Goal: Task Accomplishment & Management: Manage account settings

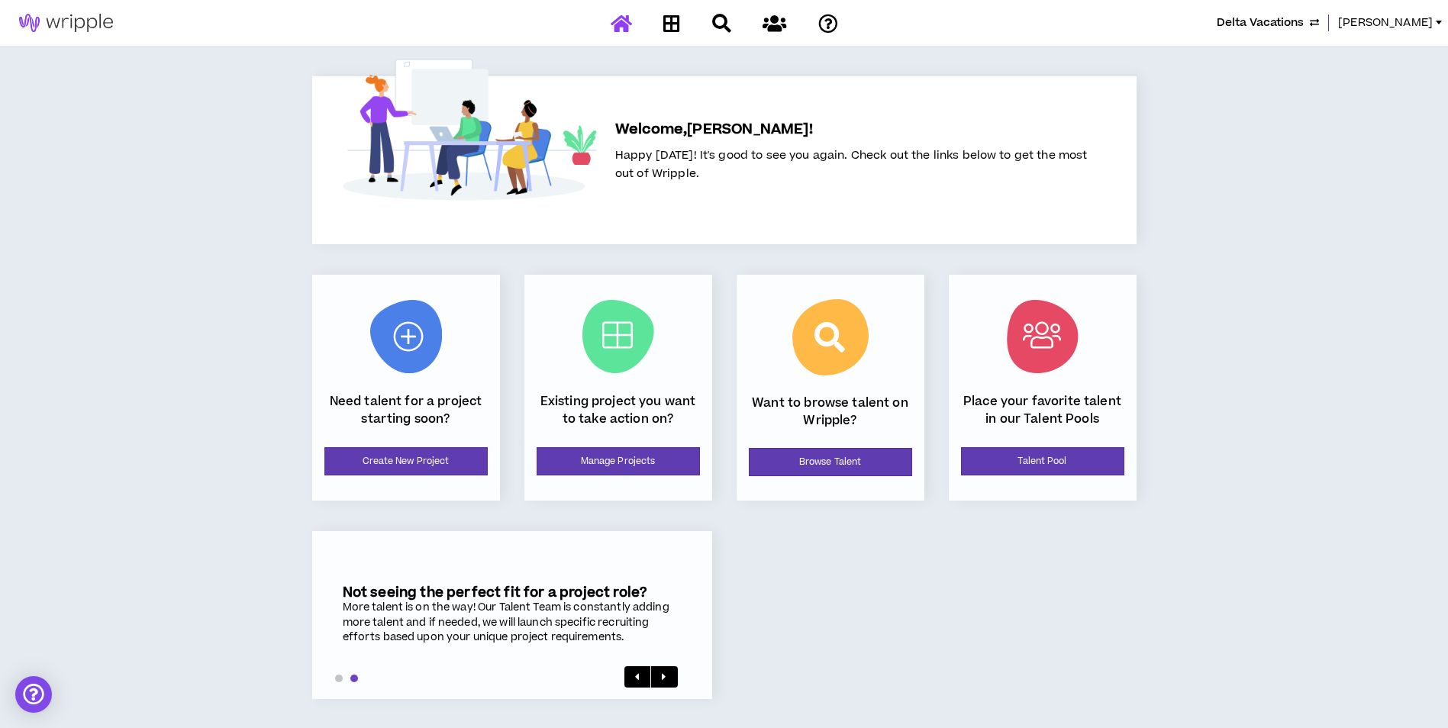
click at [1280, 24] on span "Delta Vacations" at bounding box center [1260, 23] width 87 height 17
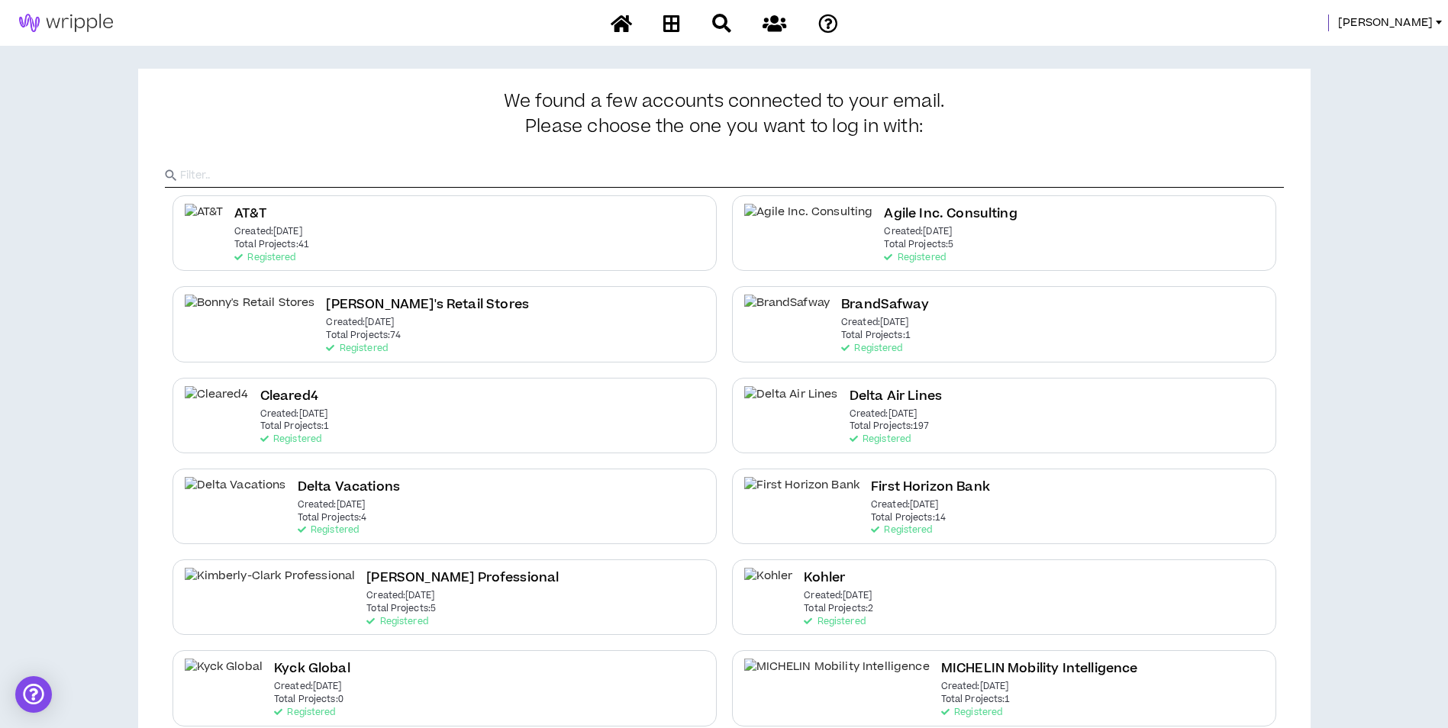
click at [849, 410] on p "Created: Dec 7 2020" at bounding box center [883, 414] width 68 height 11
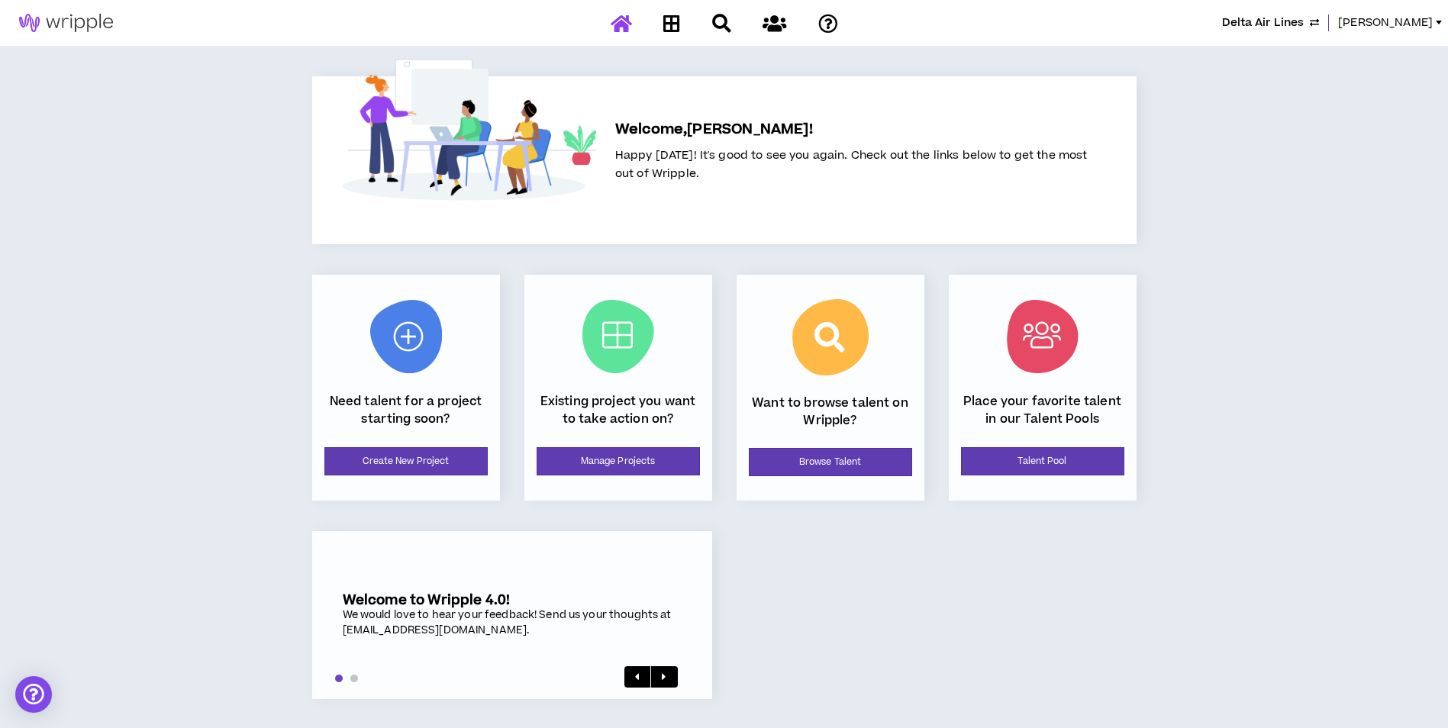
click at [666, 485] on div "Existing project you want to take action on? Manage Projects" at bounding box center [618, 388] width 188 height 226
click at [628, 467] on link "Manage Projects" at bounding box center [618, 461] width 163 height 28
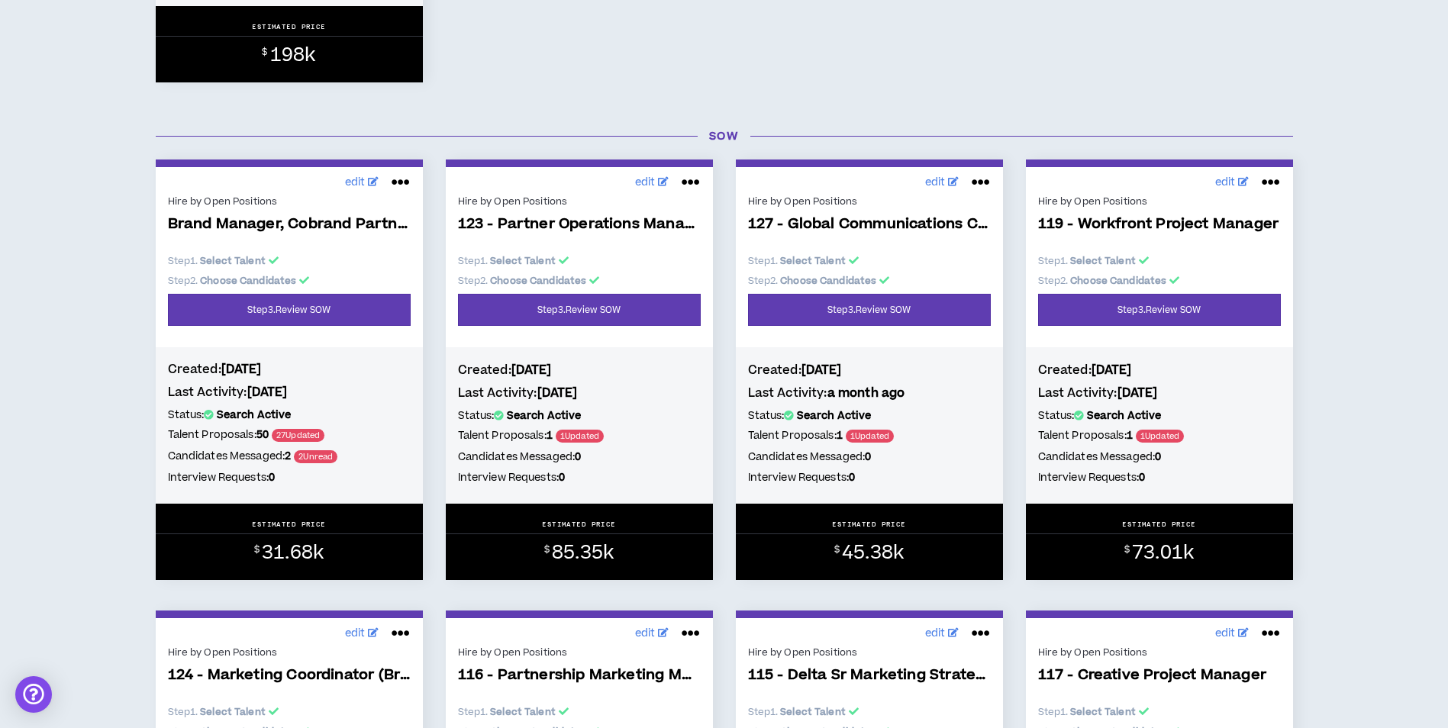
scroll to position [5648, 0]
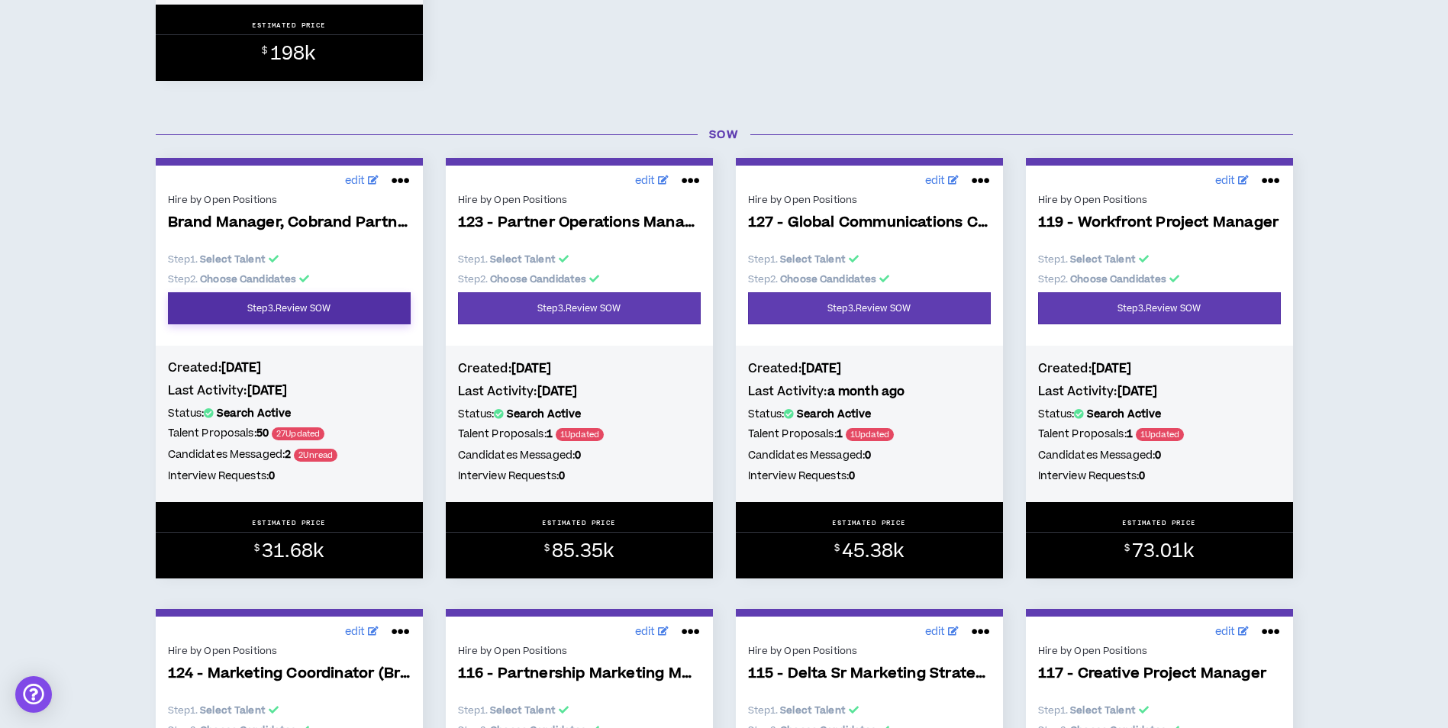
click at [370, 318] on link "Step 3 . Review SOW" at bounding box center [289, 308] width 243 height 32
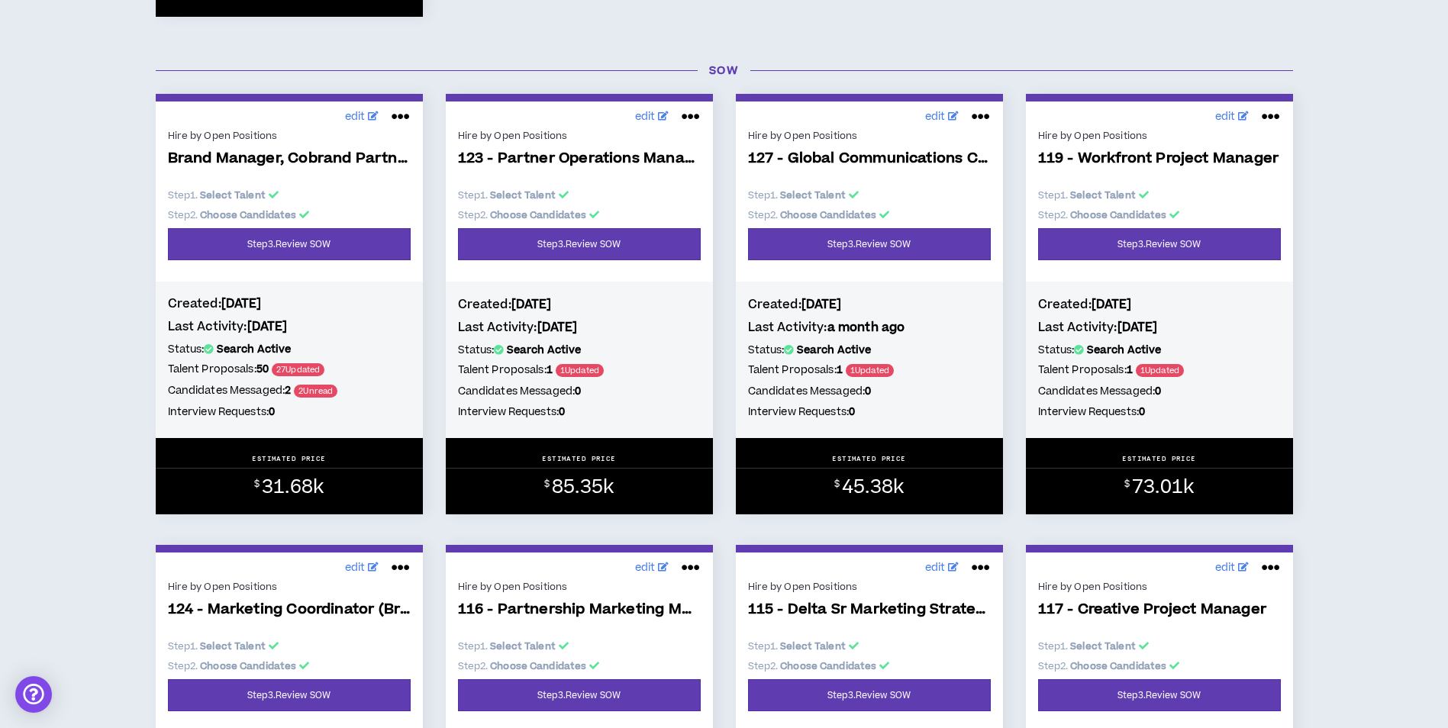
scroll to position [5724, 0]
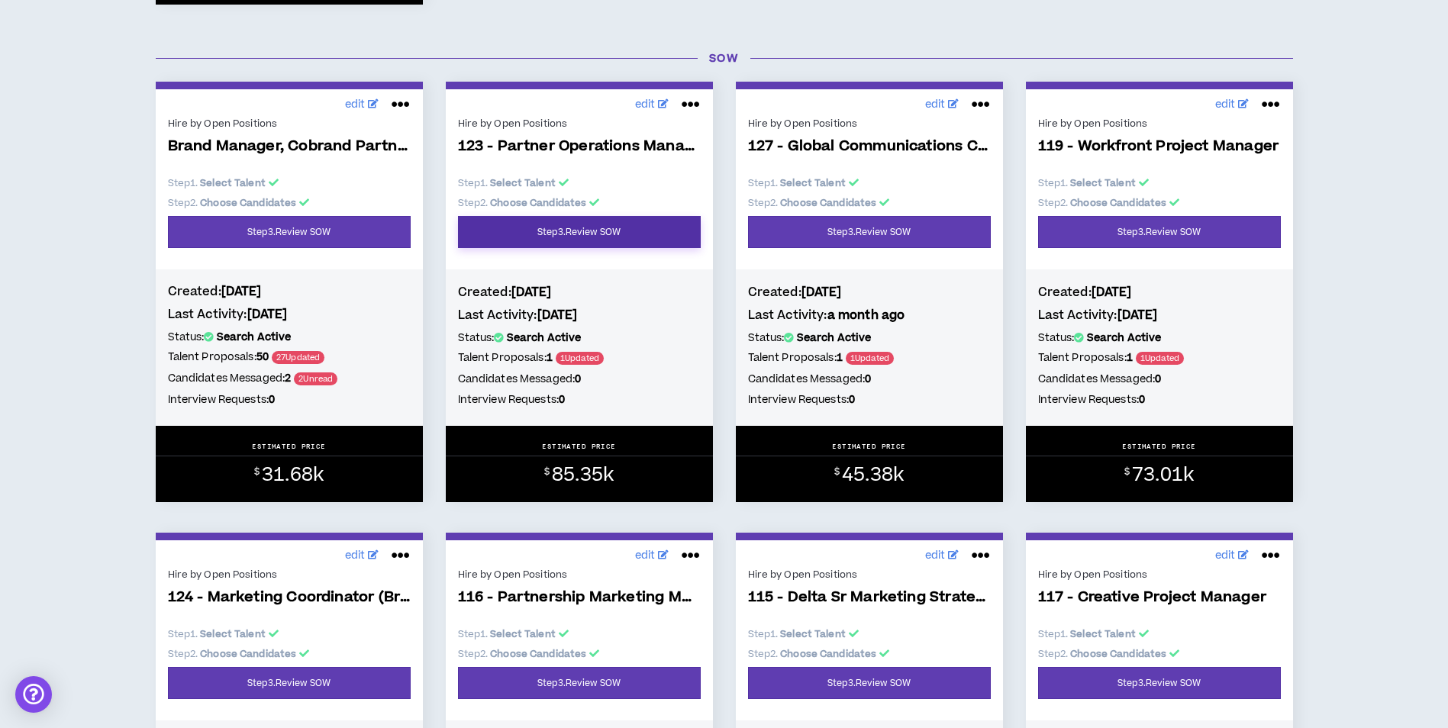
click at [599, 224] on link "Step 3 . Review SOW" at bounding box center [579, 232] width 243 height 32
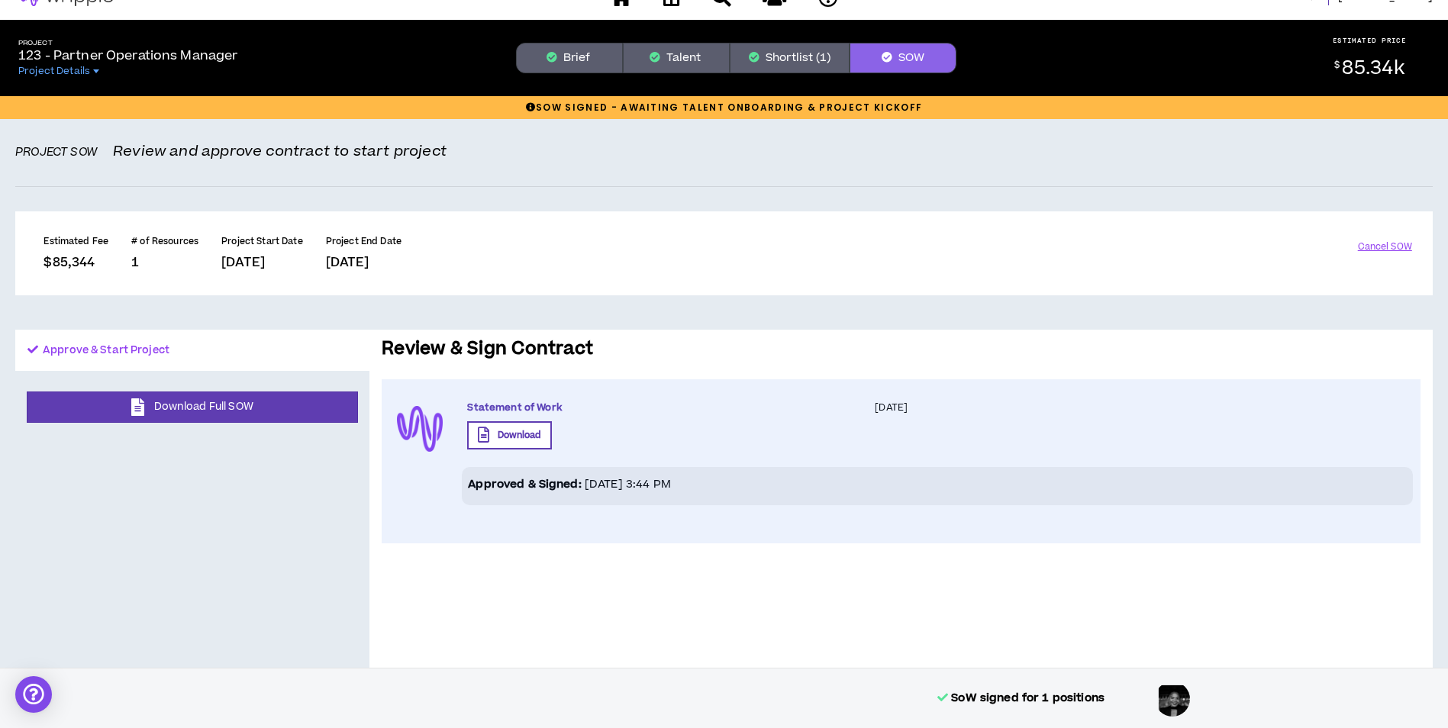
scroll to position [3, 0]
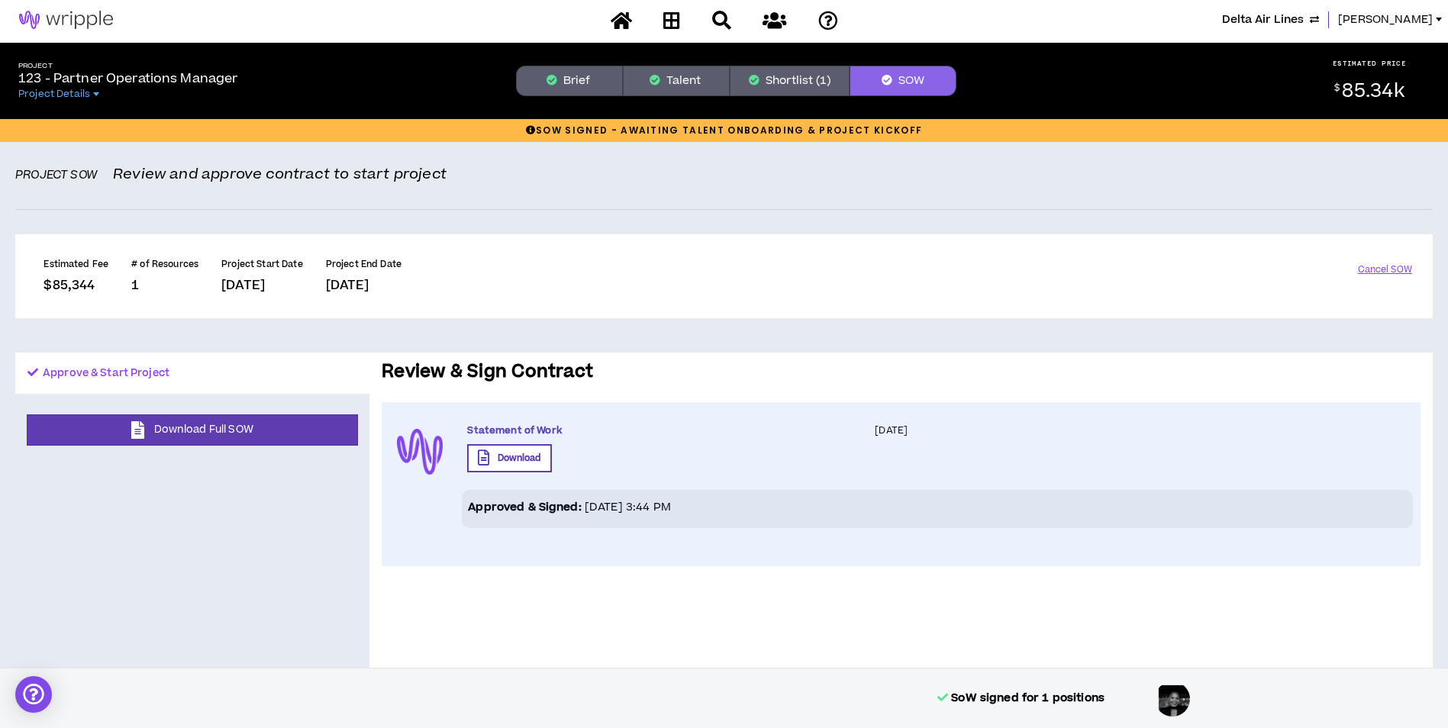
click at [802, 79] on button "Shortlist (1)" at bounding box center [790, 81] width 120 height 31
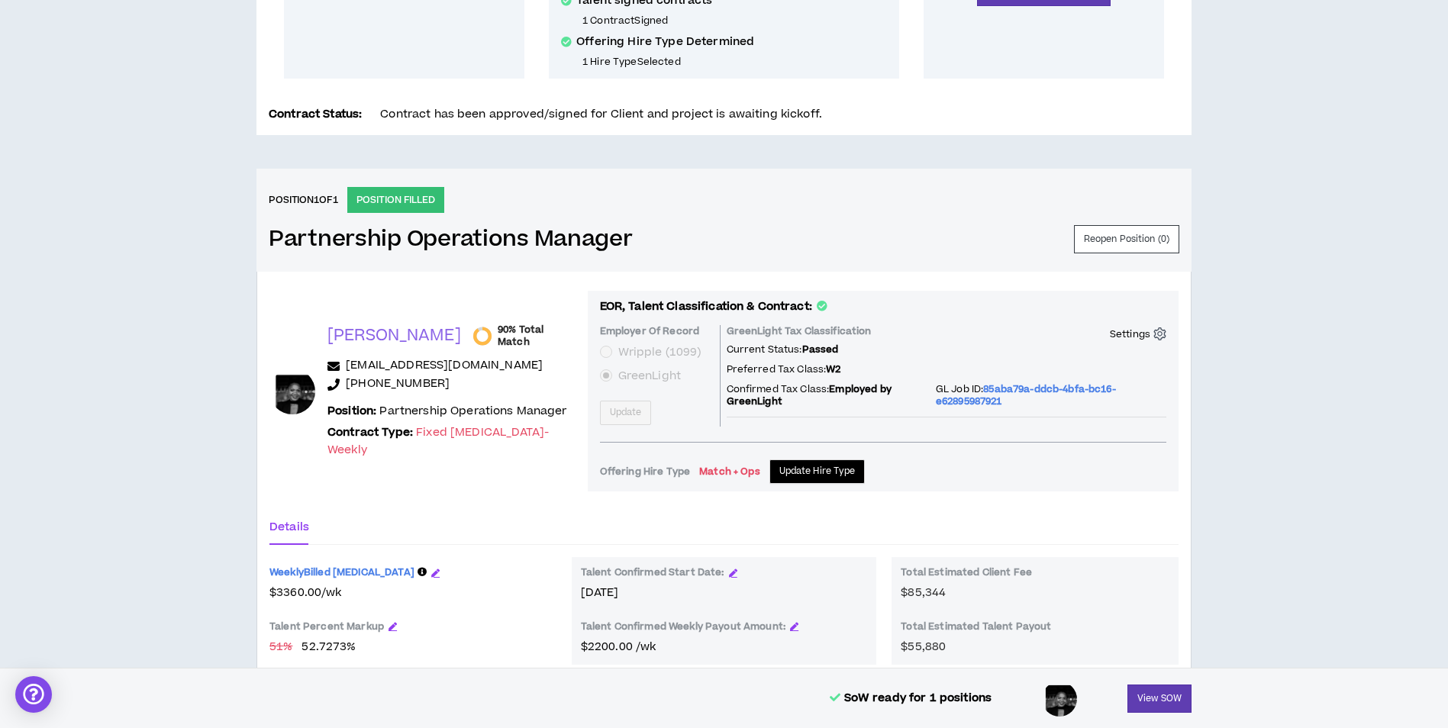
scroll to position [407, 0]
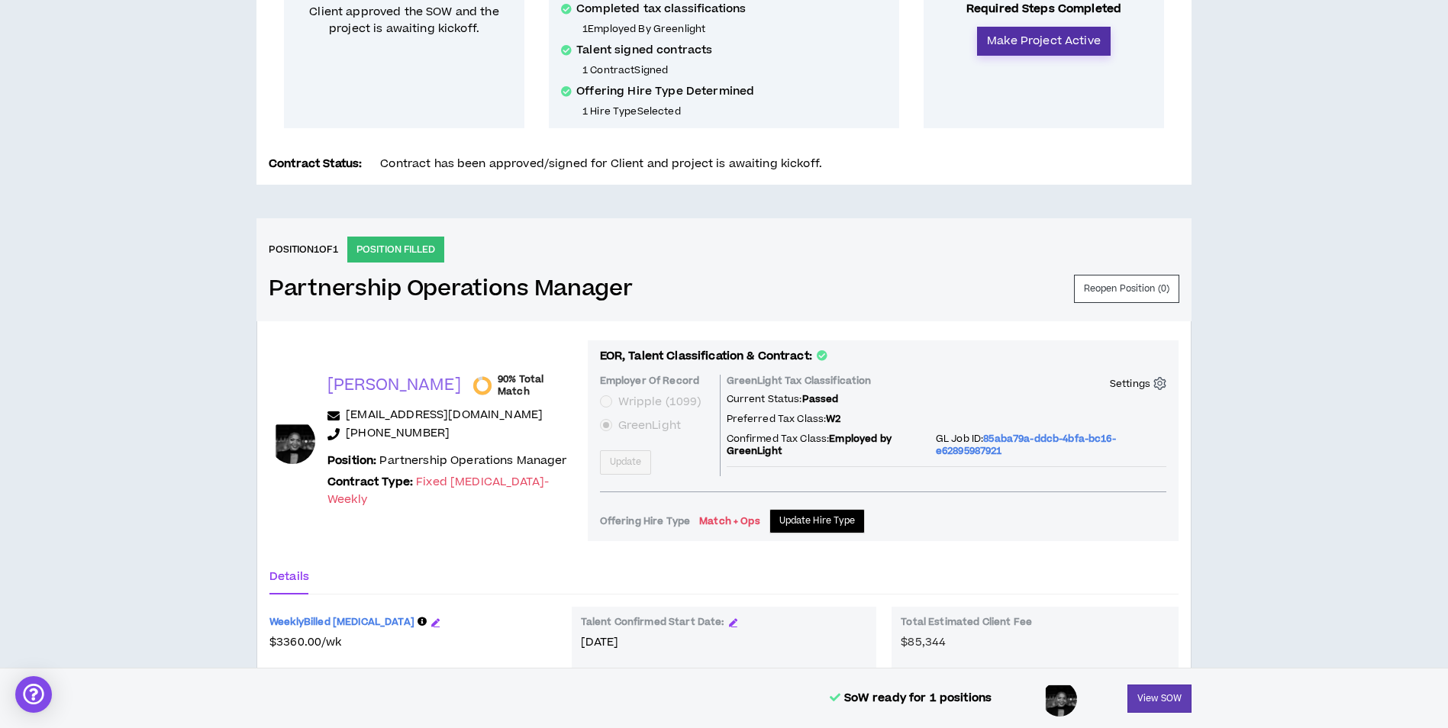
click at [1040, 44] on button "Make Project Active" at bounding box center [1044, 41] width 134 height 29
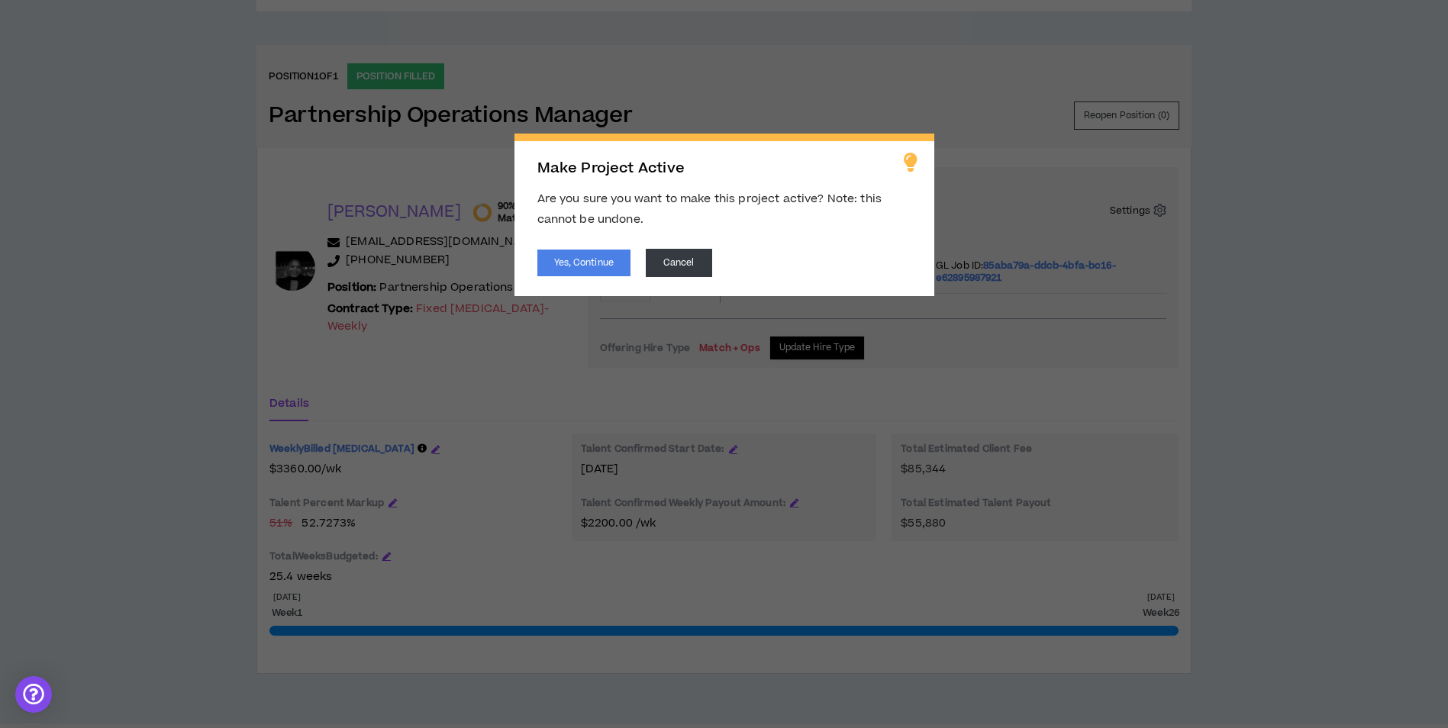
scroll to position [636, 0]
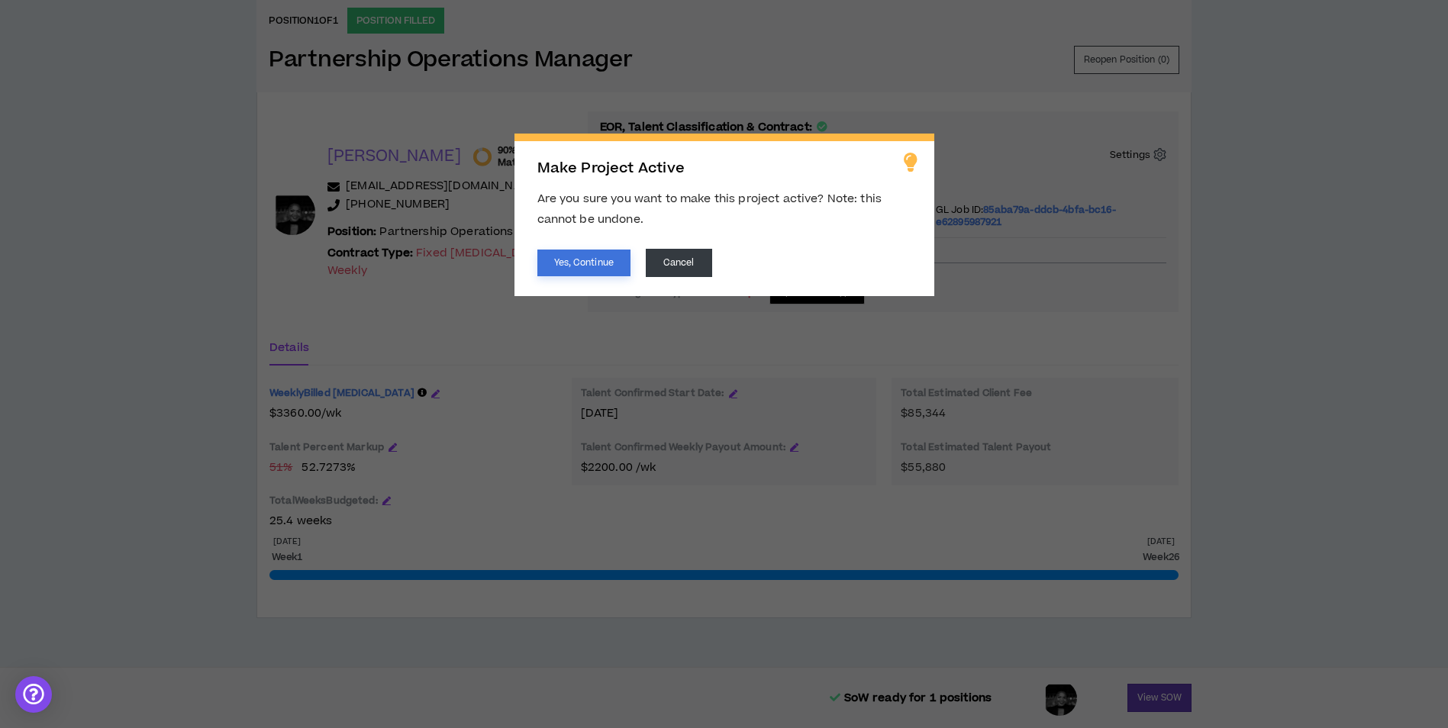
click at [595, 259] on button "Yes, Continue" at bounding box center [583, 263] width 93 height 27
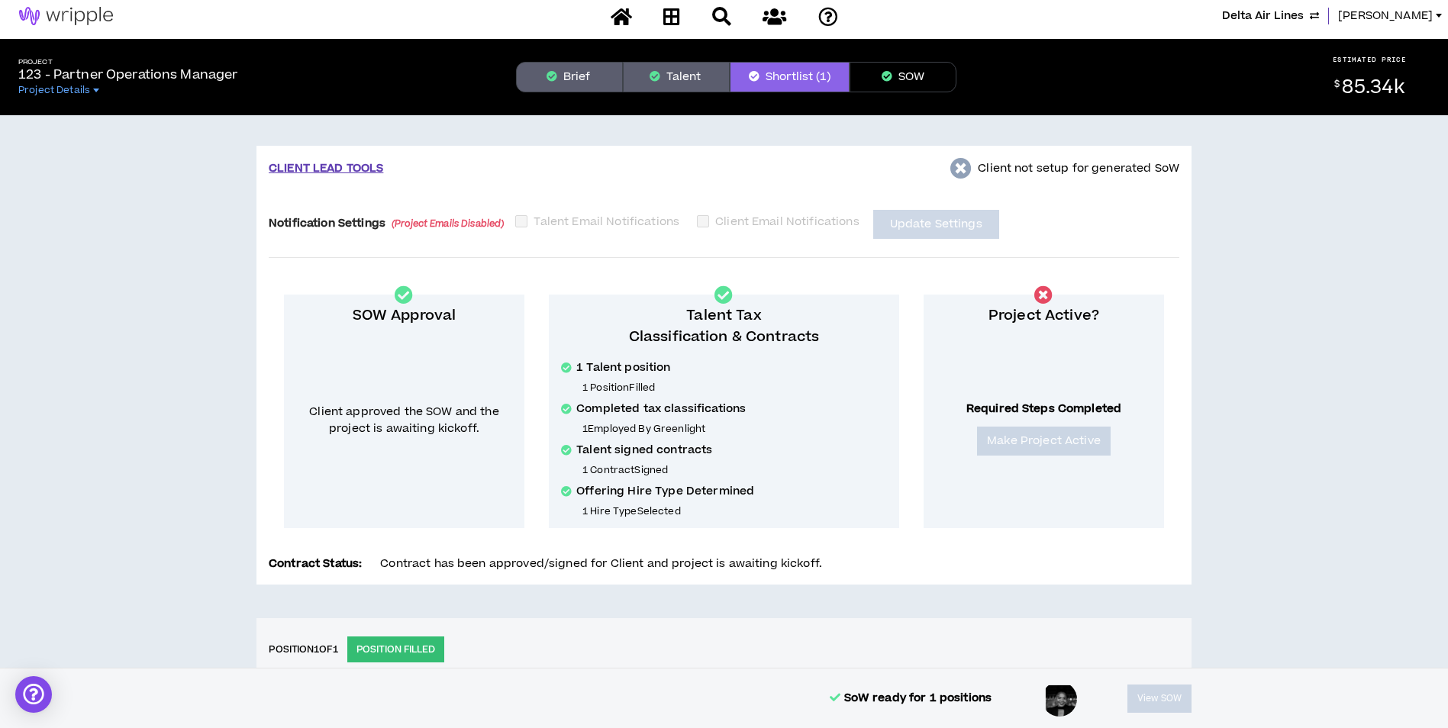
scroll to position [0, 0]
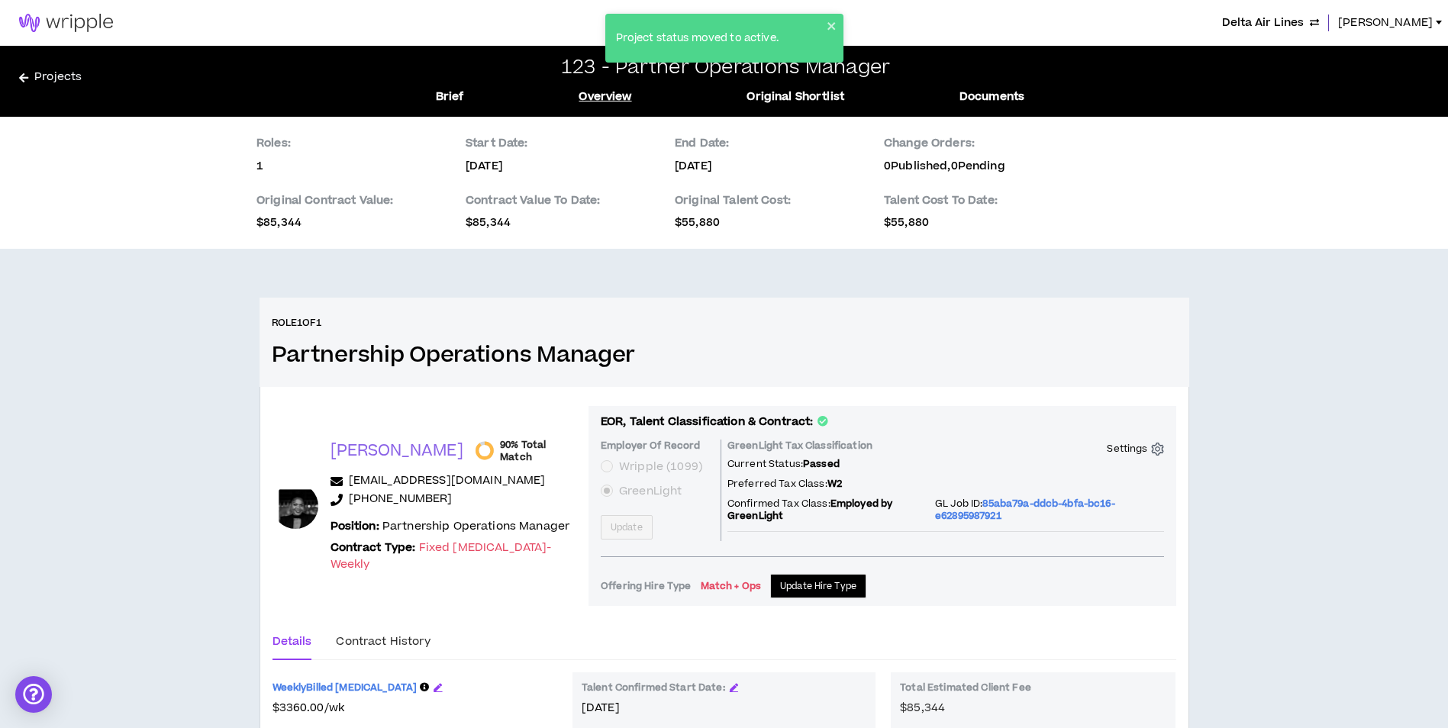
click at [50, 76] on link "Projects" at bounding box center [201, 81] width 365 height 24
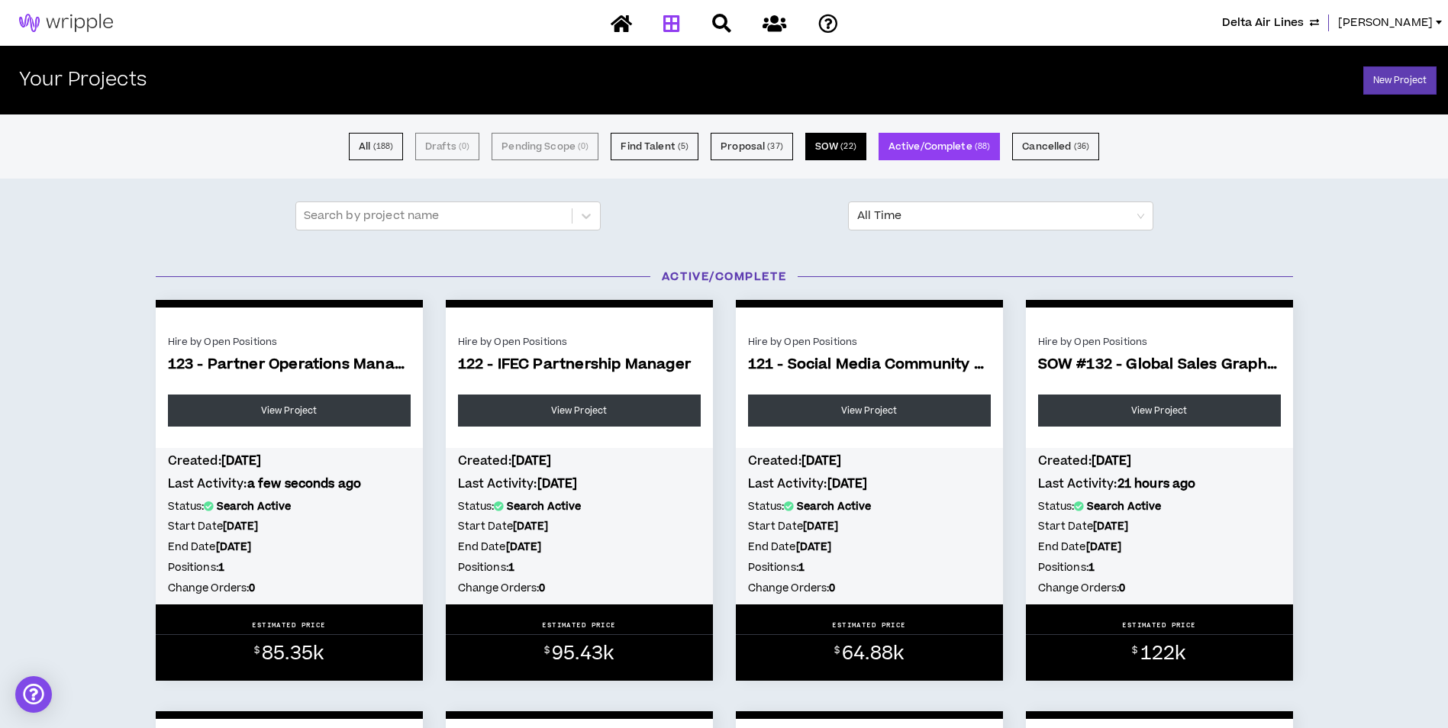
click at [830, 153] on button "SOW ( 22 )" at bounding box center [835, 146] width 61 height 27
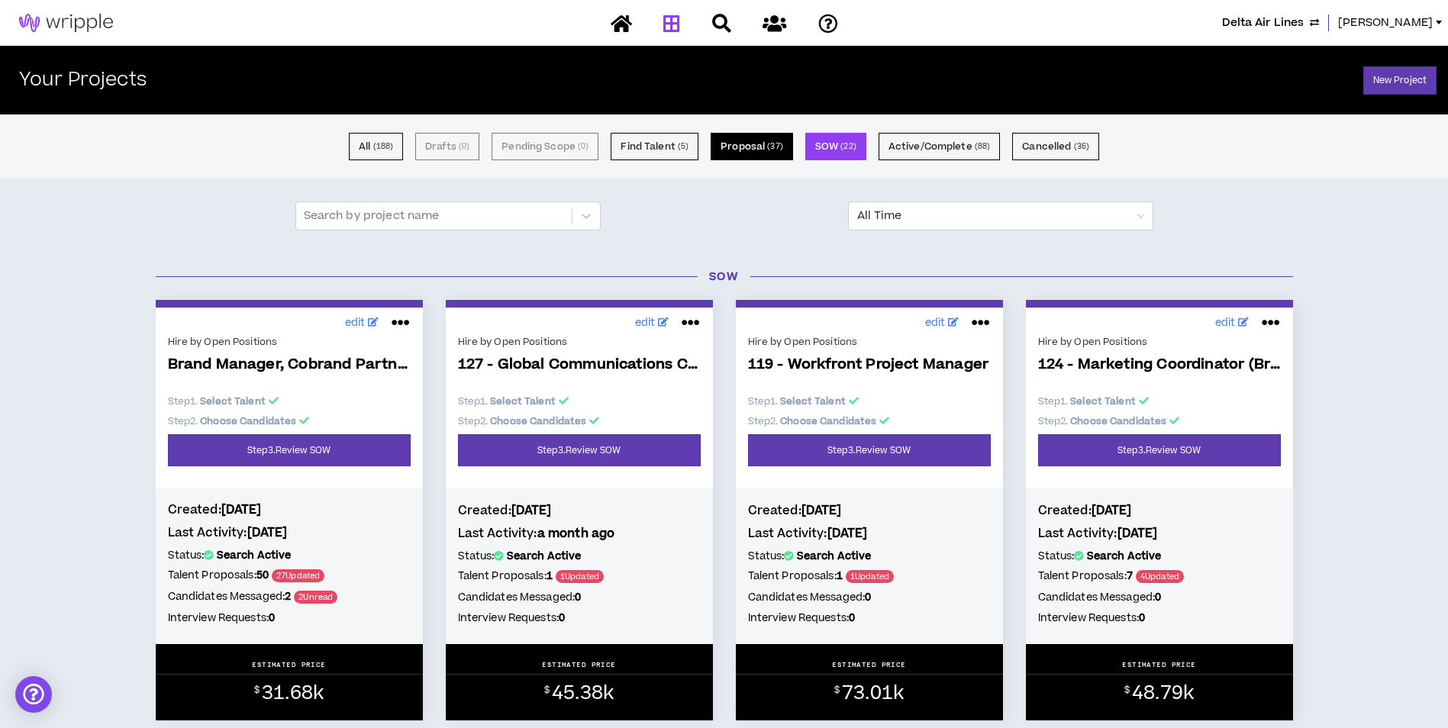
click at [727, 143] on button "Proposal ( 37 )" at bounding box center [752, 146] width 82 height 27
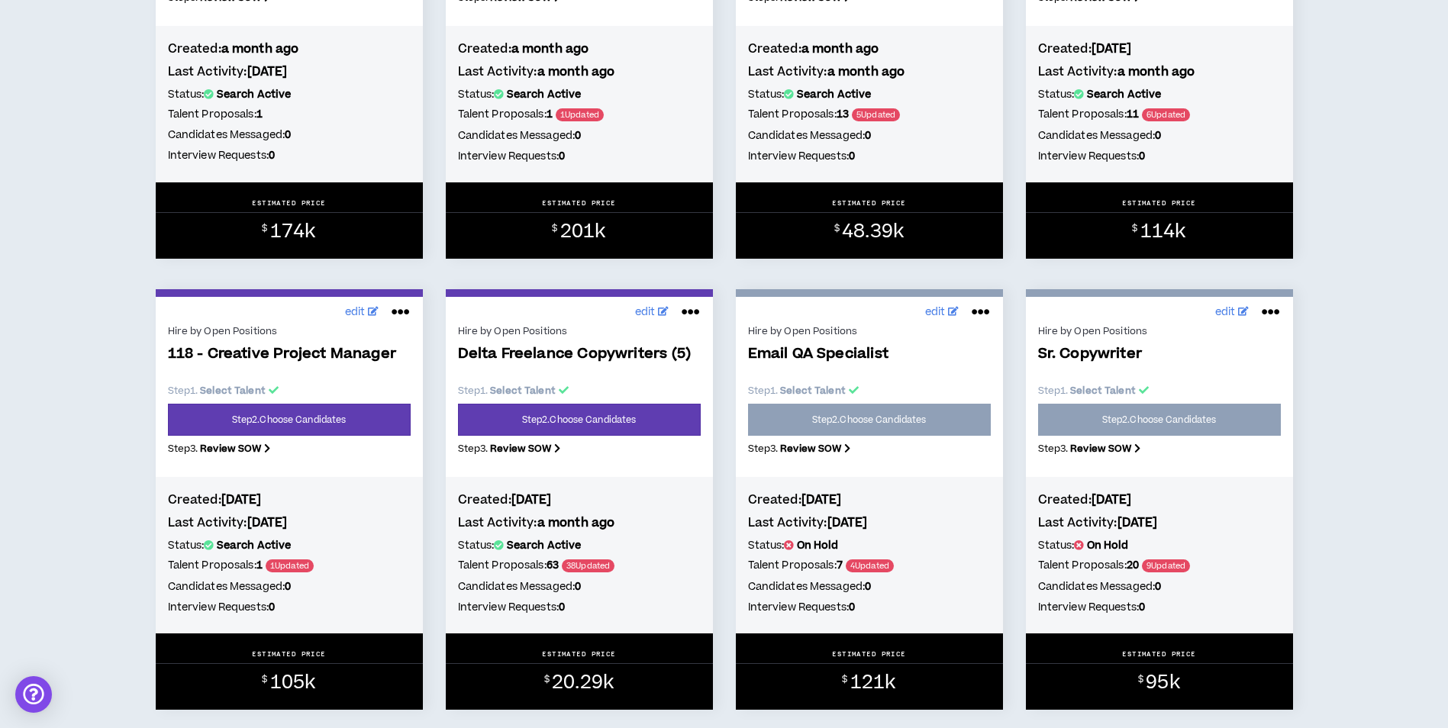
scroll to position [916, 0]
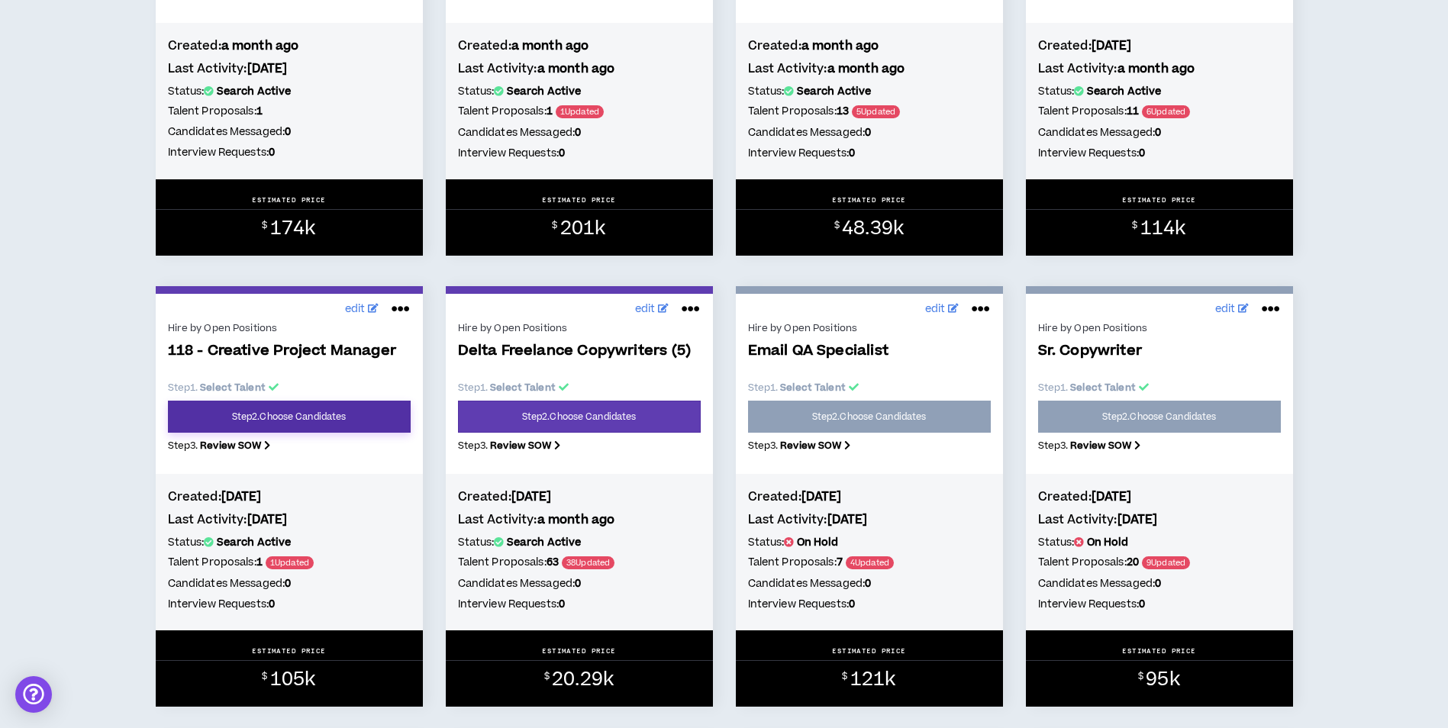
click at [343, 421] on link "Step 2 . Choose Candidates" at bounding box center [289, 417] width 243 height 32
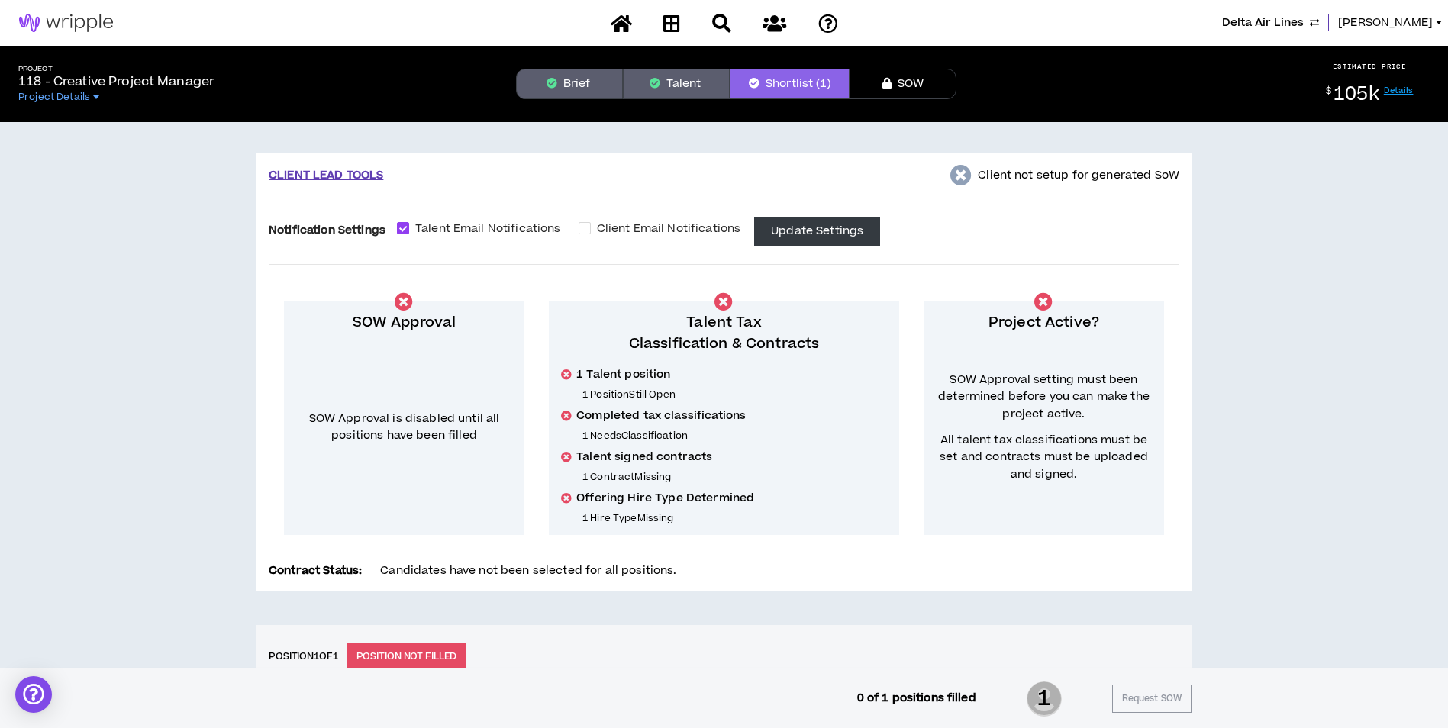
click at [472, 218] on div "Notification Settings Talent Email Notifications Client Email Notifications" at bounding box center [508, 230] width 478 height 27
click at [546, 222] on span "Talent Email Notifications" at bounding box center [488, 229] width 158 height 17
checkbox input "*****"
click at [836, 224] on button "Update Settings" at bounding box center [817, 231] width 126 height 29
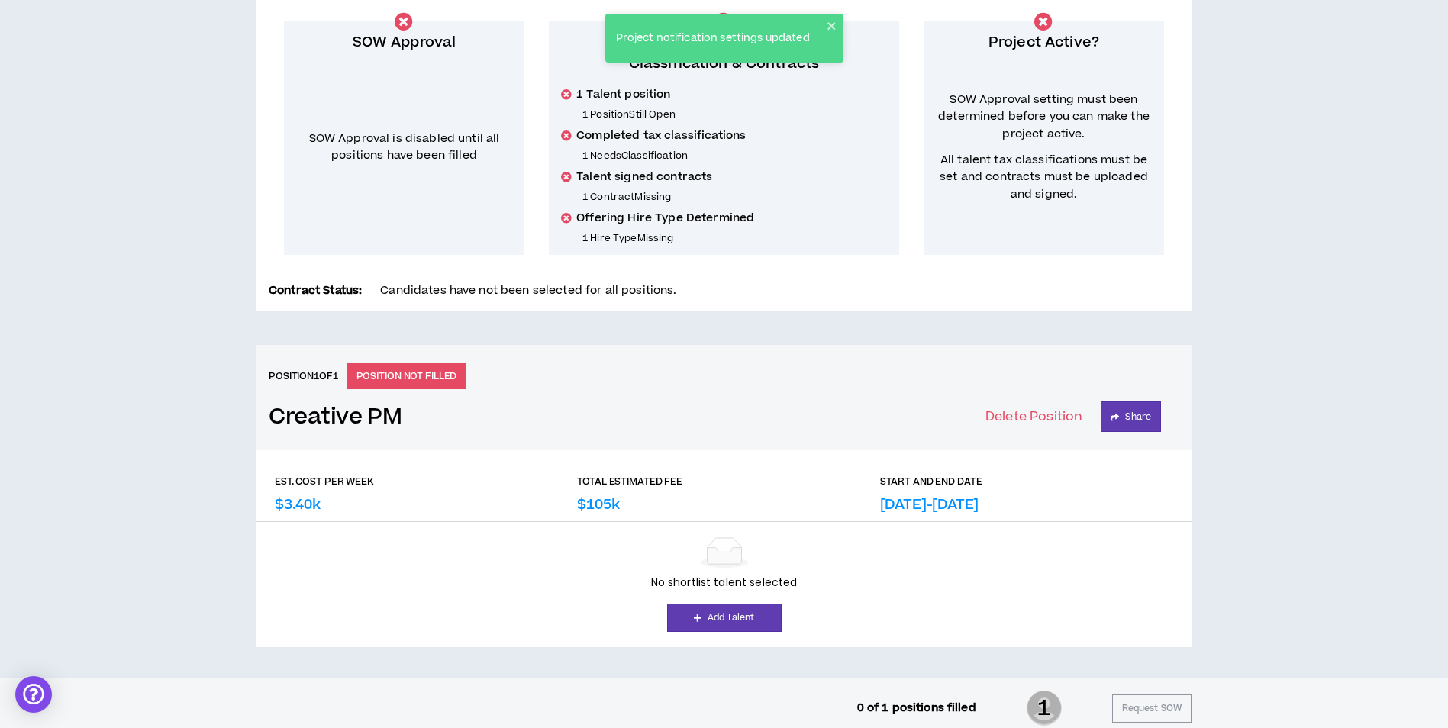
scroll to position [291, 0]
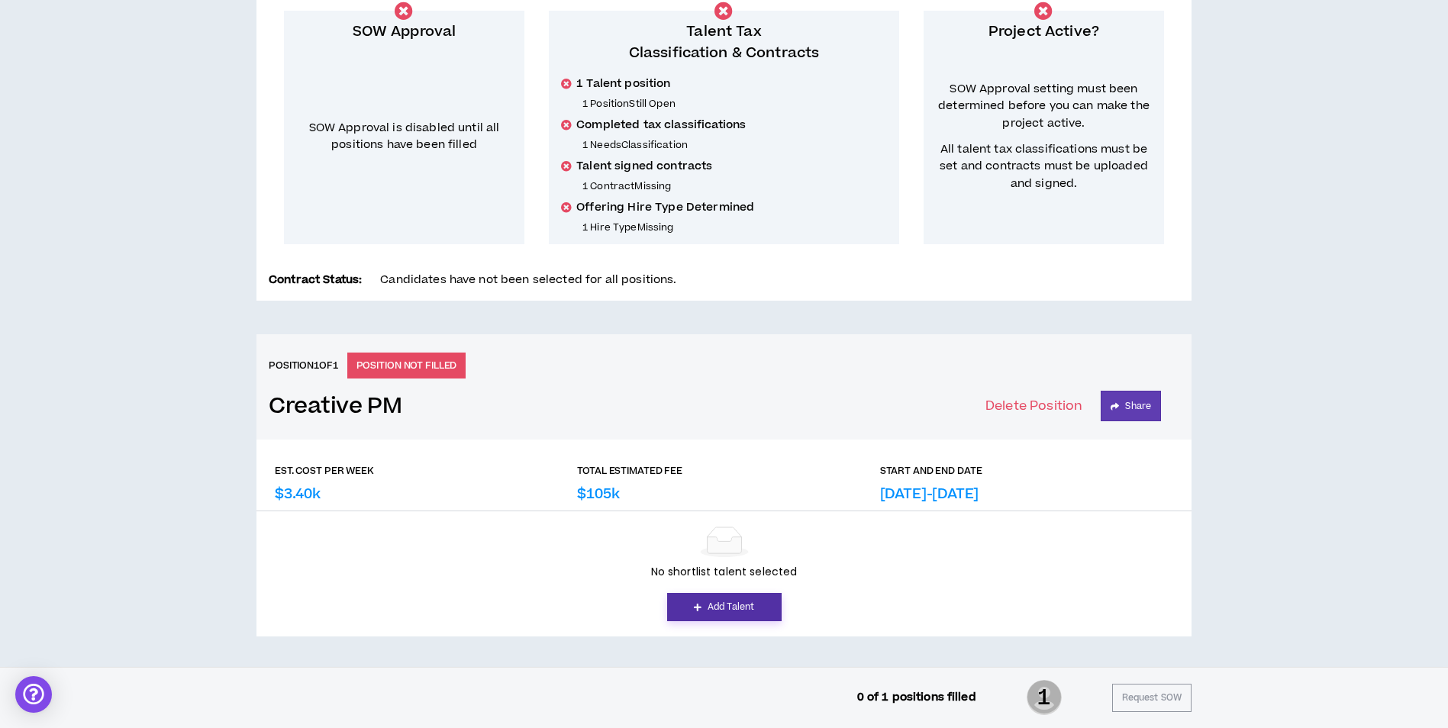
click at [720, 608] on link "Add Talent" at bounding box center [724, 607] width 114 height 28
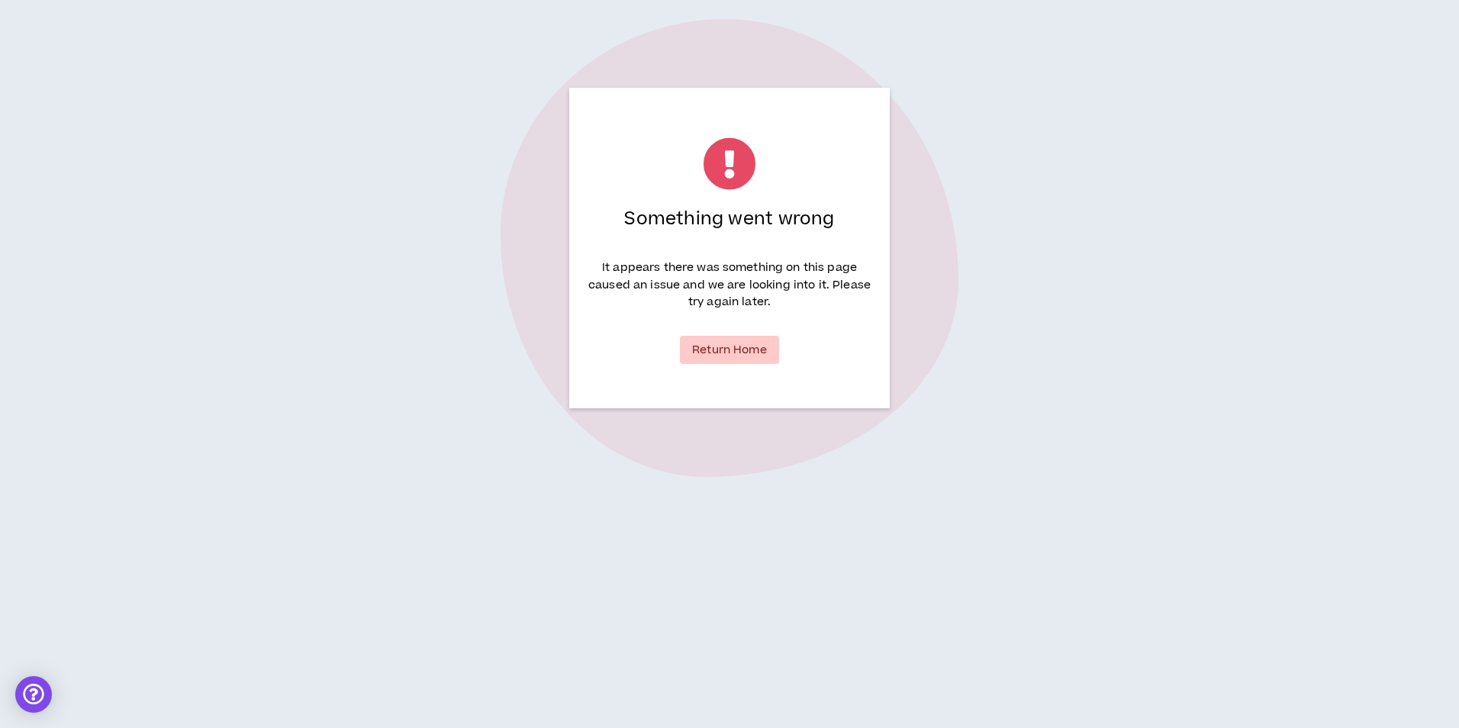
click at [727, 341] on link "Return Home" at bounding box center [729, 350] width 99 height 28
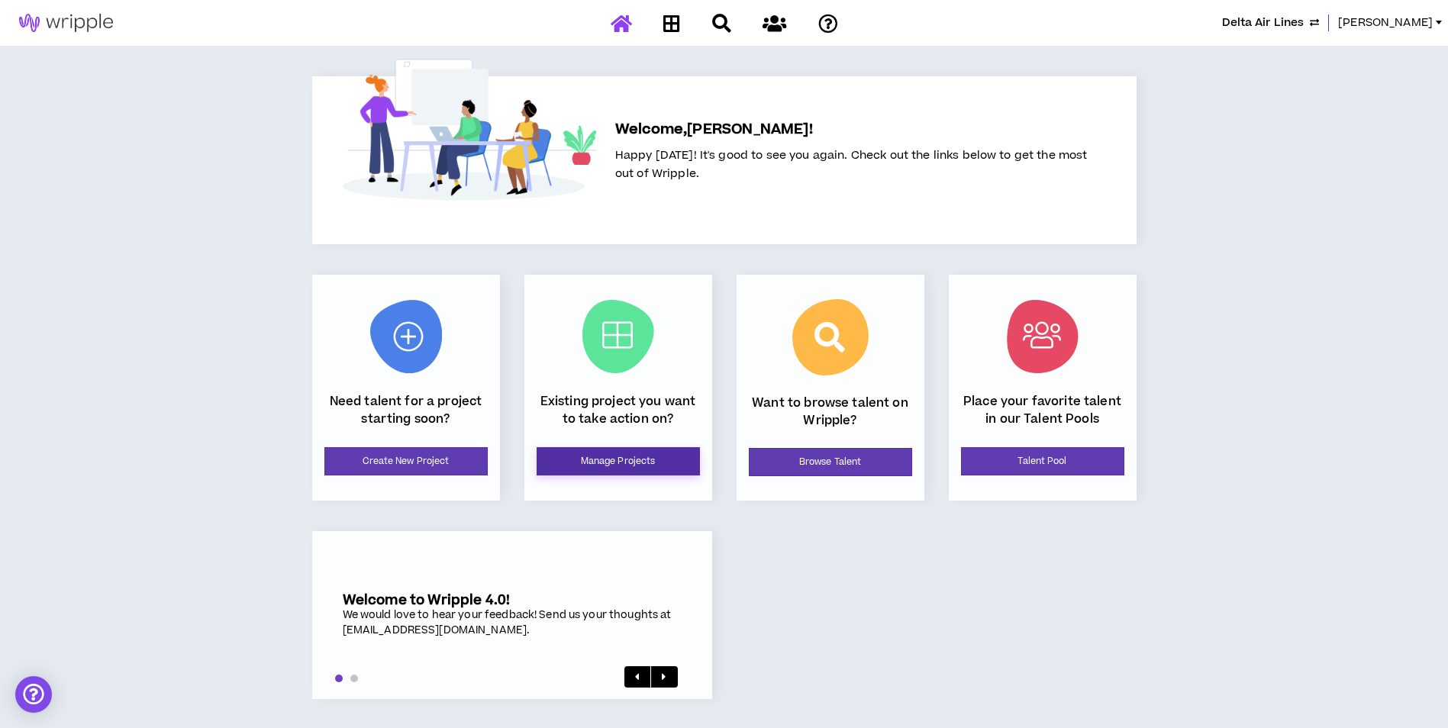
click at [588, 451] on link "Manage Projects" at bounding box center [618, 461] width 163 height 28
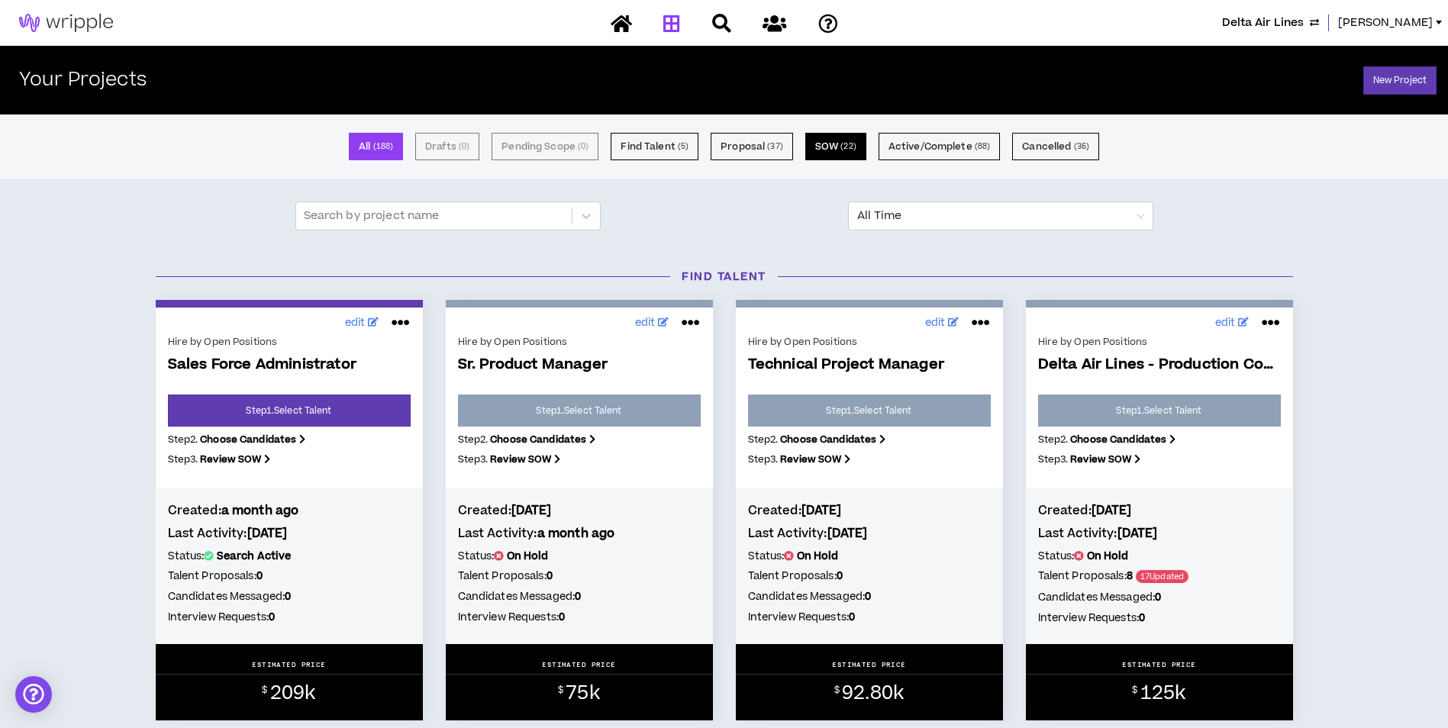
click at [814, 144] on button "SOW ( 22 )" at bounding box center [835, 146] width 61 height 27
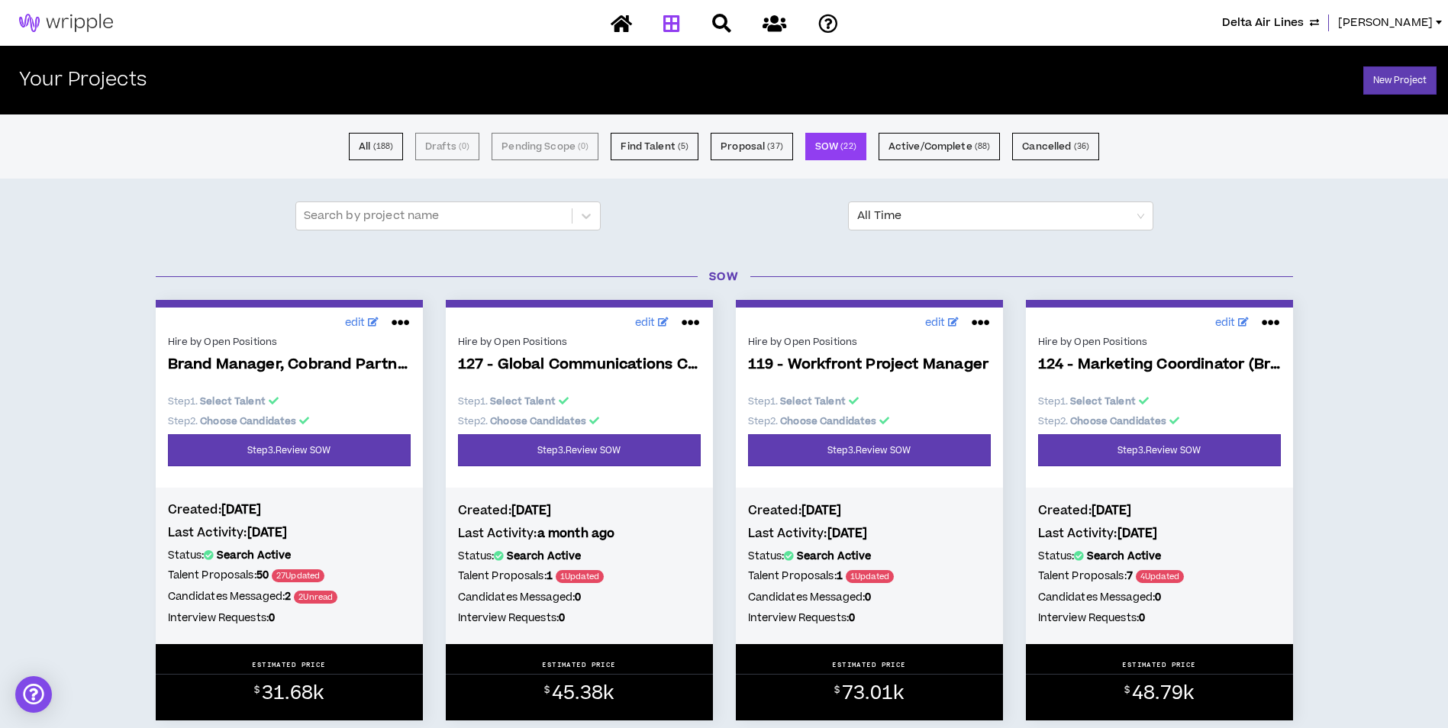
click at [762, 131] on div "All ( 188 ) Drafts ( 0 ) Pending Scope ( 0 ) Find Talent ( 5 ) Proposal ( 37 ) …" at bounding box center [724, 146] width 1448 height 64
click at [754, 147] on button "Proposal ( 37 )" at bounding box center [752, 146] width 82 height 27
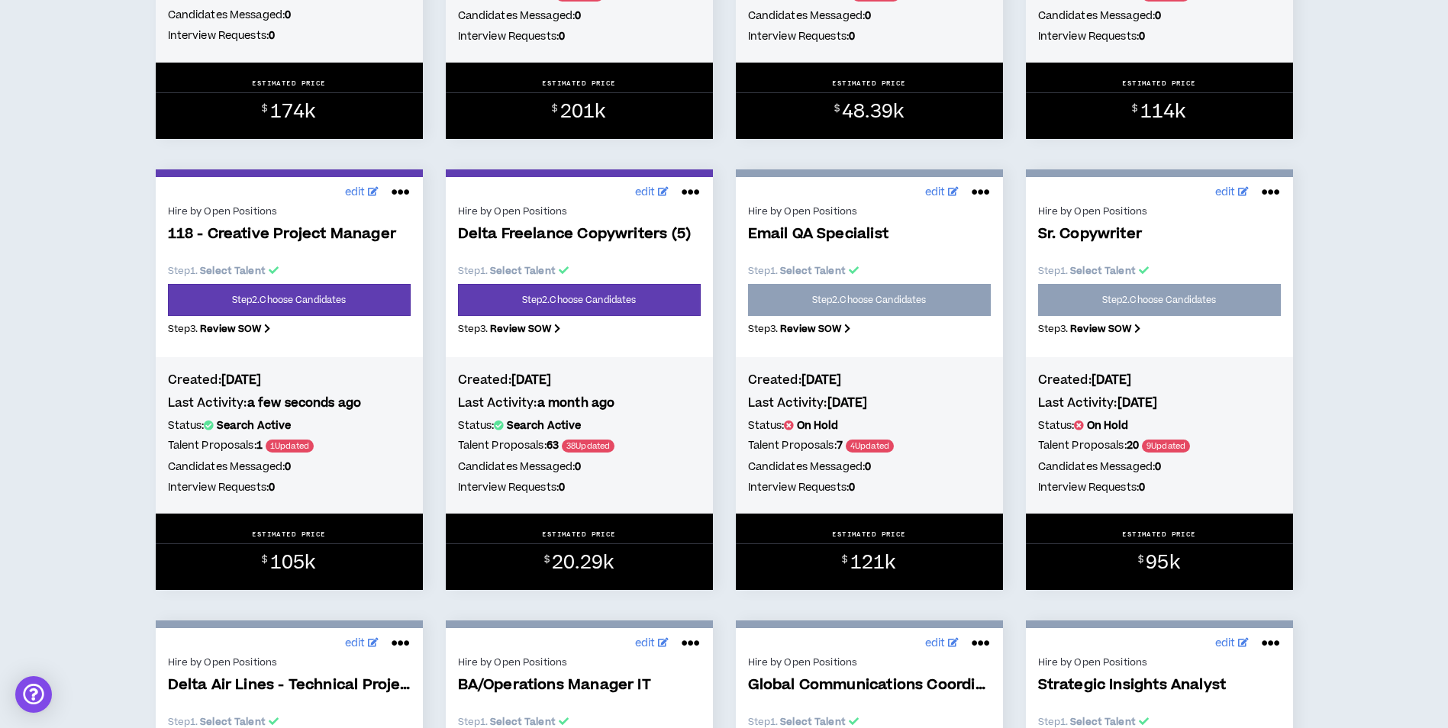
scroll to position [992, 0]
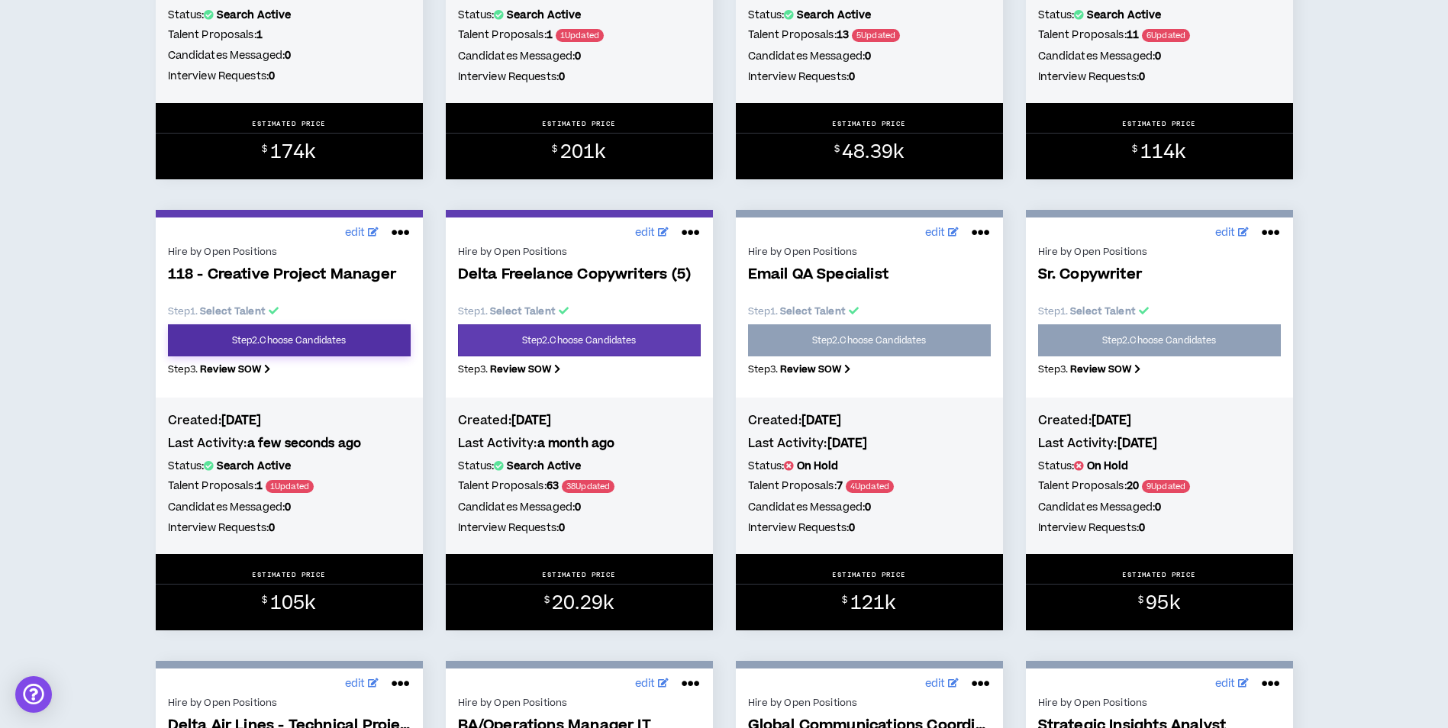
click at [353, 336] on link "Step 2 . Choose Candidates" at bounding box center [289, 340] width 243 height 32
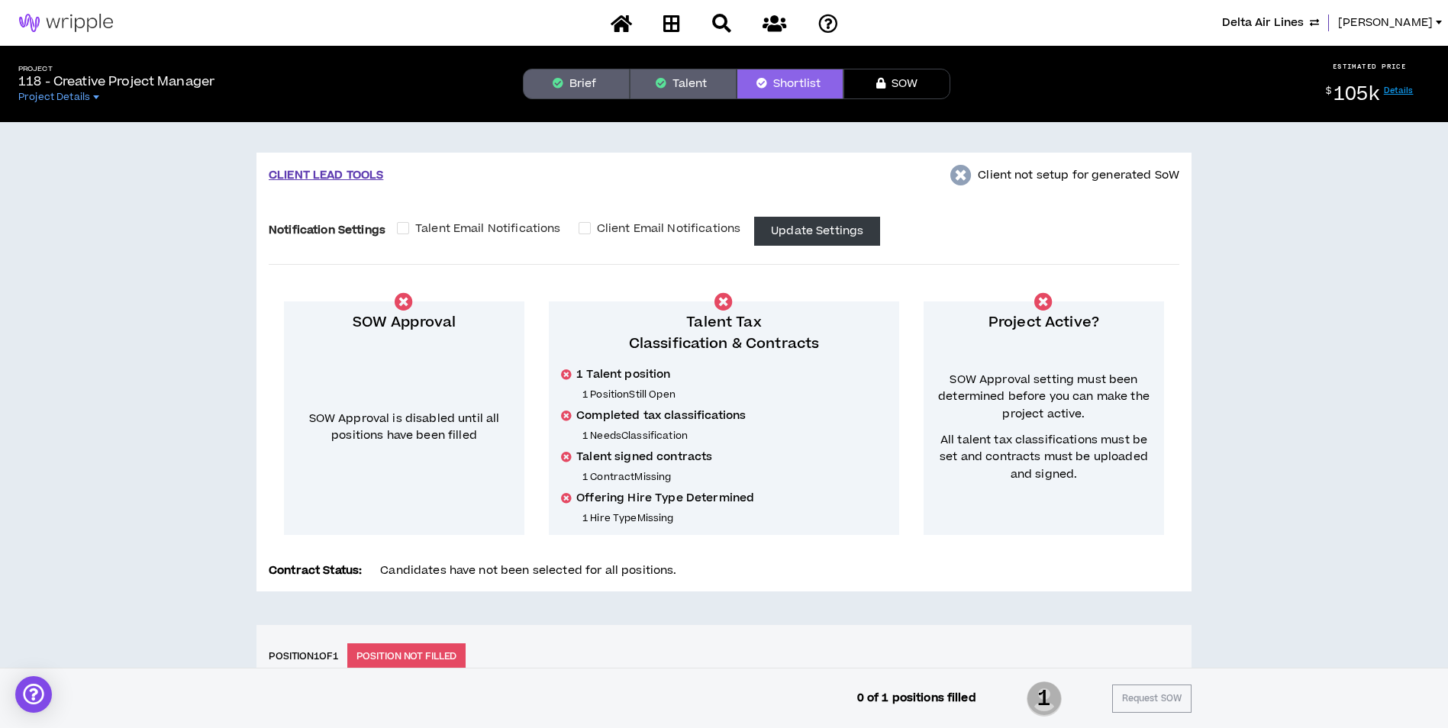
click at [110, 78] on p "118 - Creative Project Manager" at bounding box center [116, 82] width 196 height 18
copy p "118 - Creative Project Manager"
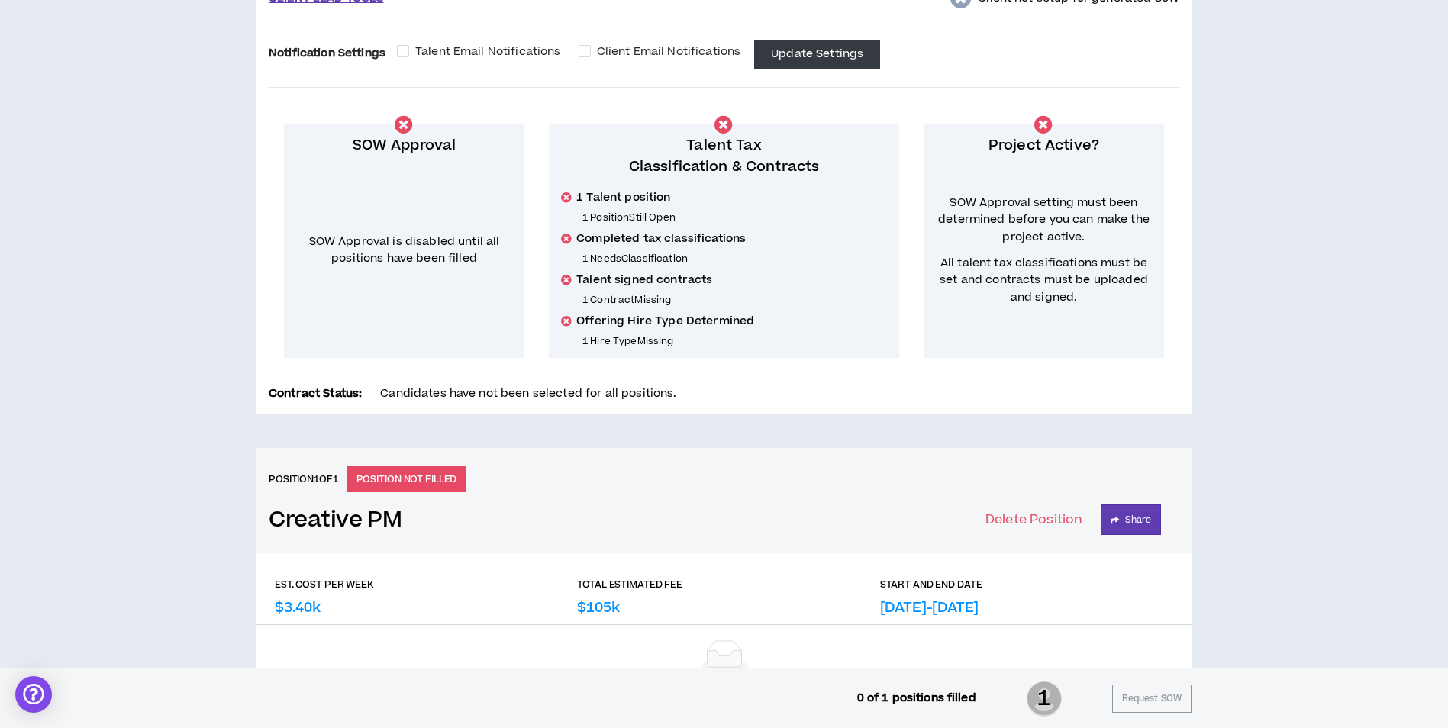
scroll to position [291, 0]
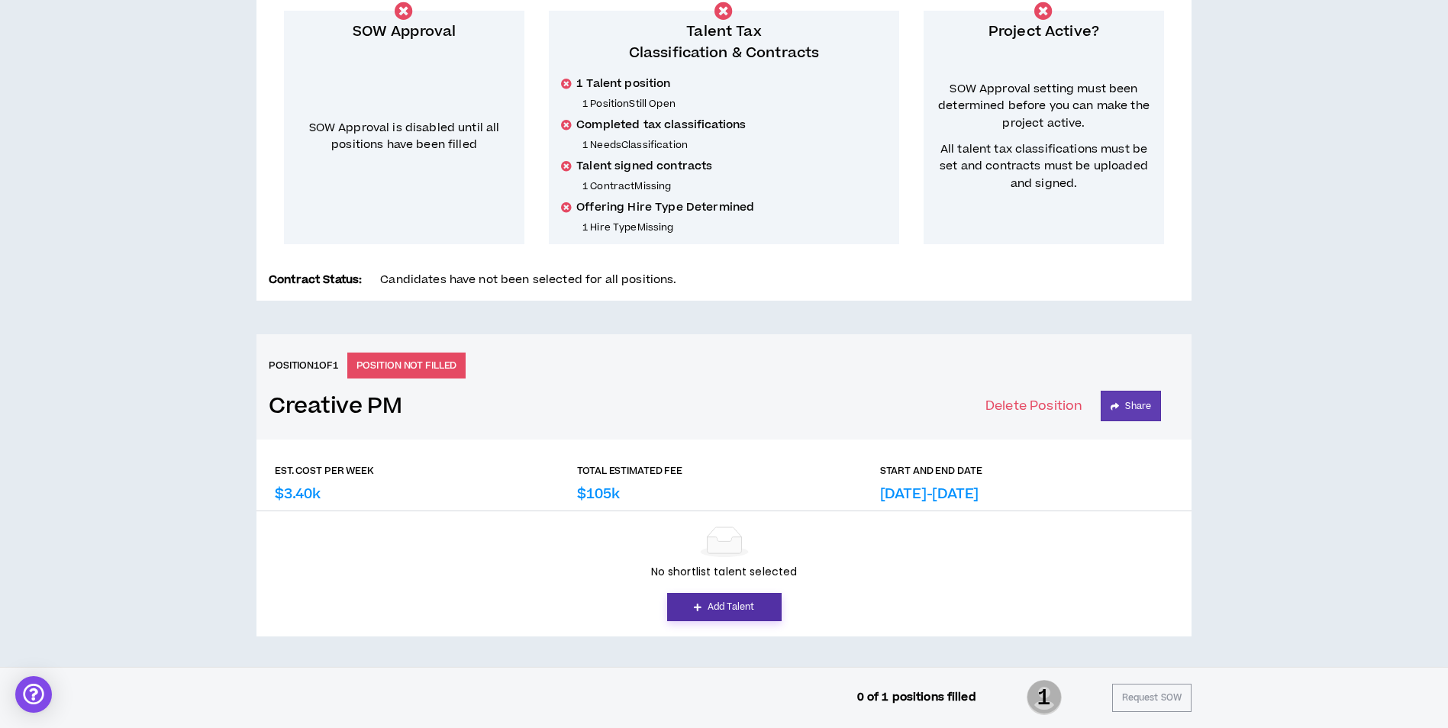
click at [743, 608] on link "Add Talent" at bounding box center [724, 607] width 114 height 28
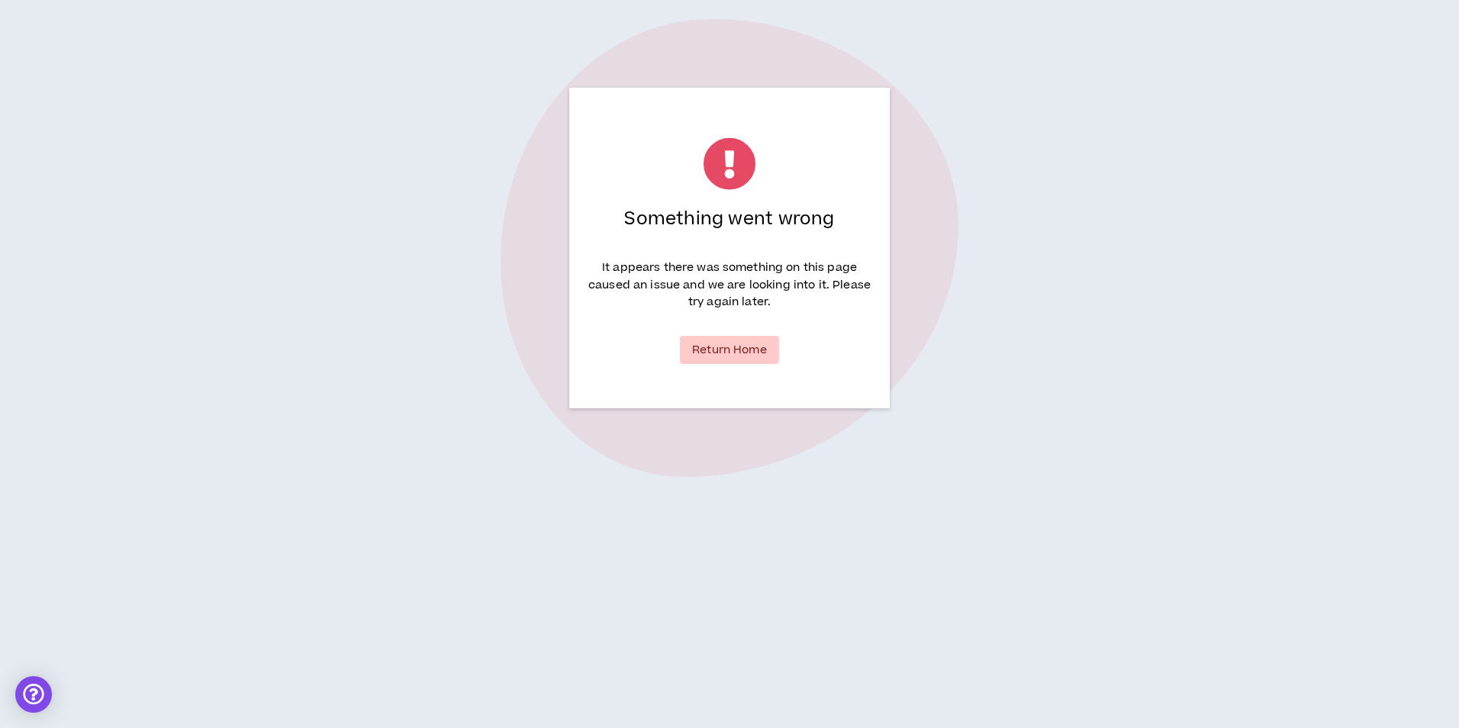
click at [708, 340] on link "Return Home" at bounding box center [729, 350] width 99 height 28
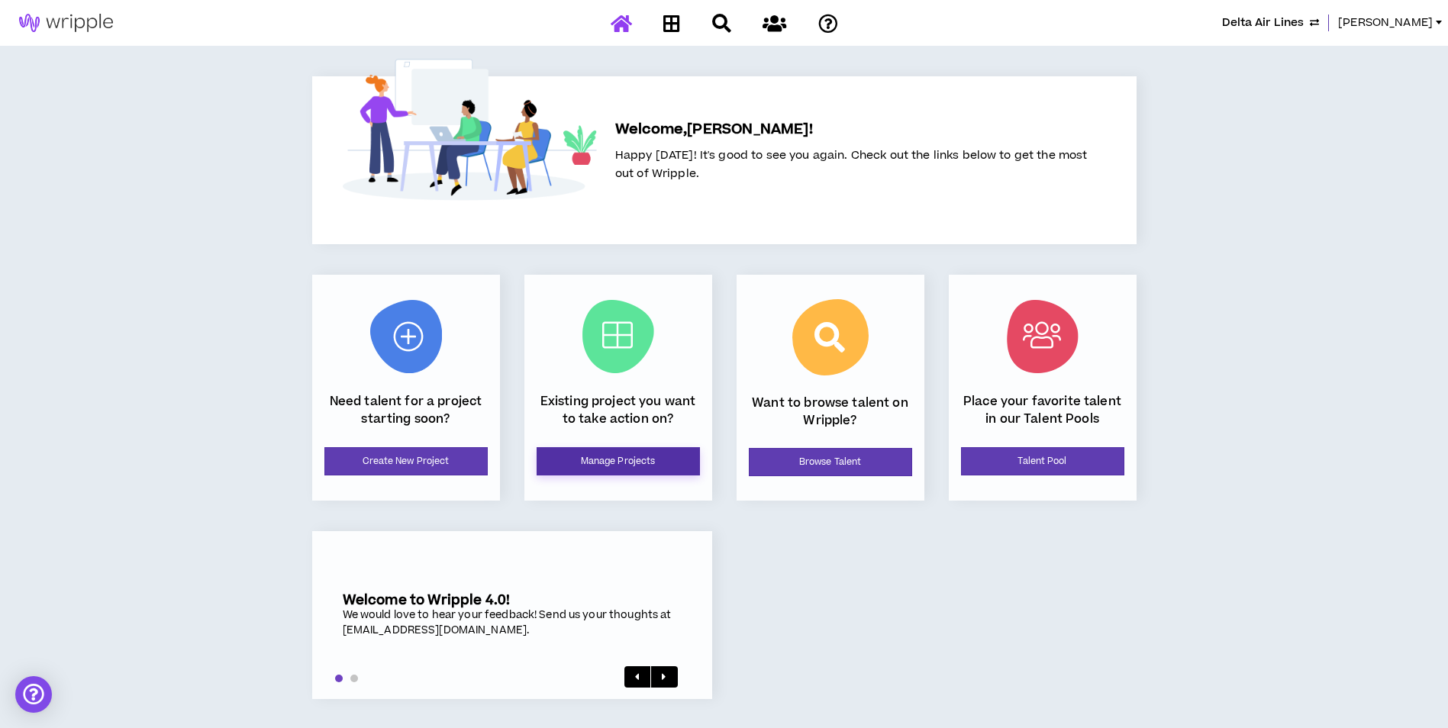
click at [678, 463] on link "Manage Projects" at bounding box center [618, 461] width 163 height 28
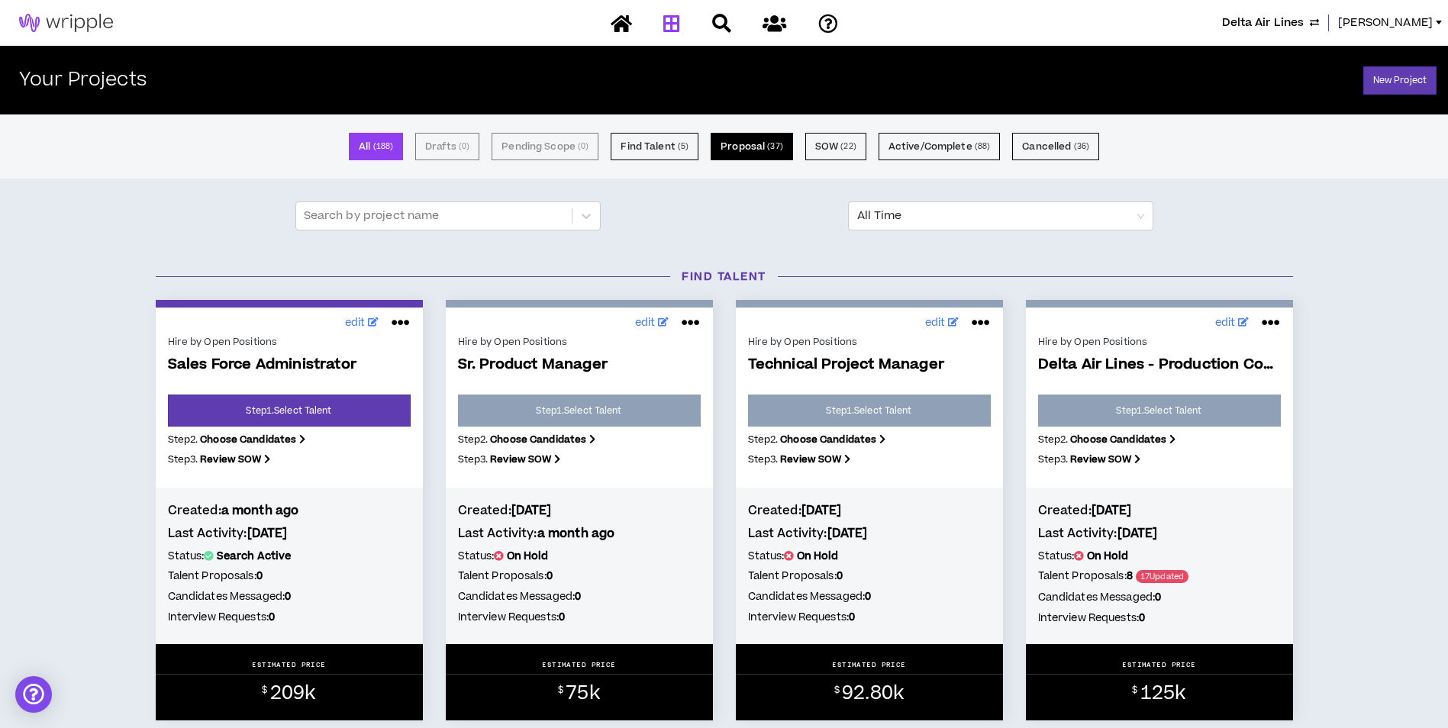
click at [777, 157] on button "Proposal ( 37 )" at bounding box center [752, 146] width 82 height 27
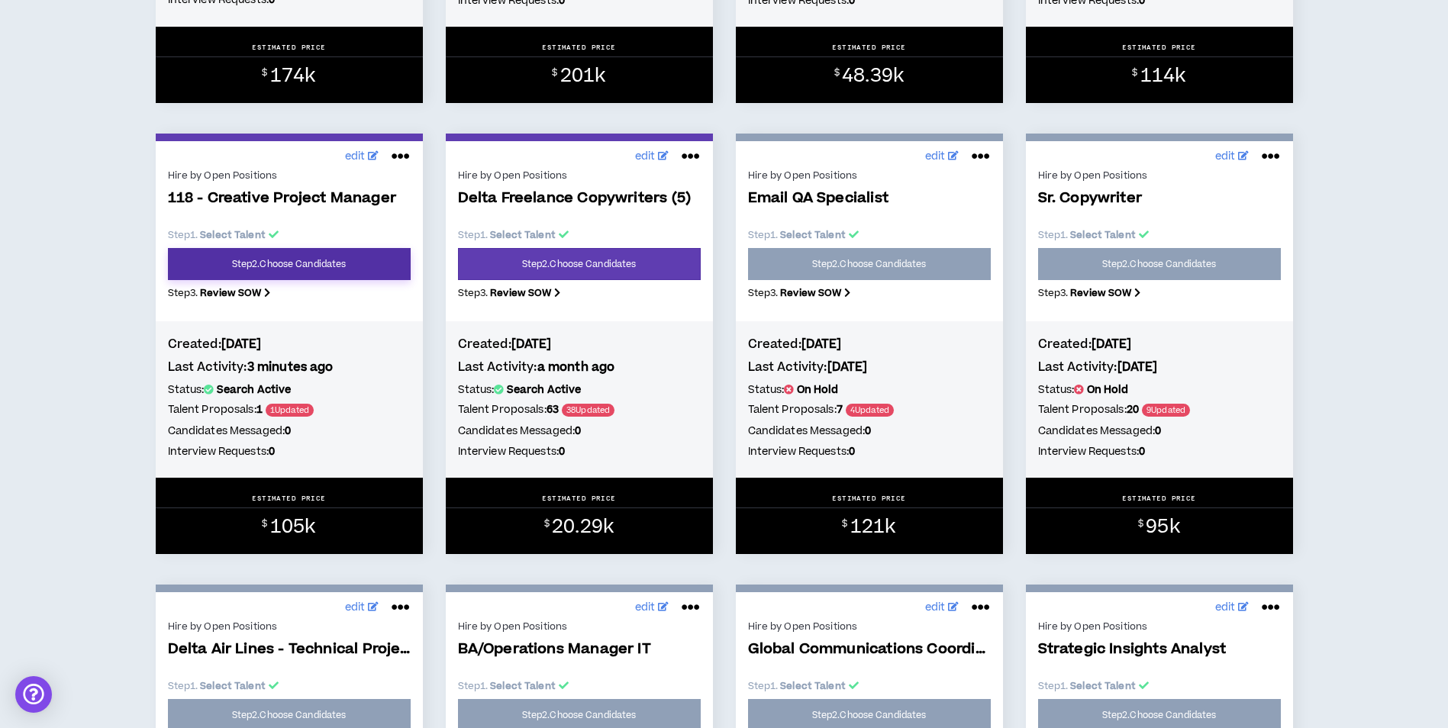
click at [277, 263] on link "Step 2 . Choose Candidates" at bounding box center [289, 264] width 243 height 32
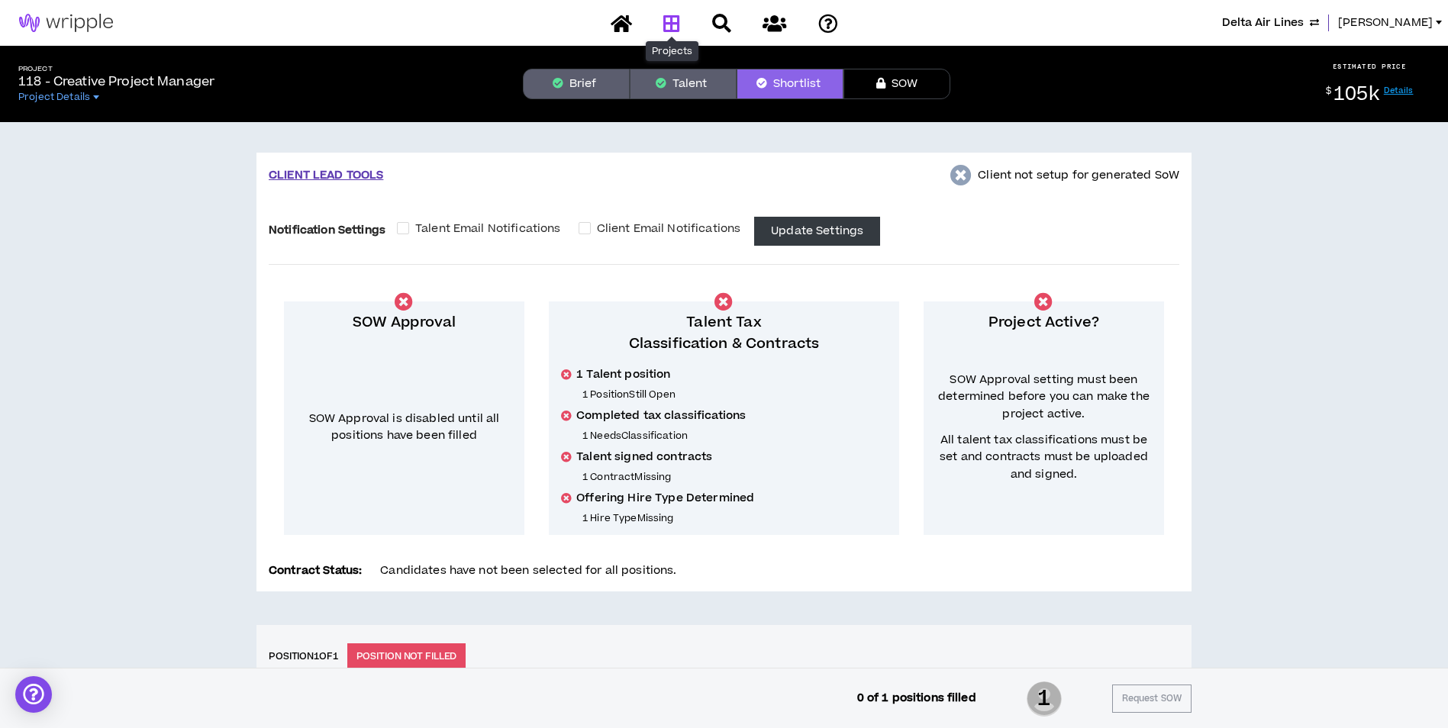
click at [678, 36] on link at bounding box center [671, 23] width 24 height 27
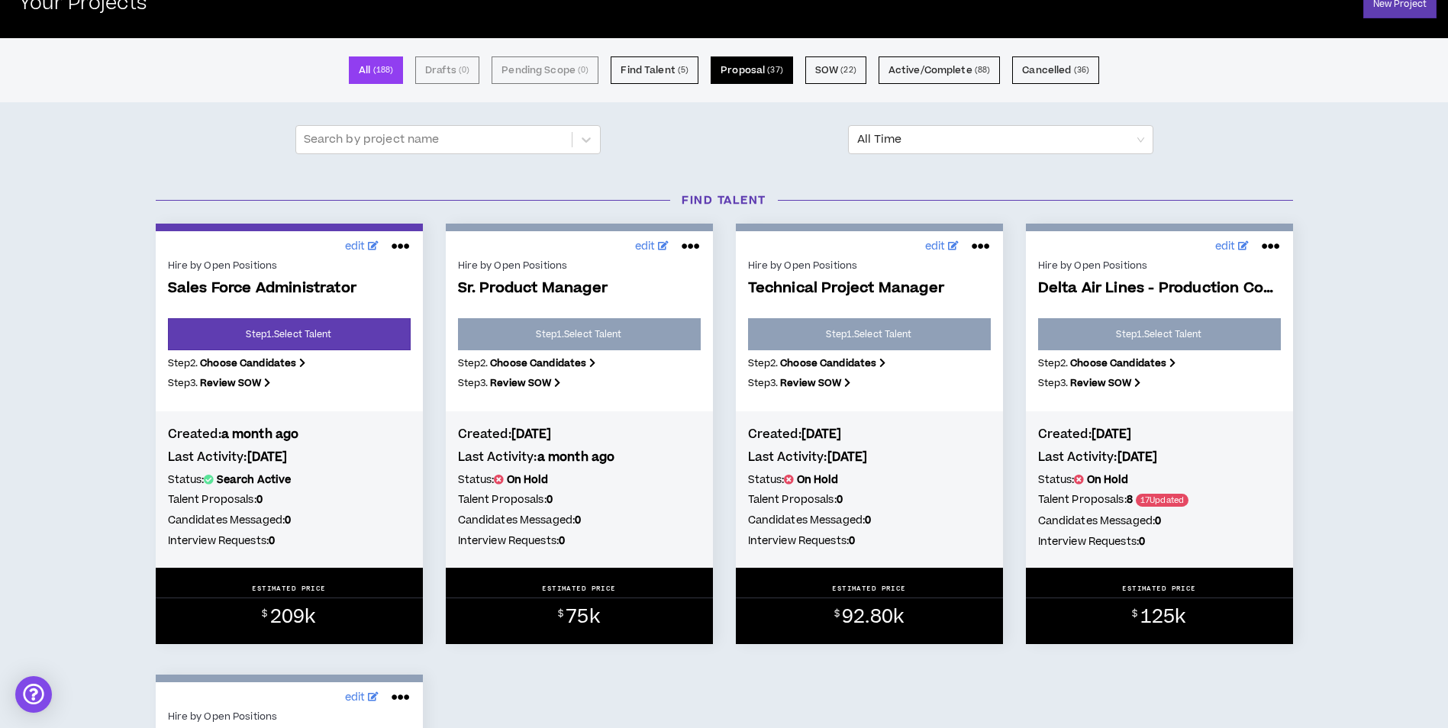
click at [759, 80] on button "Proposal ( 37 )" at bounding box center [752, 69] width 82 height 27
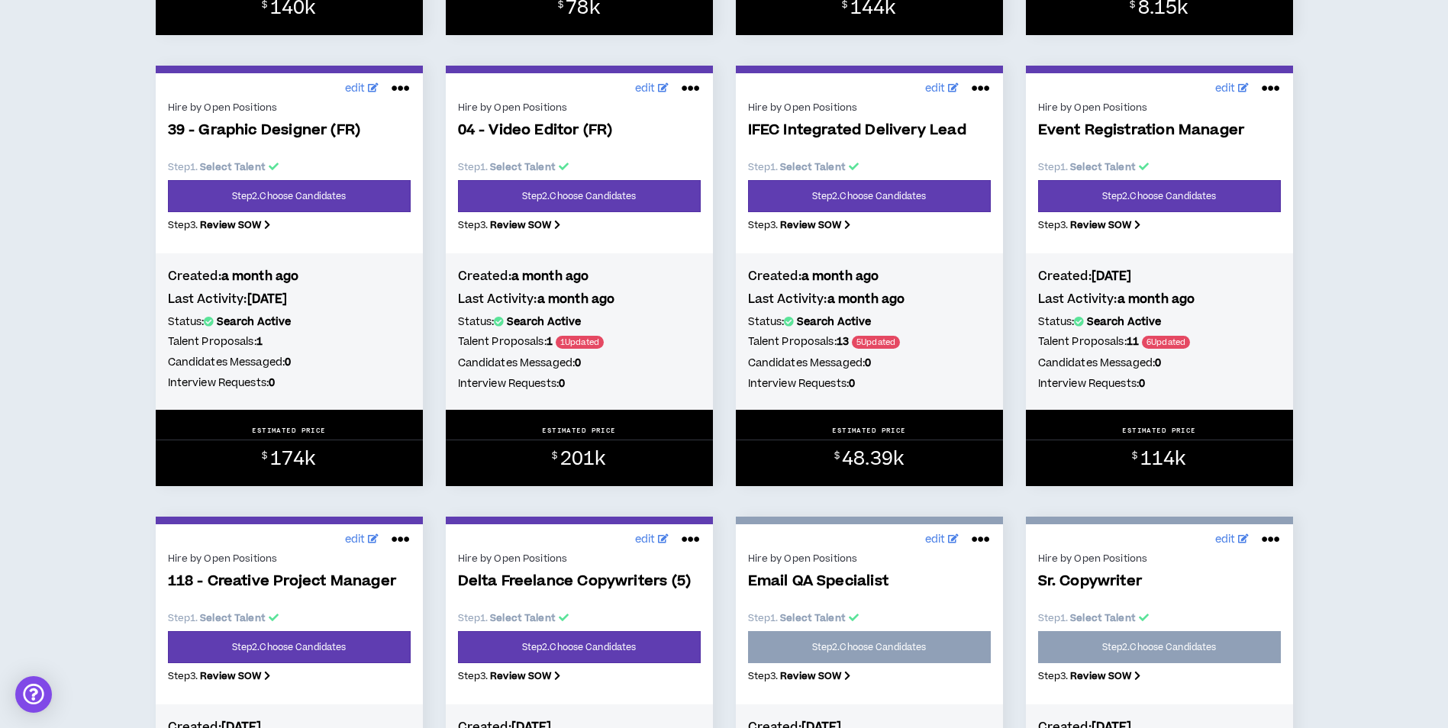
scroll to position [687, 0]
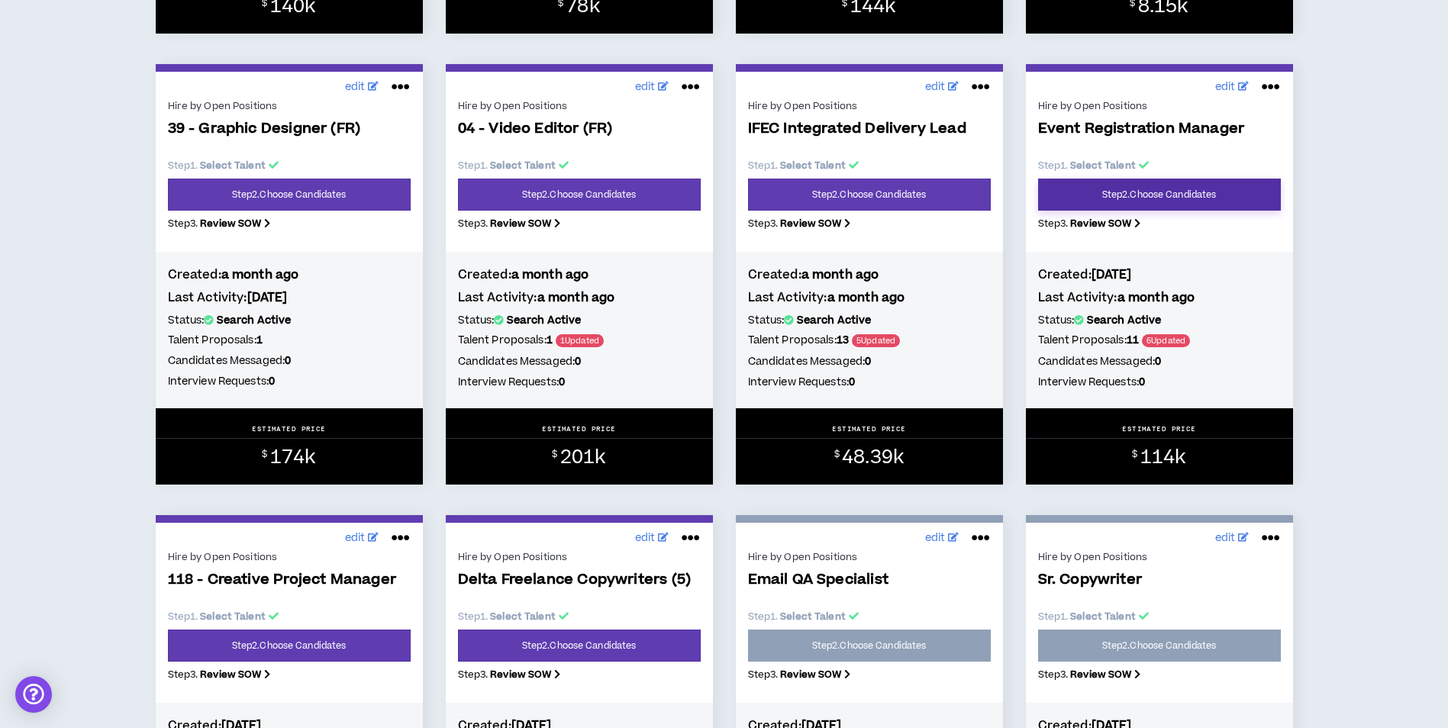
click at [1214, 204] on link "Step 2 . Choose Candidates" at bounding box center [1159, 195] width 243 height 32
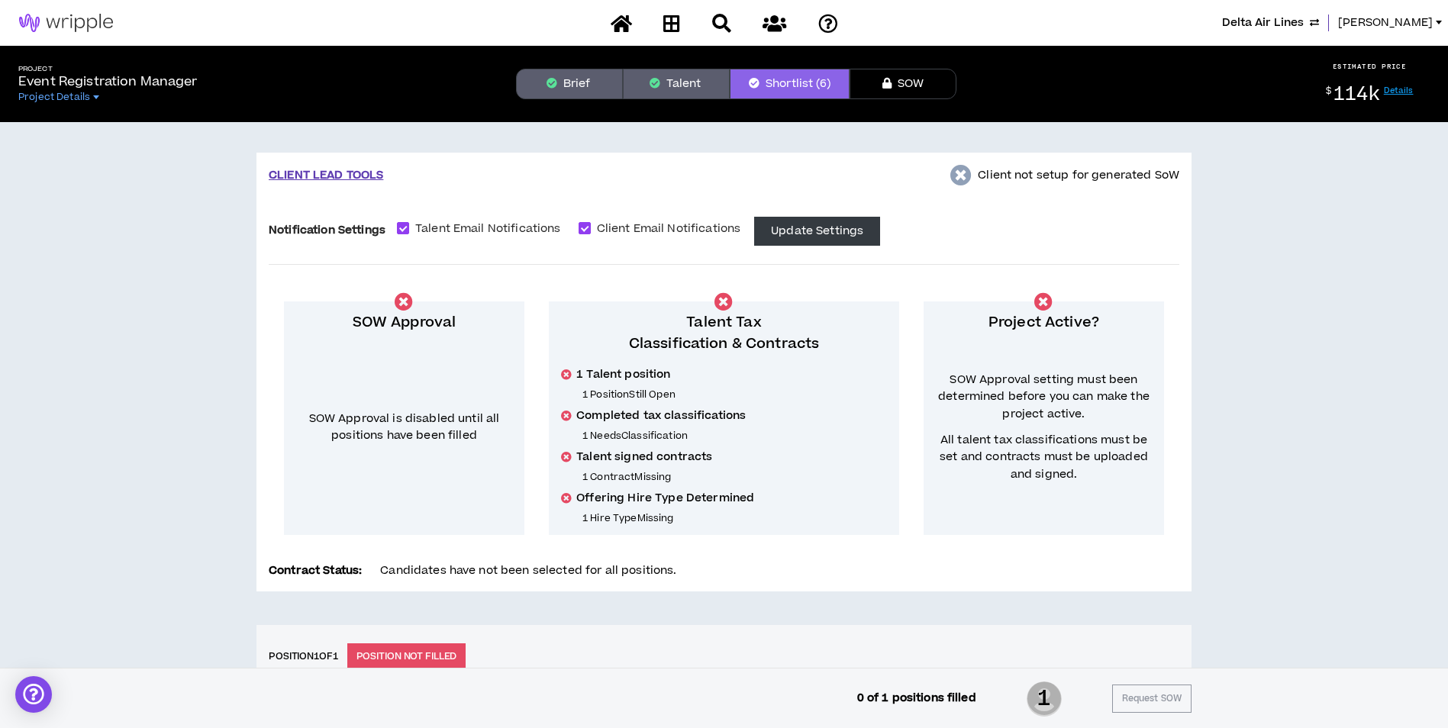
click at [604, 73] on button "Brief" at bounding box center [569, 84] width 107 height 31
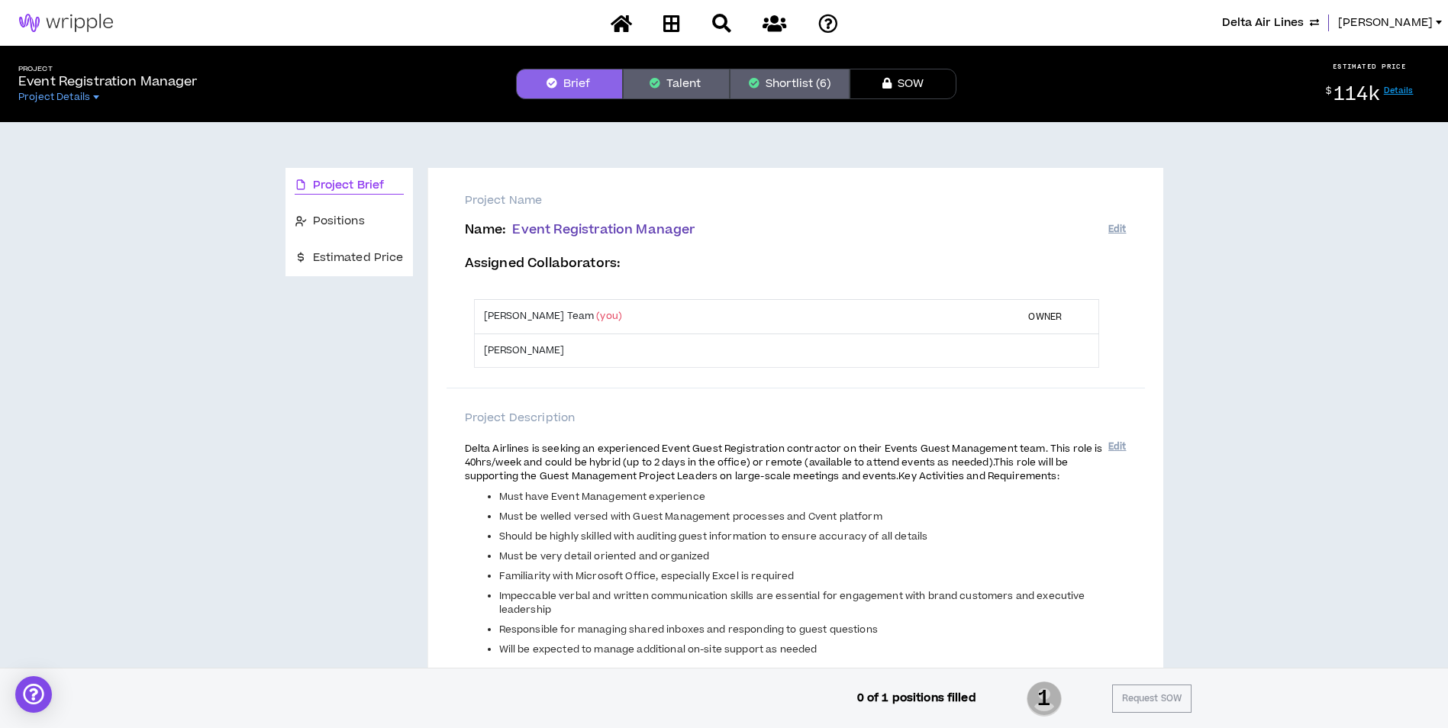
click at [666, 90] on button "Talent" at bounding box center [676, 84] width 107 height 31
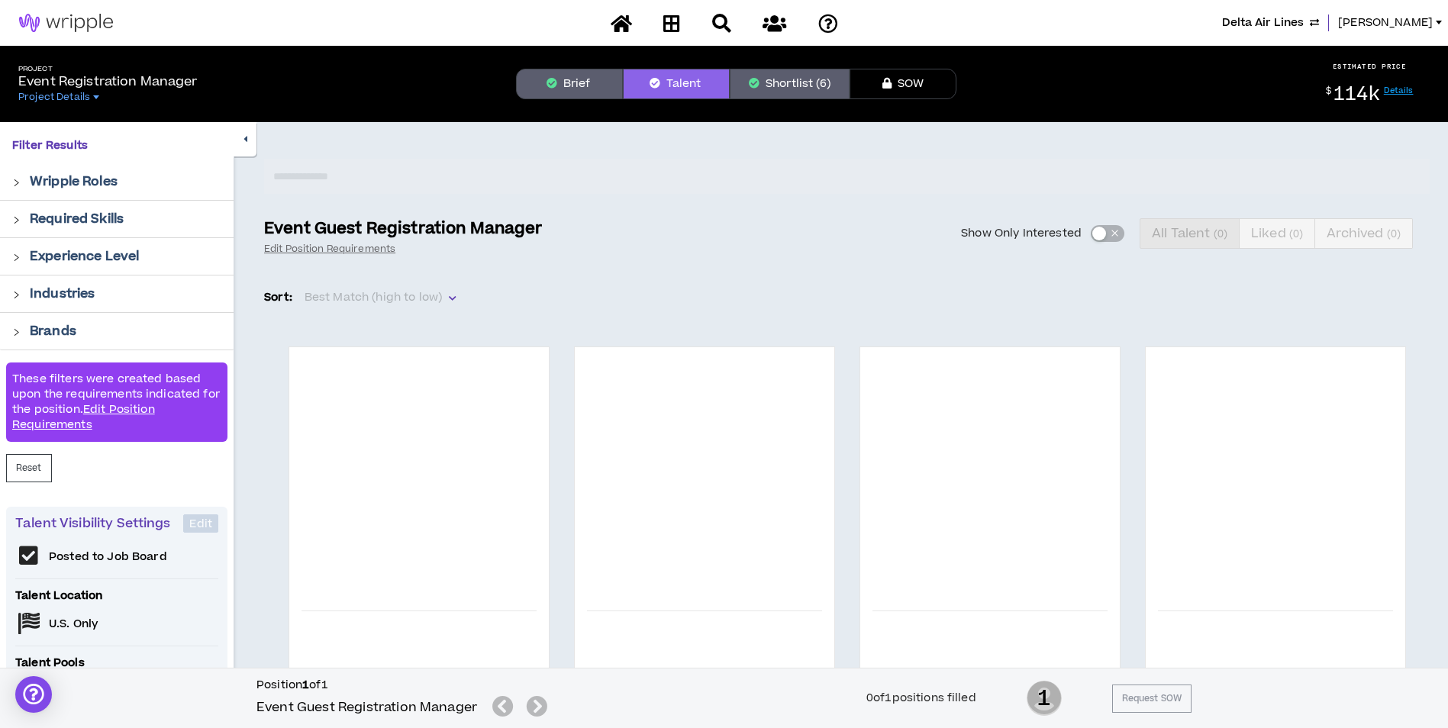
click at [795, 84] on button "Shortlist (6)" at bounding box center [790, 84] width 120 height 31
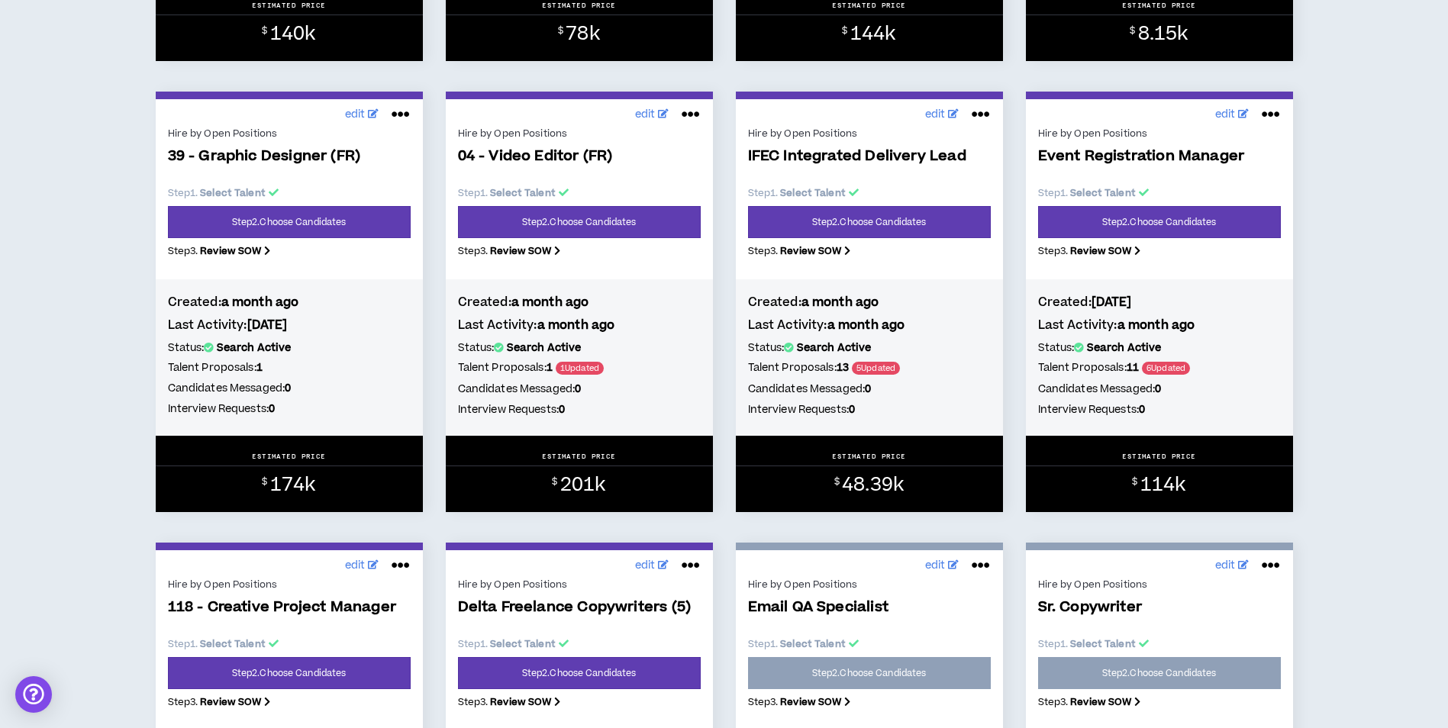
scroll to position [611, 0]
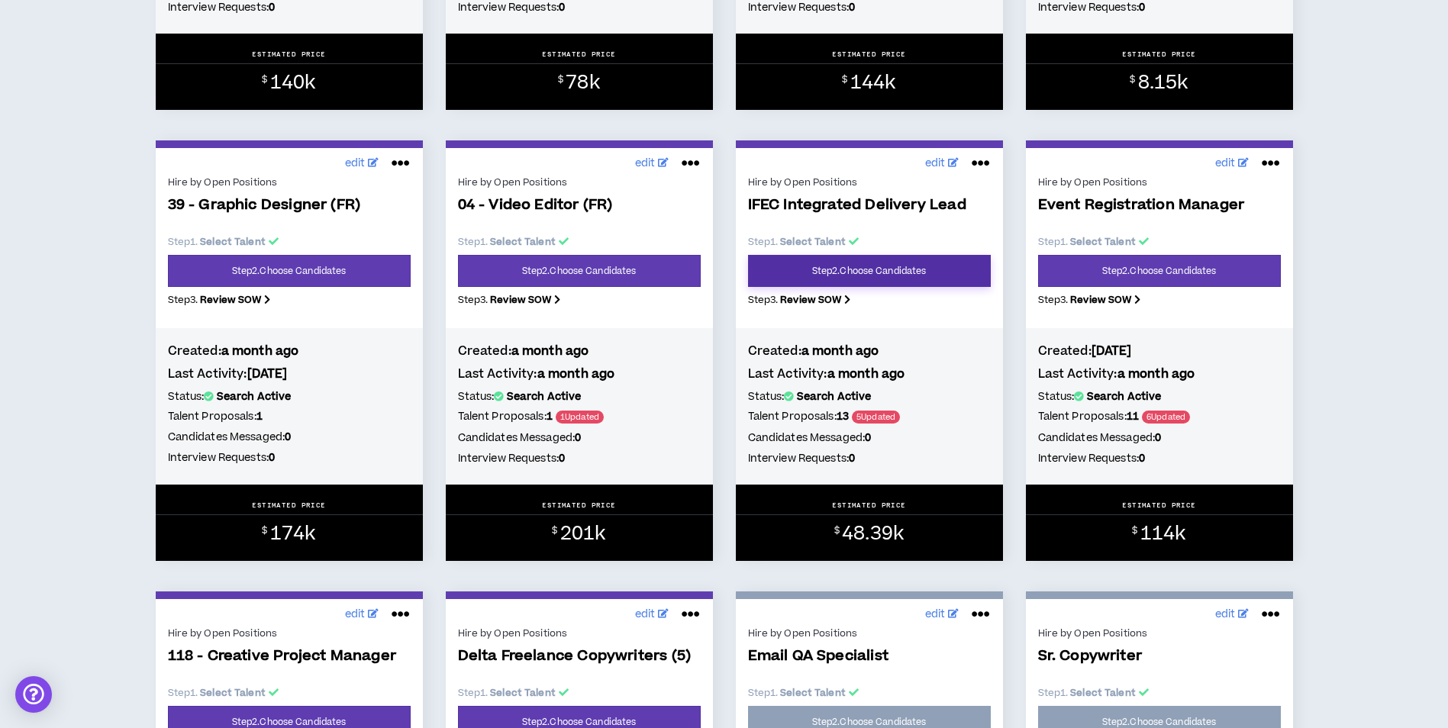
click at [892, 276] on link "Step 2 . Choose Candidates" at bounding box center [869, 271] width 243 height 32
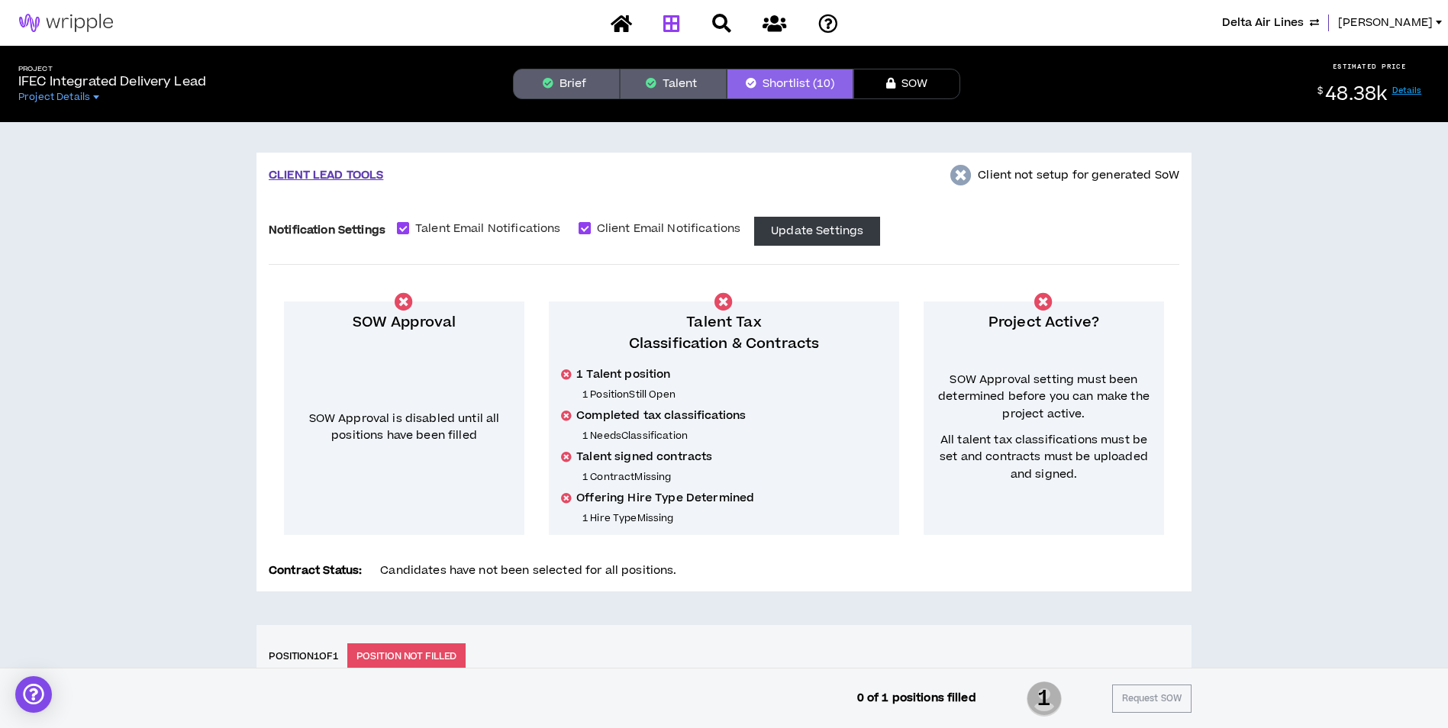
click at [672, 22] on icon at bounding box center [671, 23] width 17 height 19
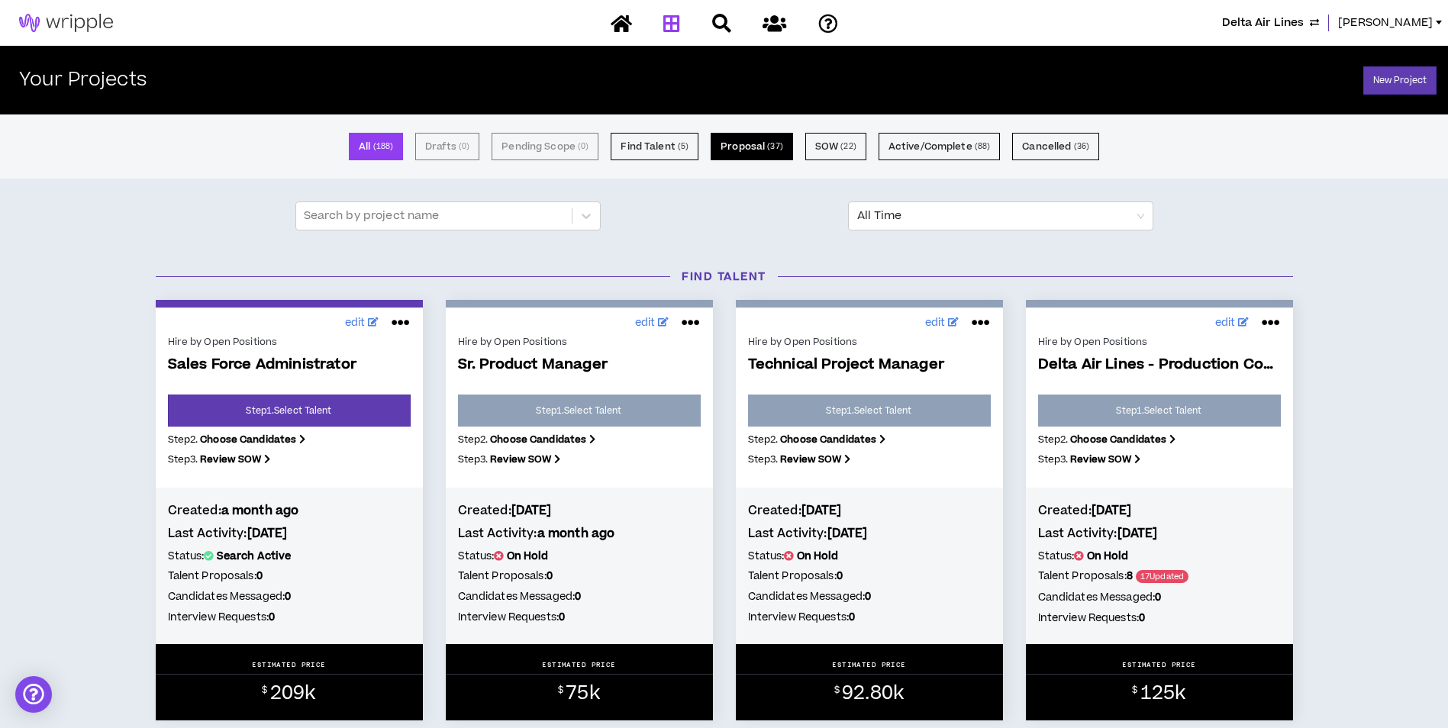
click at [760, 147] on button "Proposal ( 37 )" at bounding box center [752, 146] width 82 height 27
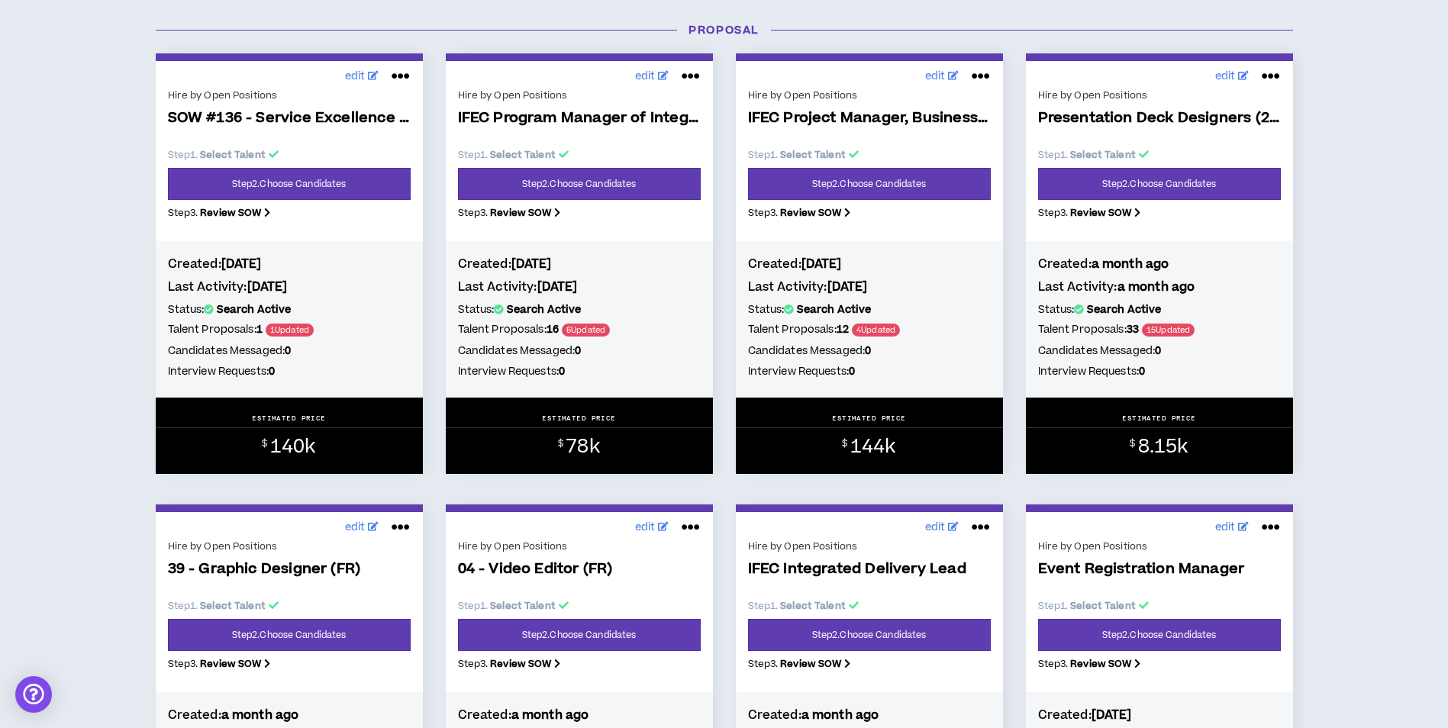
scroll to position [229, 0]
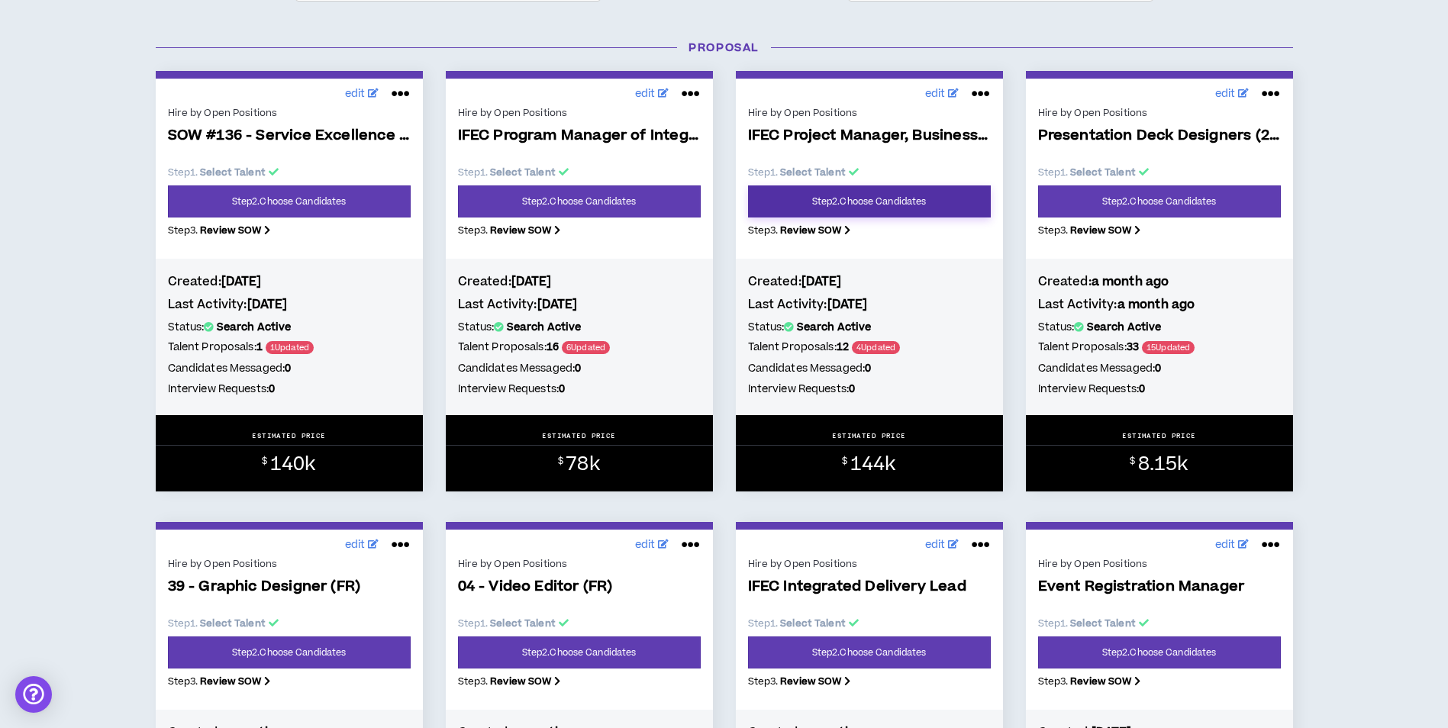
click at [937, 213] on link "Step 2 . Choose Candidates" at bounding box center [869, 201] width 243 height 32
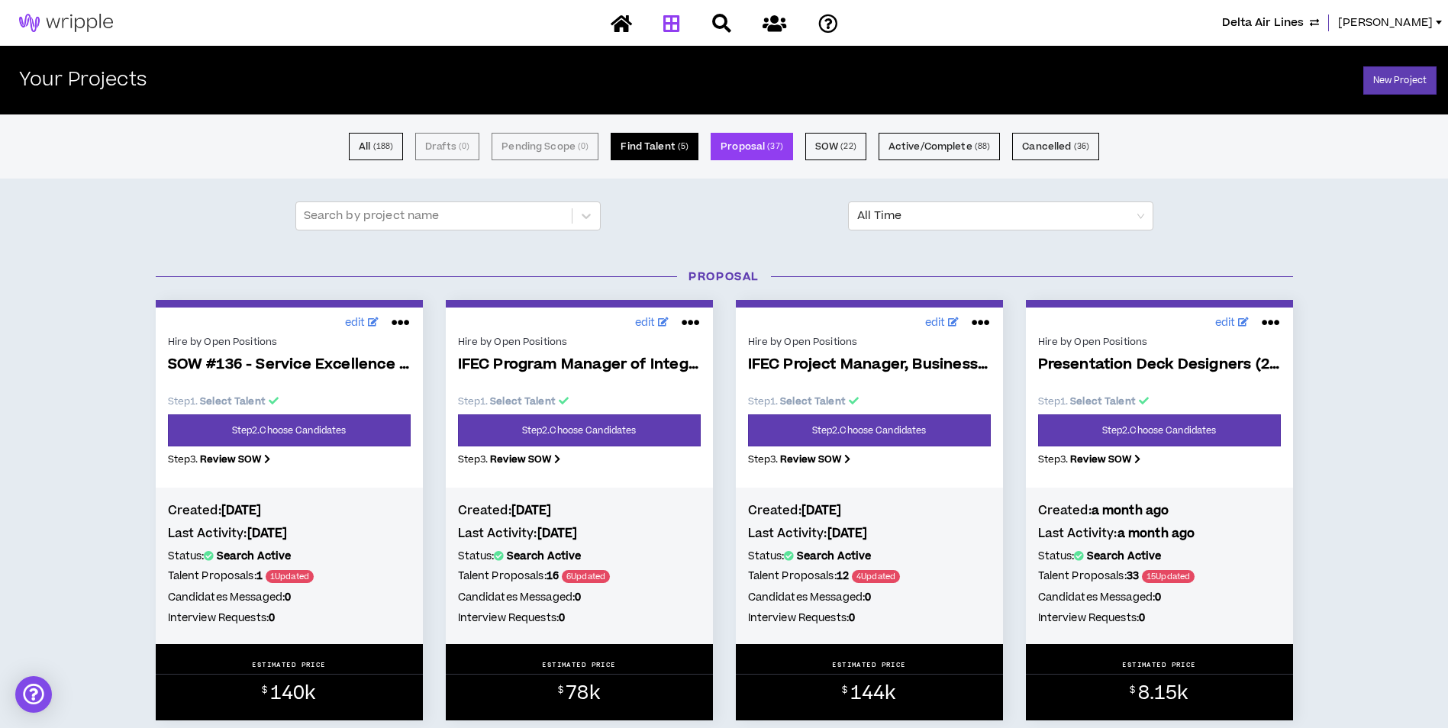
click at [691, 151] on button "Find Talent ( 5 )" at bounding box center [655, 146] width 88 height 27
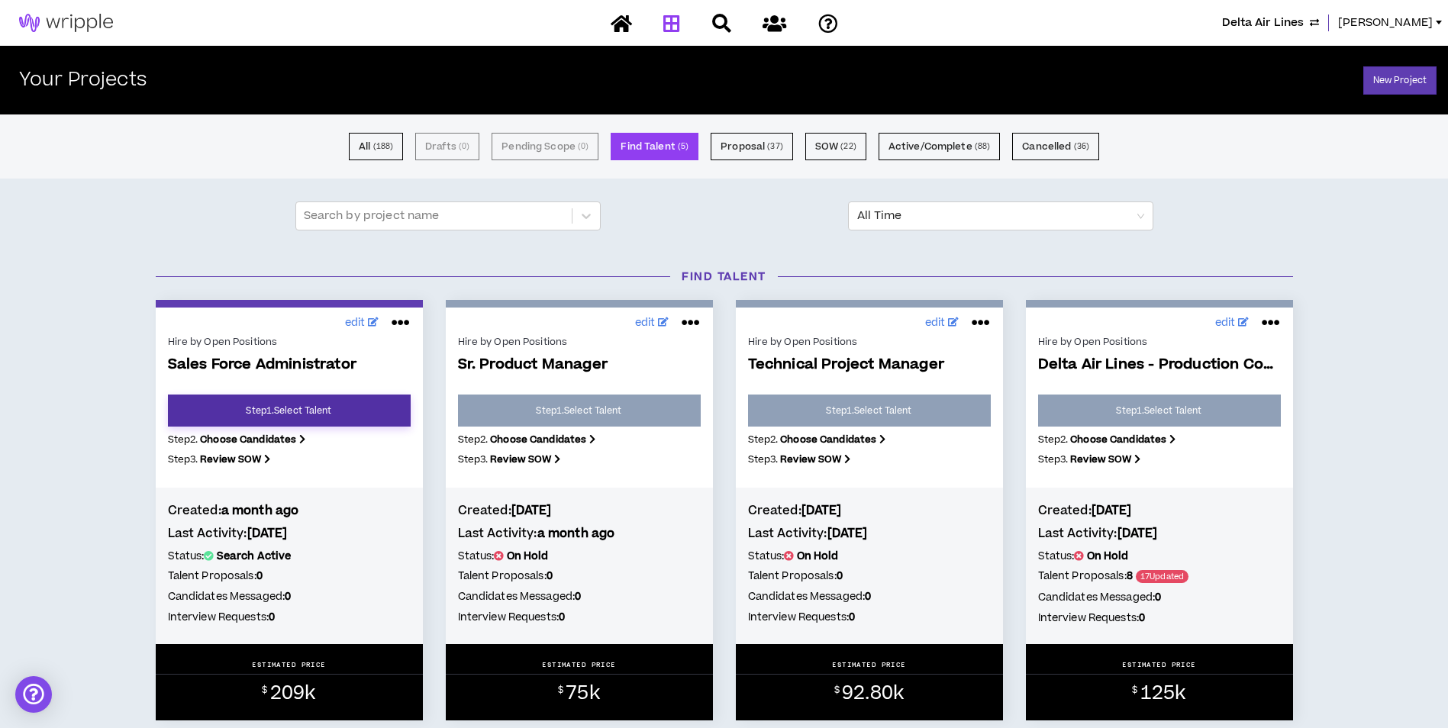
click at [344, 413] on link "Step 1 . Select Talent" at bounding box center [289, 411] width 243 height 32
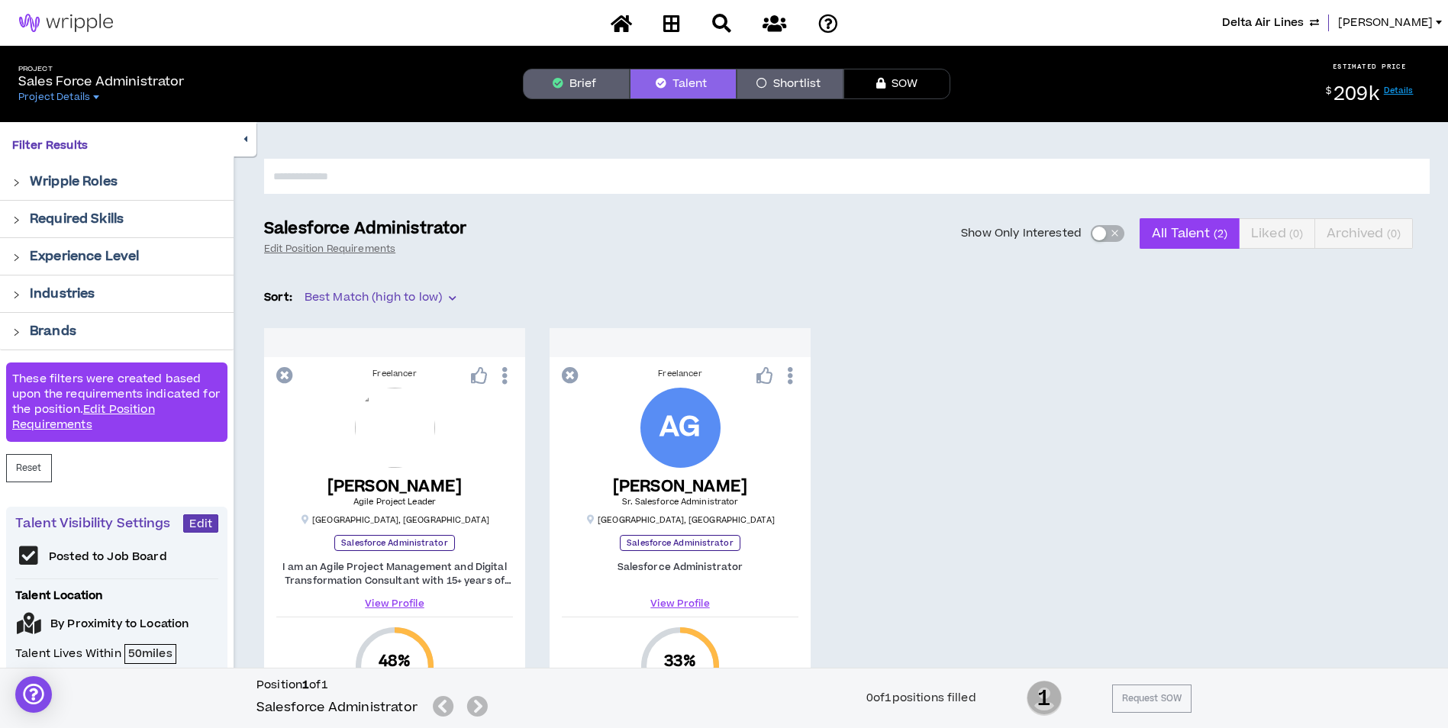
click at [767, 90] on button "Shortlist" at bounding box center [789, 84] width 107 height 31
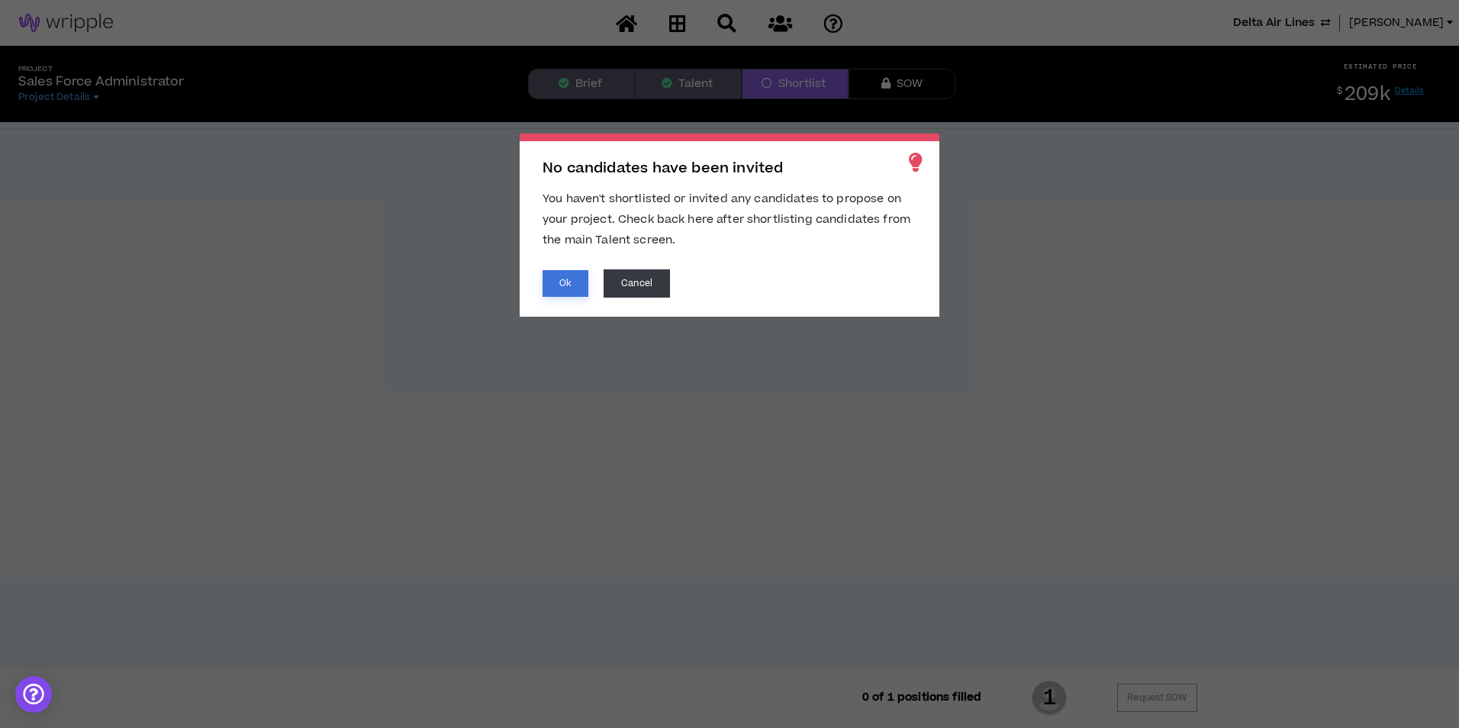
click at [575, 285] on button "Ok" at bounding box center [566, 283] width 46 height 27
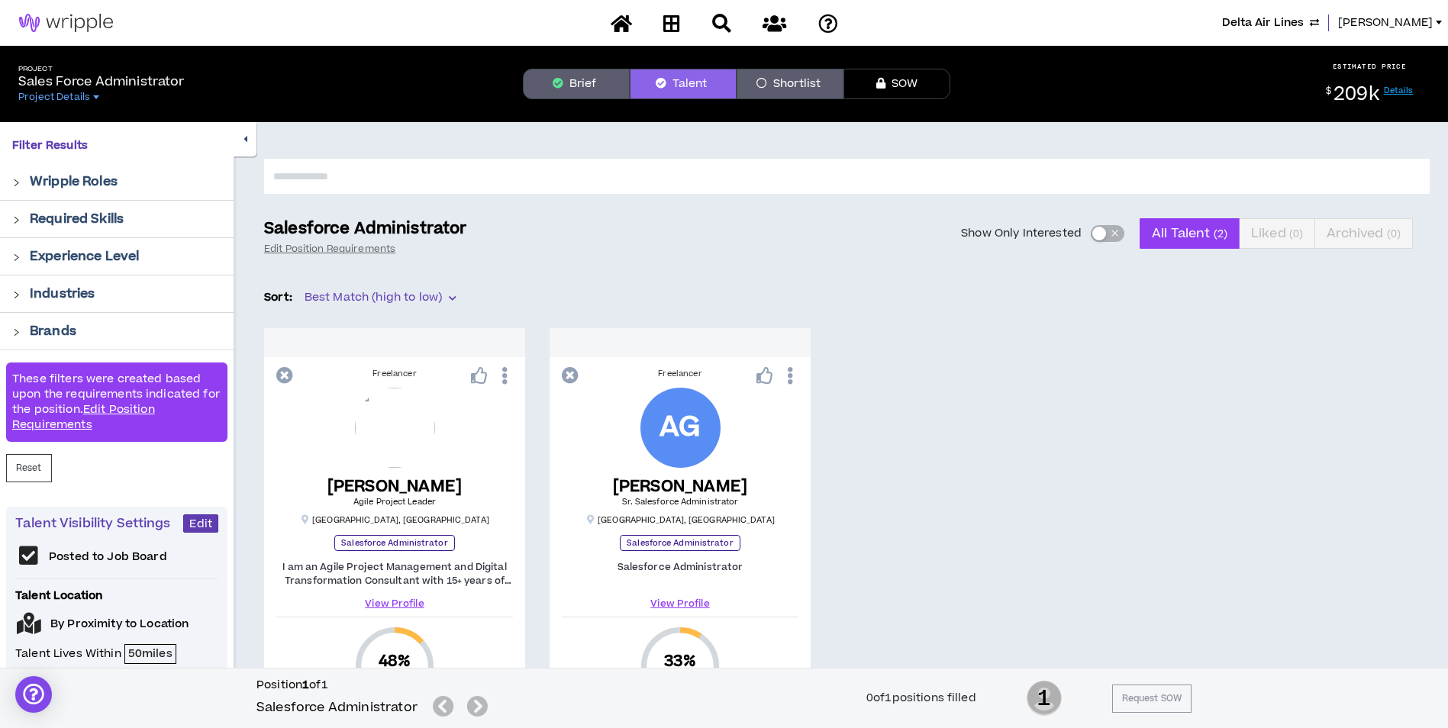
click at [657, 180] on input "text" at bounding box center [846, 176] width 1165 height 35
click at [823, 198] on div at bounding box center [846, 189] width 1165 height 60
click at [864, 166] on input "text" at bounding box center [846, 176] width 1165 height 35
type input "*****"
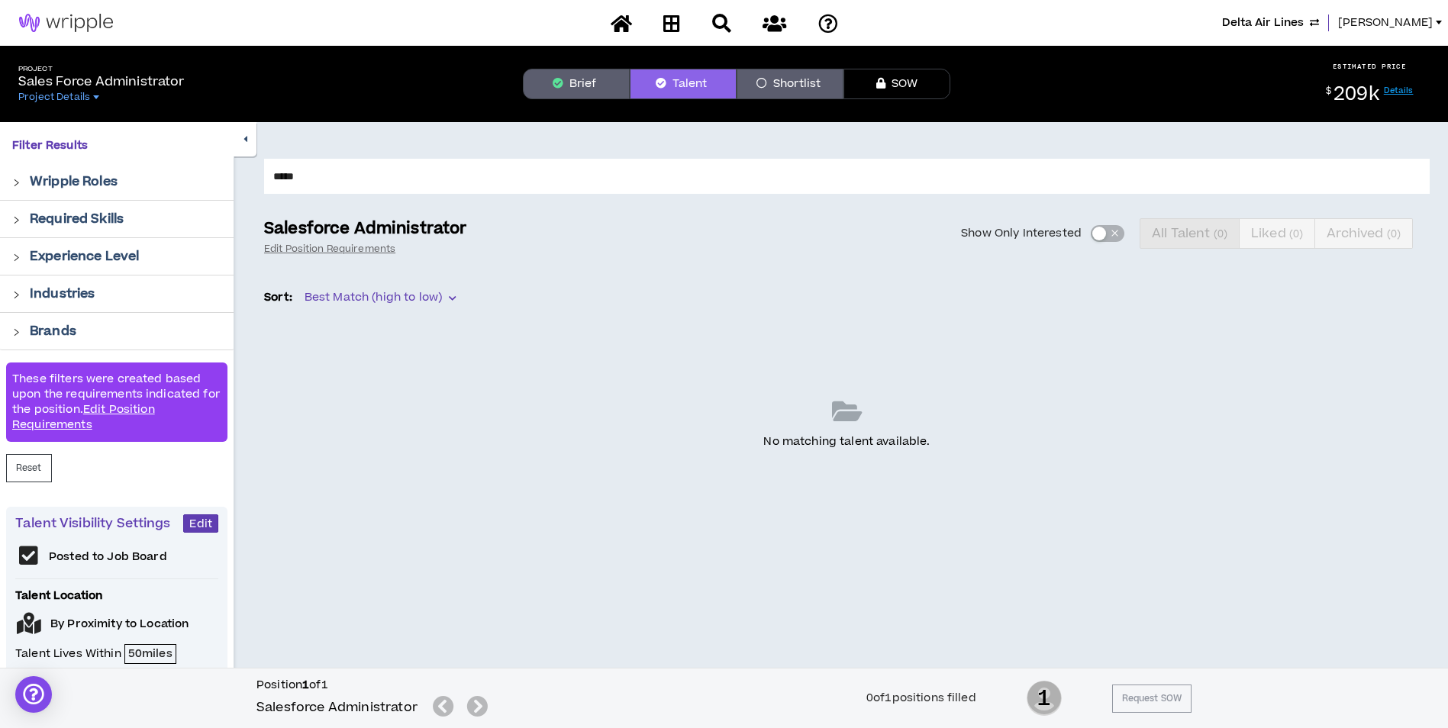
click at [1371, 18] on span "Lauren-Bridget" at bounding box center [1385, 23] width 95 height 17
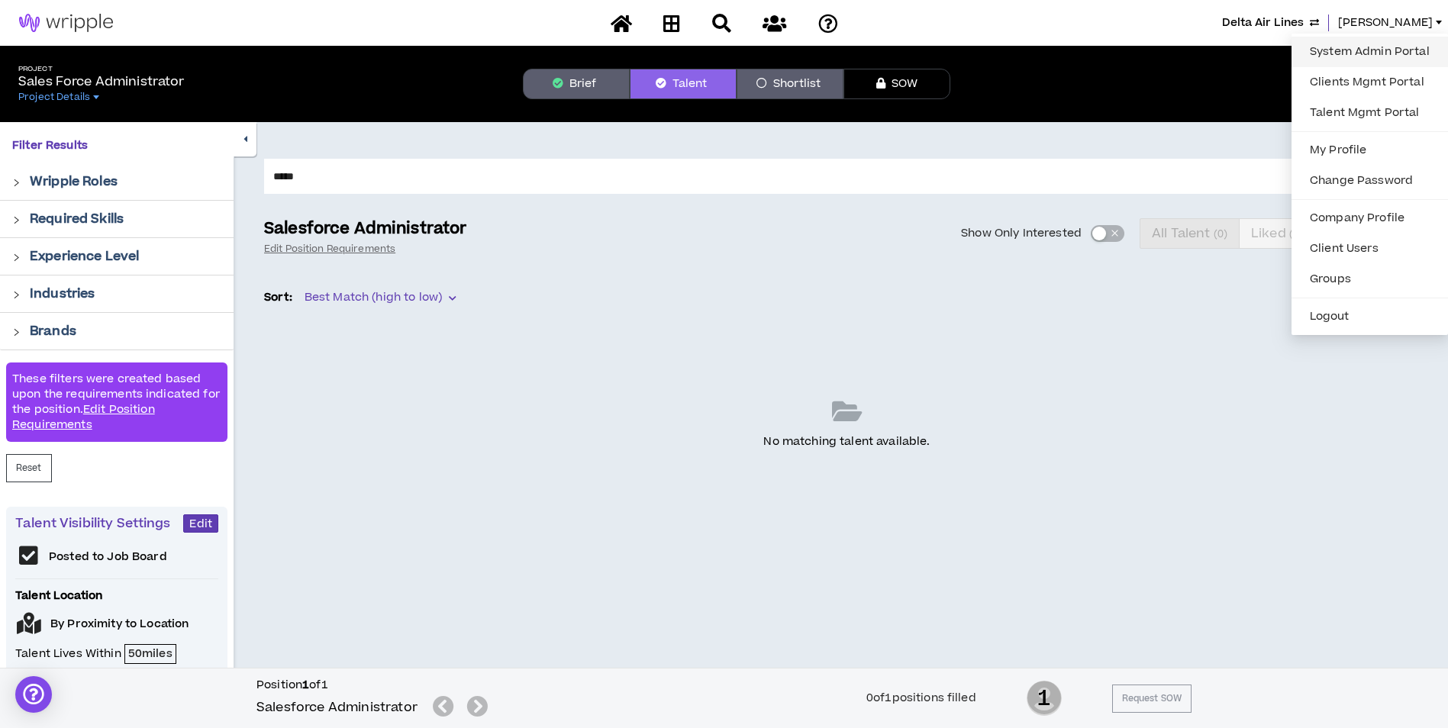
click at [1344, 43] on link "System Admin Portal" at bounding box center [1369, 51] width 138 height 23
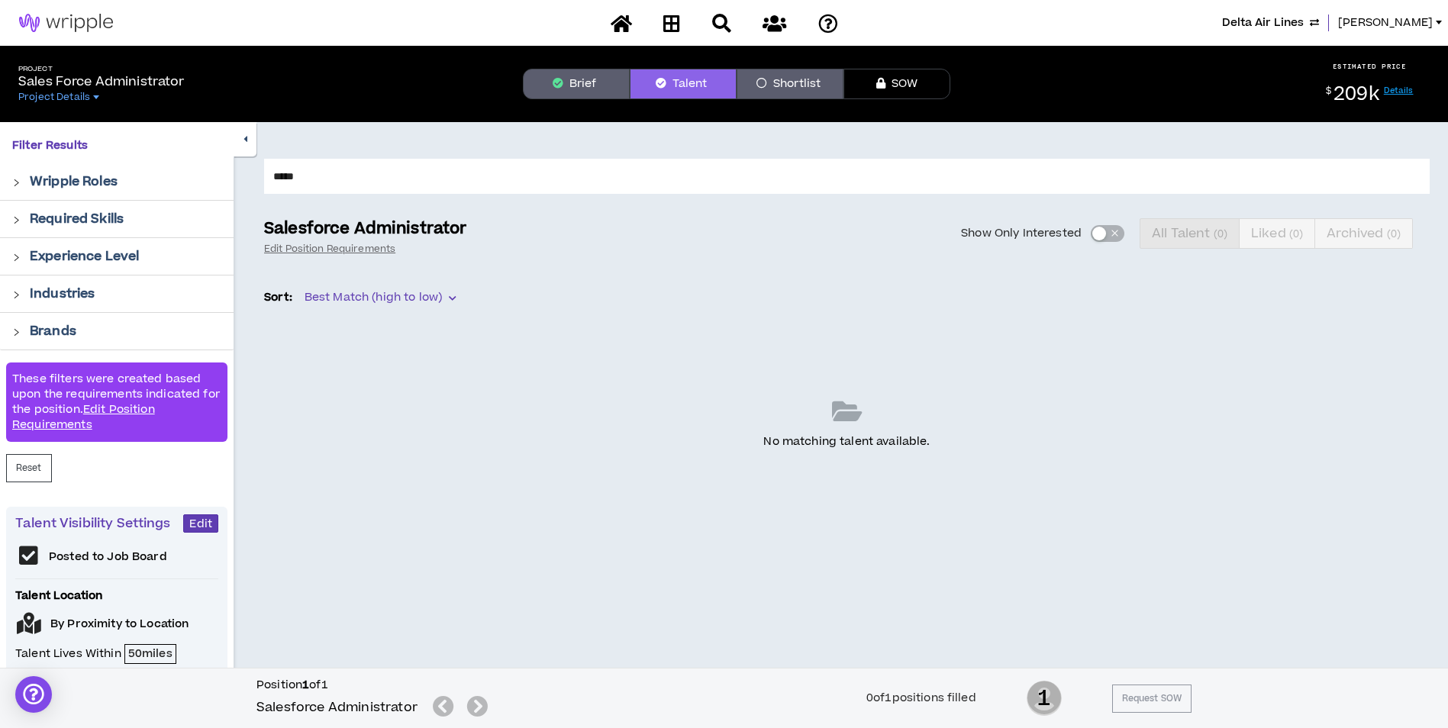
click at [595, 88] on button "Brief" at bounding box center [576, 84] width 107 height 31
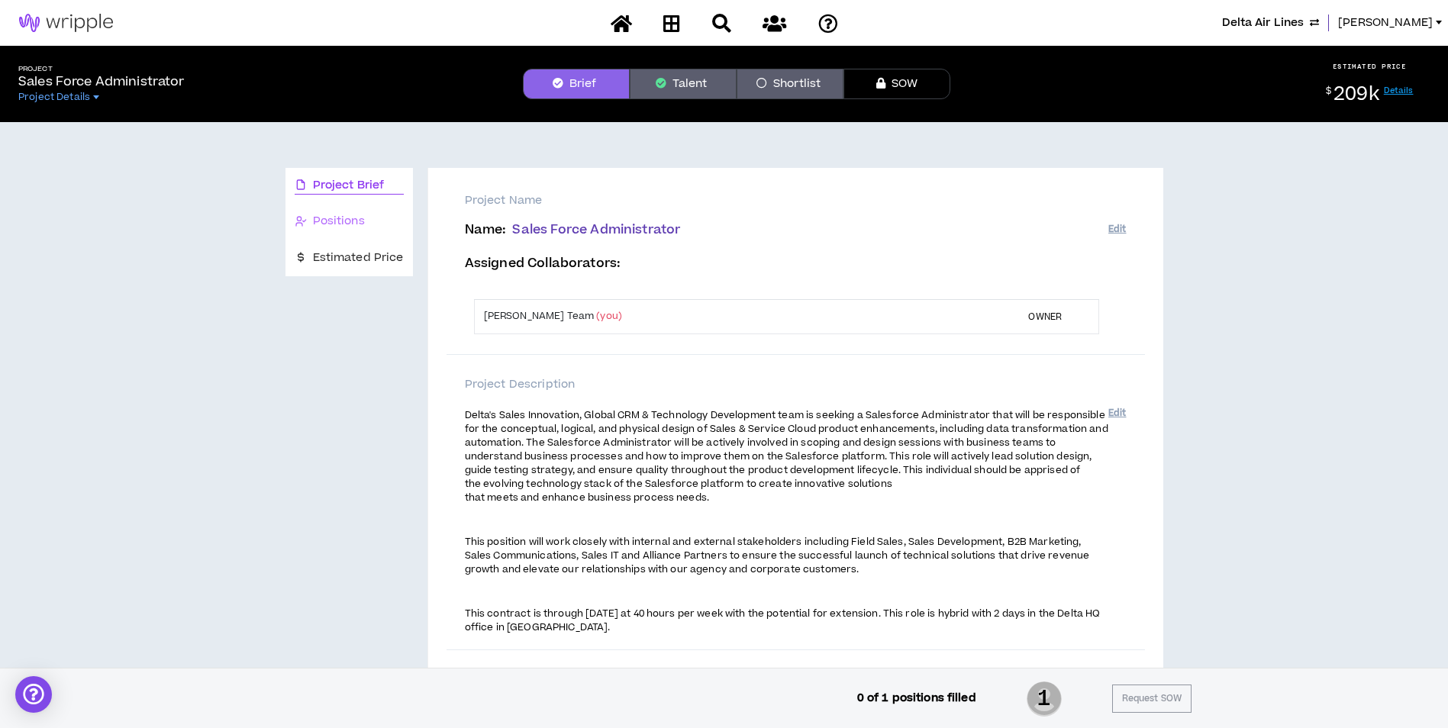
click at [358, 209] on div "Positions" at bounding box center [348, 222] width 127 height 36
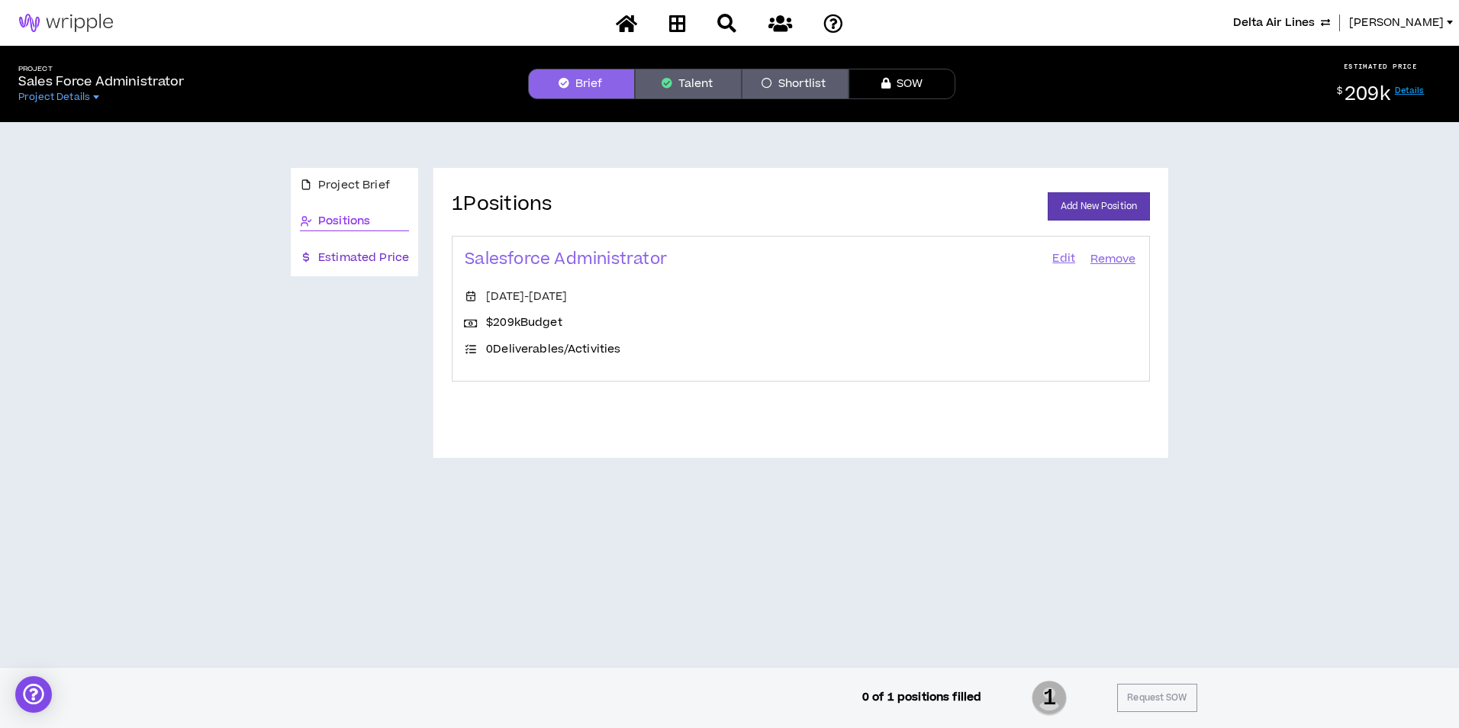
click at [364, 265] on span "Estimated Price" at bounding box center [363, 258] width 91 height 17
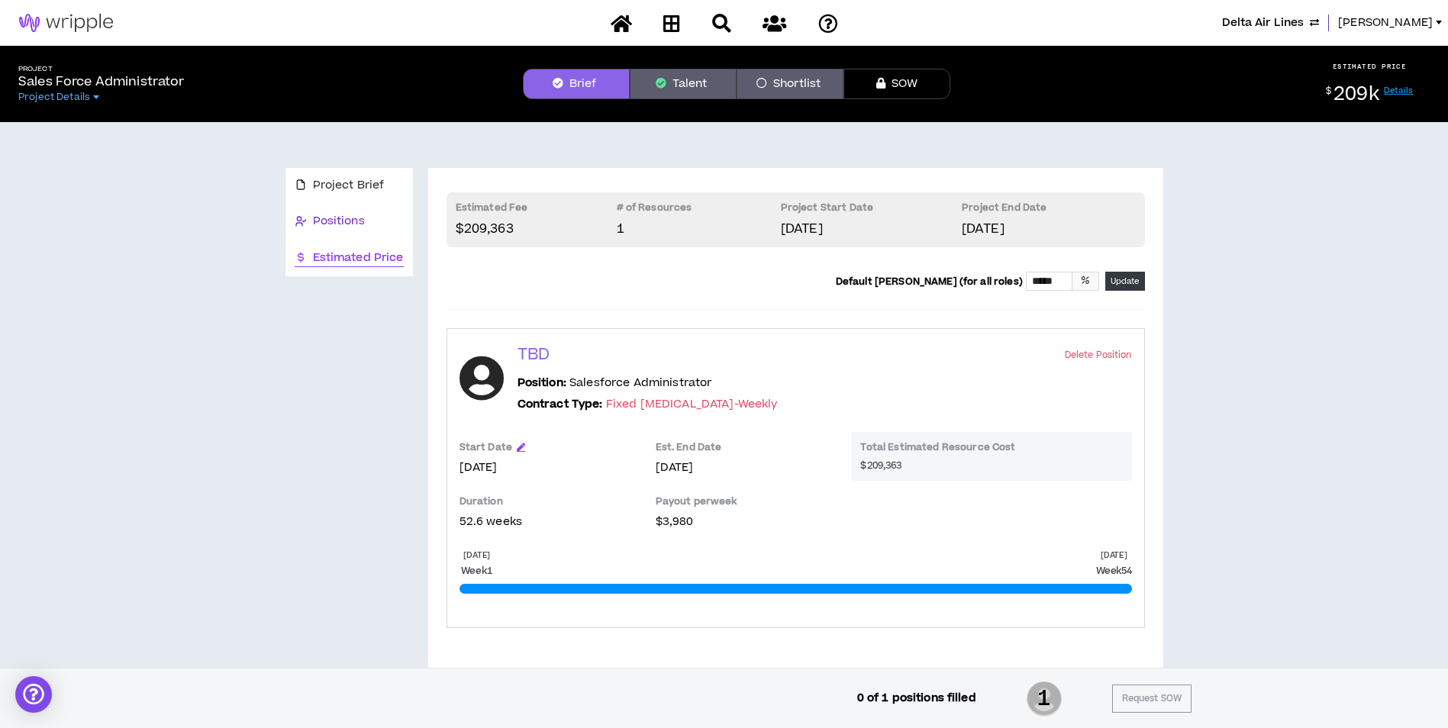
click at [349, 214] on span "Positions" at bounding box center [339, 221] width 52 height 17
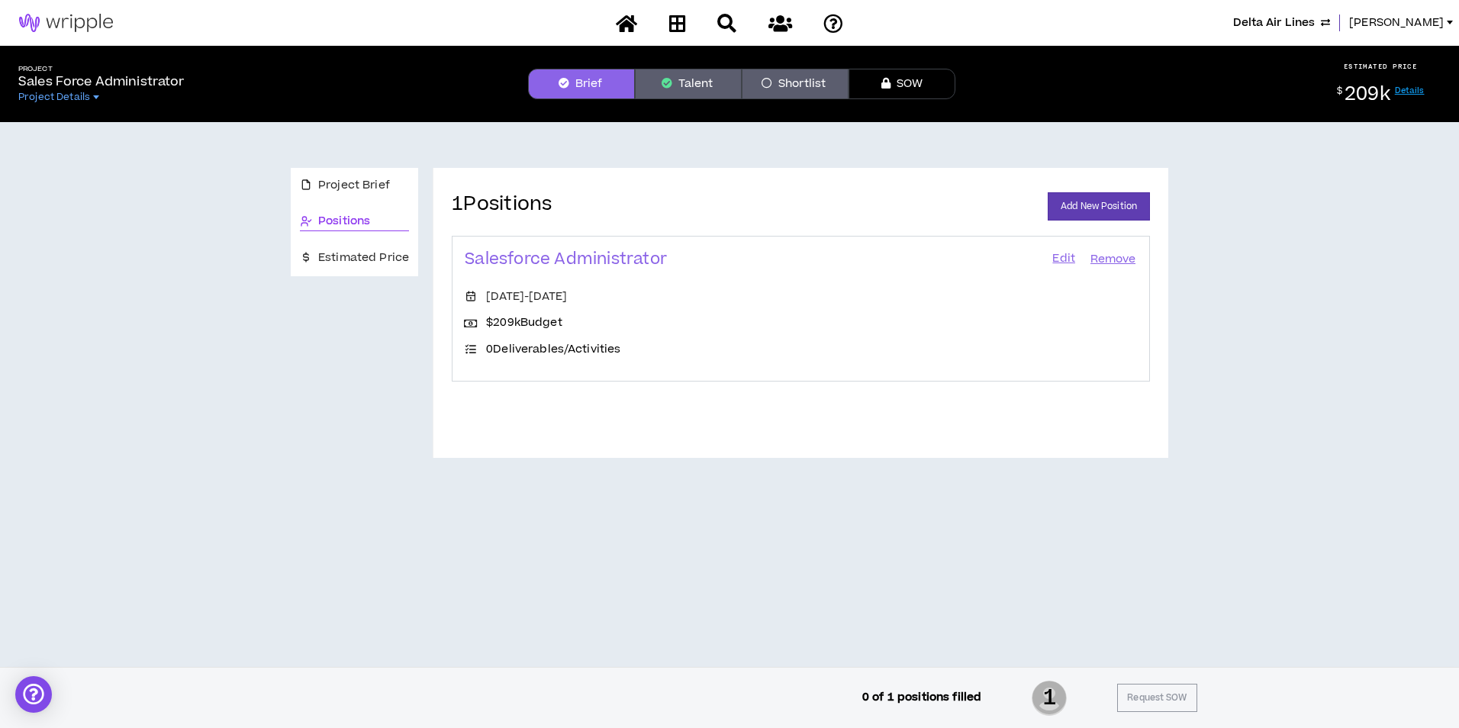
click at [1052, 258] on link "Edit" at bounding box center [1064, 259] width 26 height 21
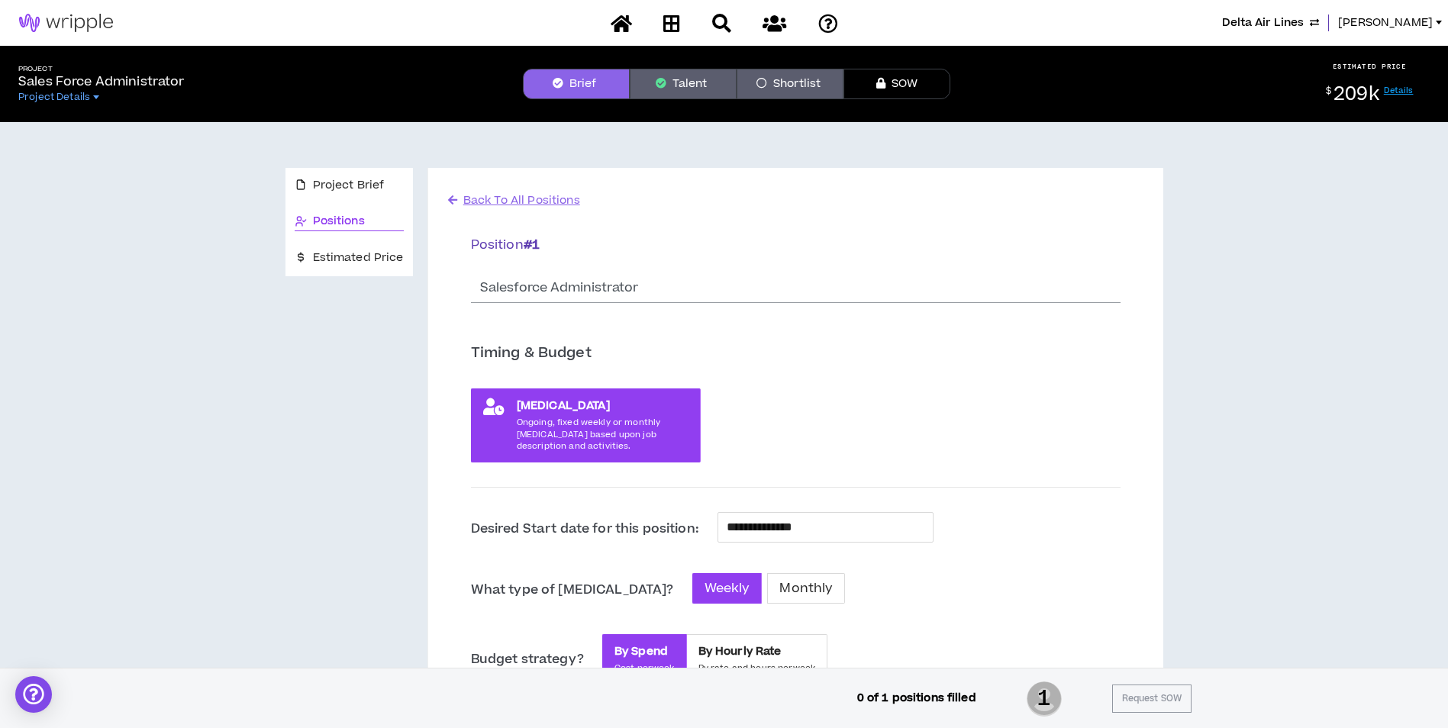
click at [707, 86] on button "Talent" at bounding box center [683, 84] width 107 height 31
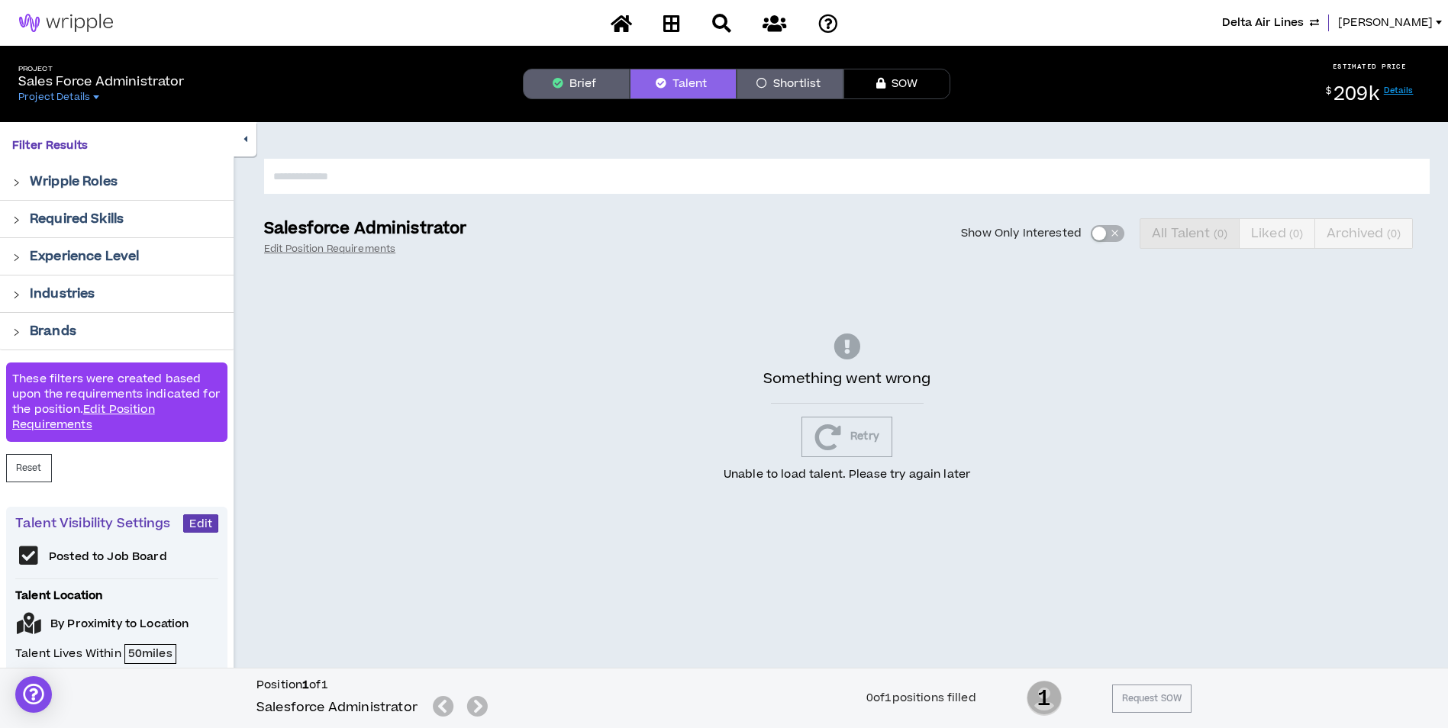
click at [649, 173] on input "text" at bounding box center [846, 176] width 1165 height 35
type input "*****"
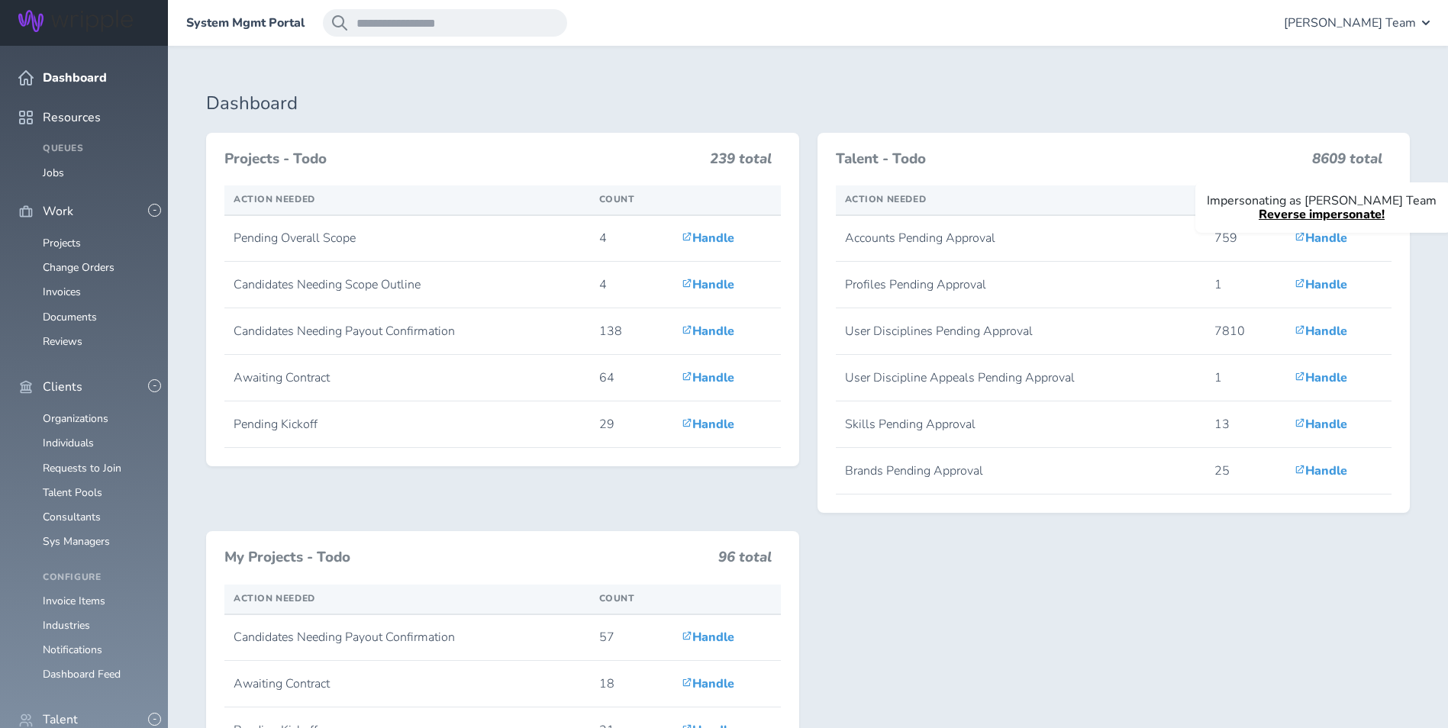
scroll to position [76, 0]
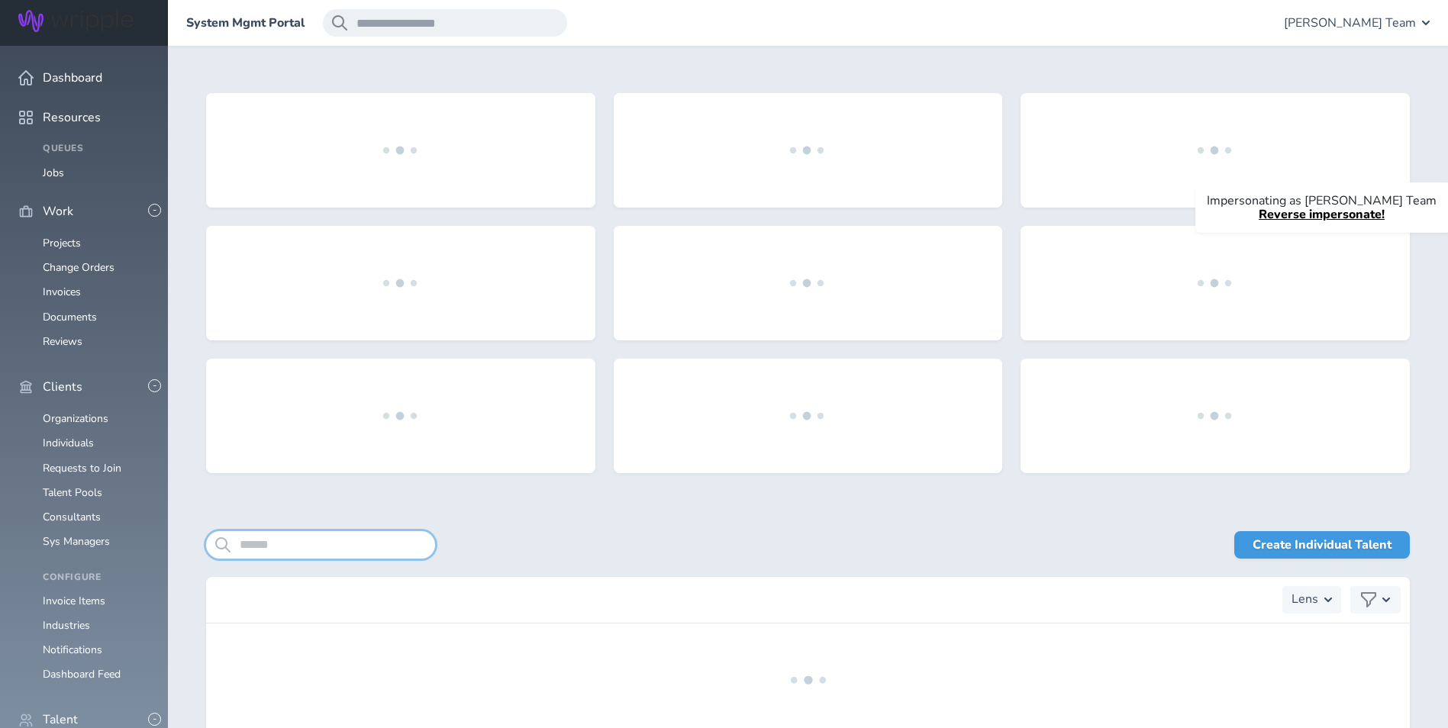
click at [336, 546] on input "search" at bounding box center [320, 544] width 229 height 27
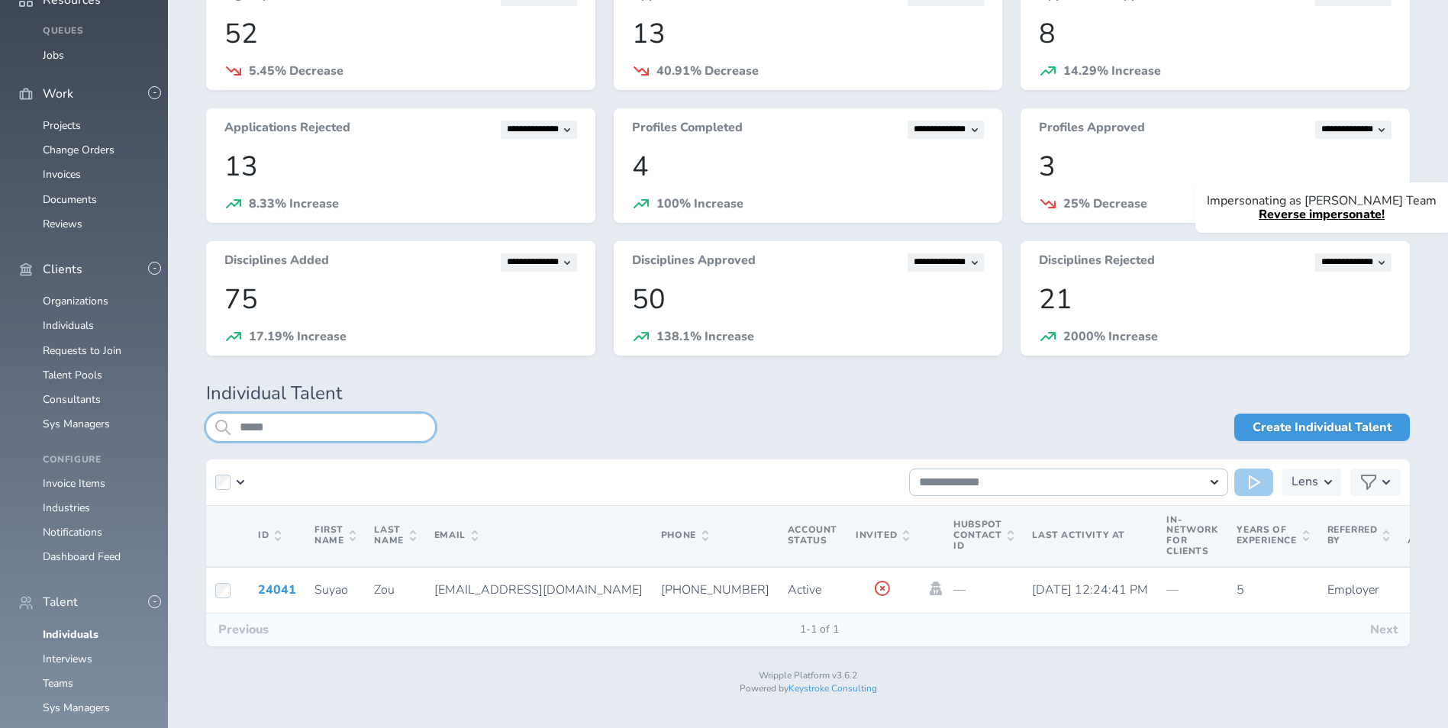
scroll to position [124, 0]
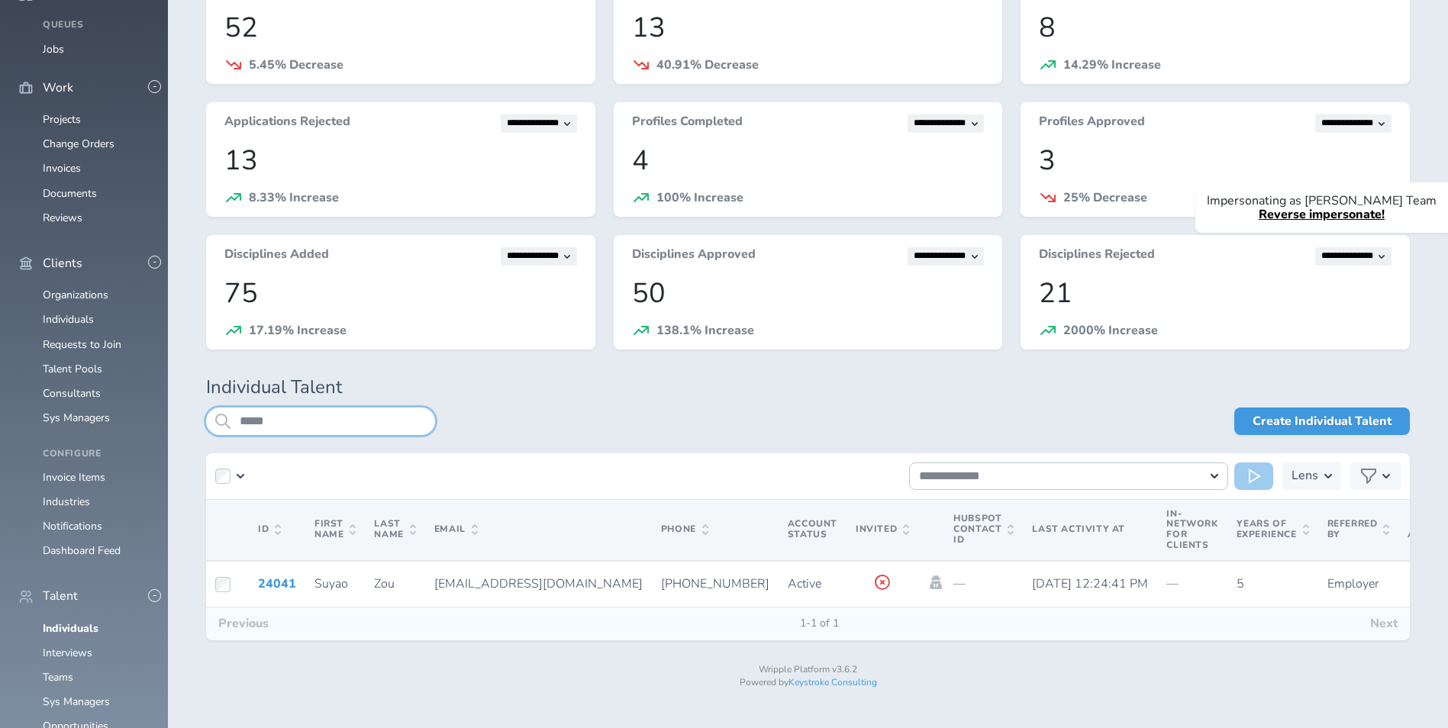
type input "*****"
click at [272, 583] on link "24041" at bounding box center [277, 583] width 38 height 17
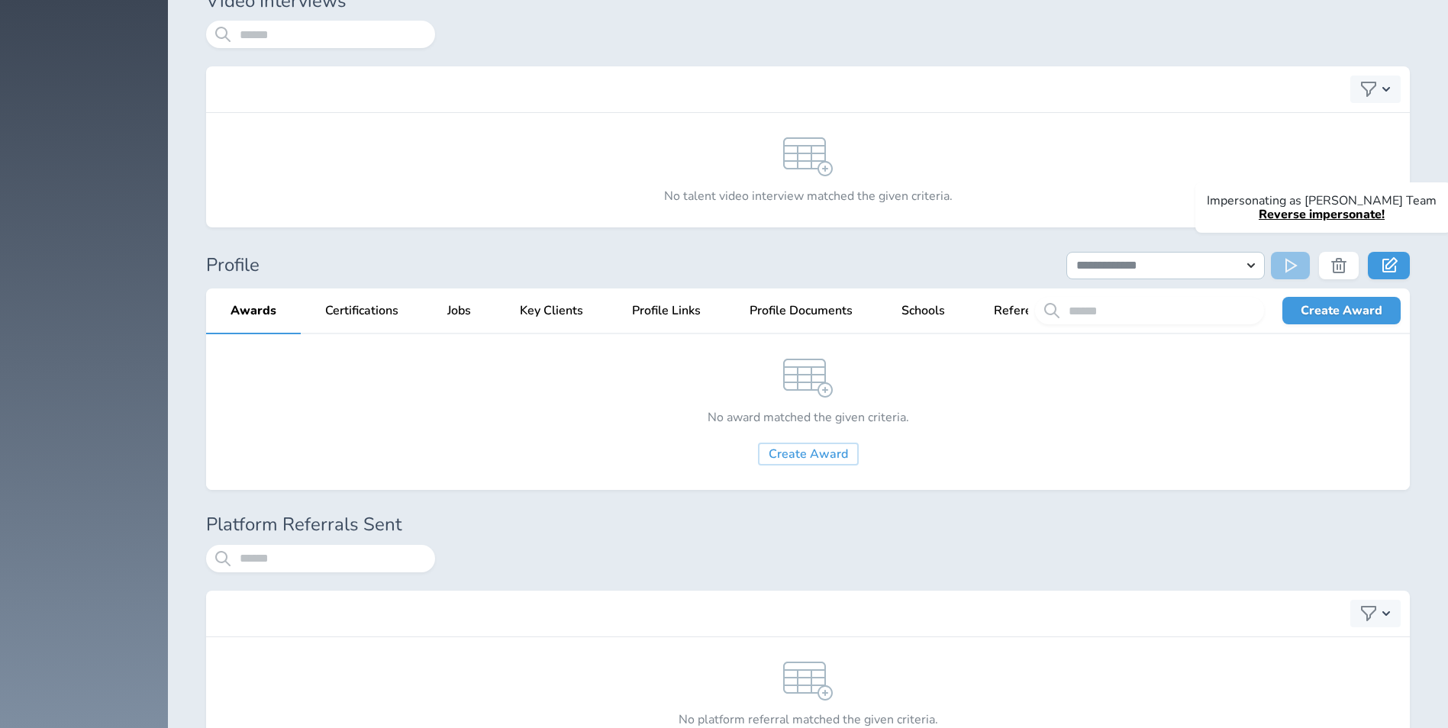
scroll to position [8624, 0]
click at [465, 321] on span "Jobs" at bounding box center [459, 314] width 24 height 14
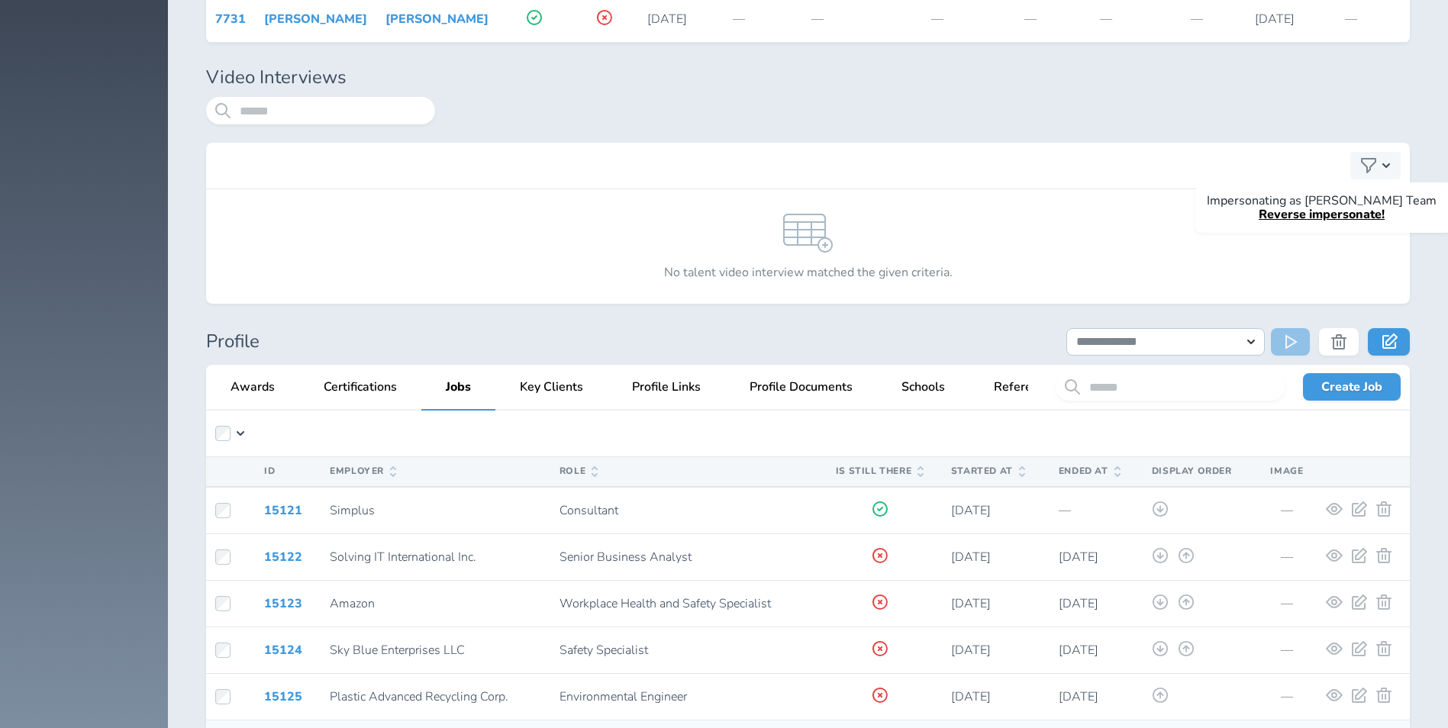
scroll to position [8526, 0]
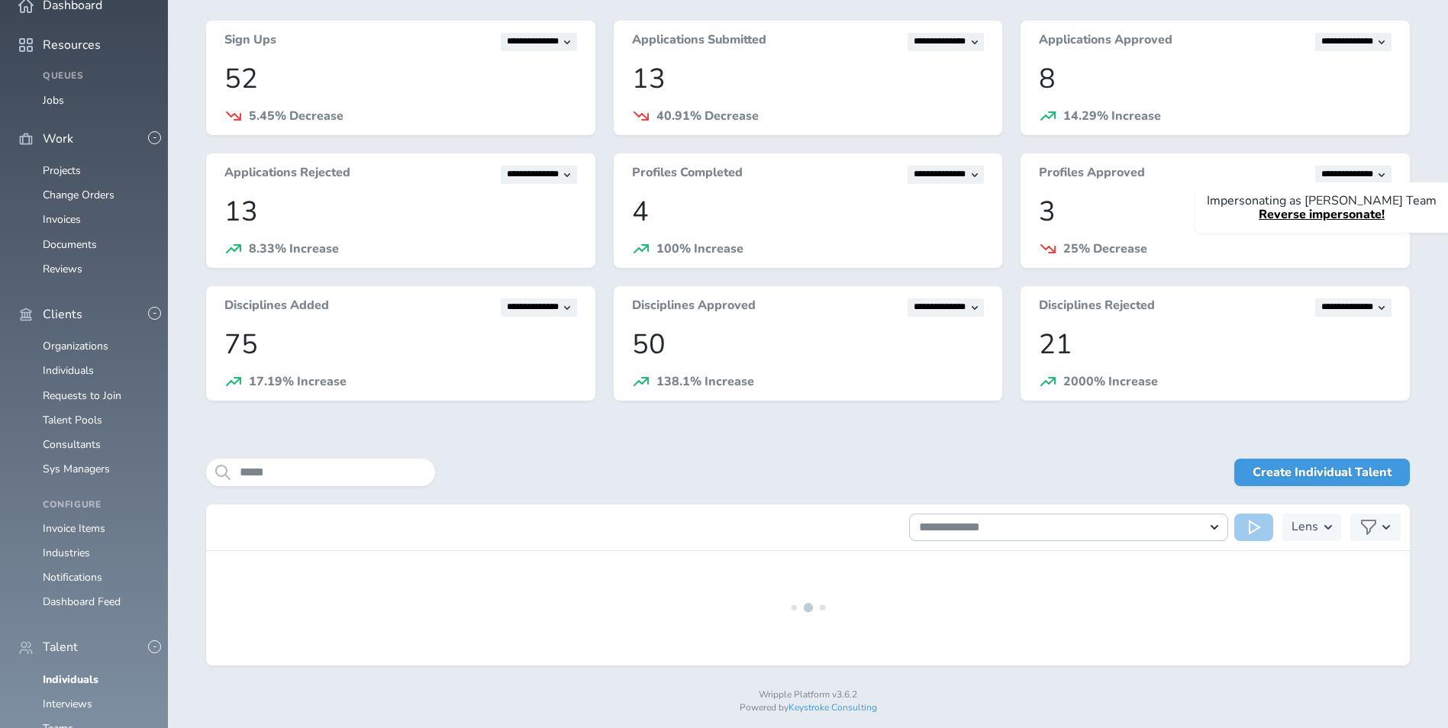
scroll to position [86, 0]
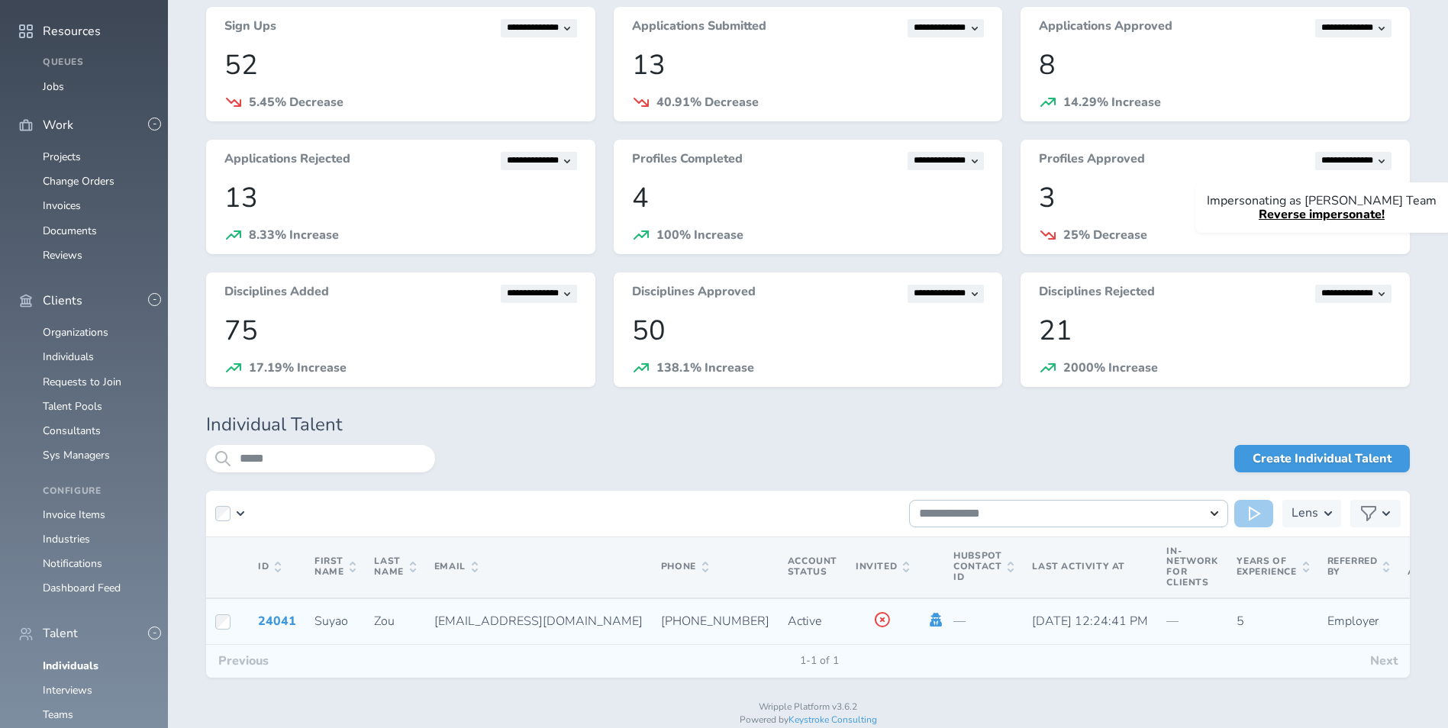
click at [930, 621] on icon at bounding box center [936, 620] width 12 height 14
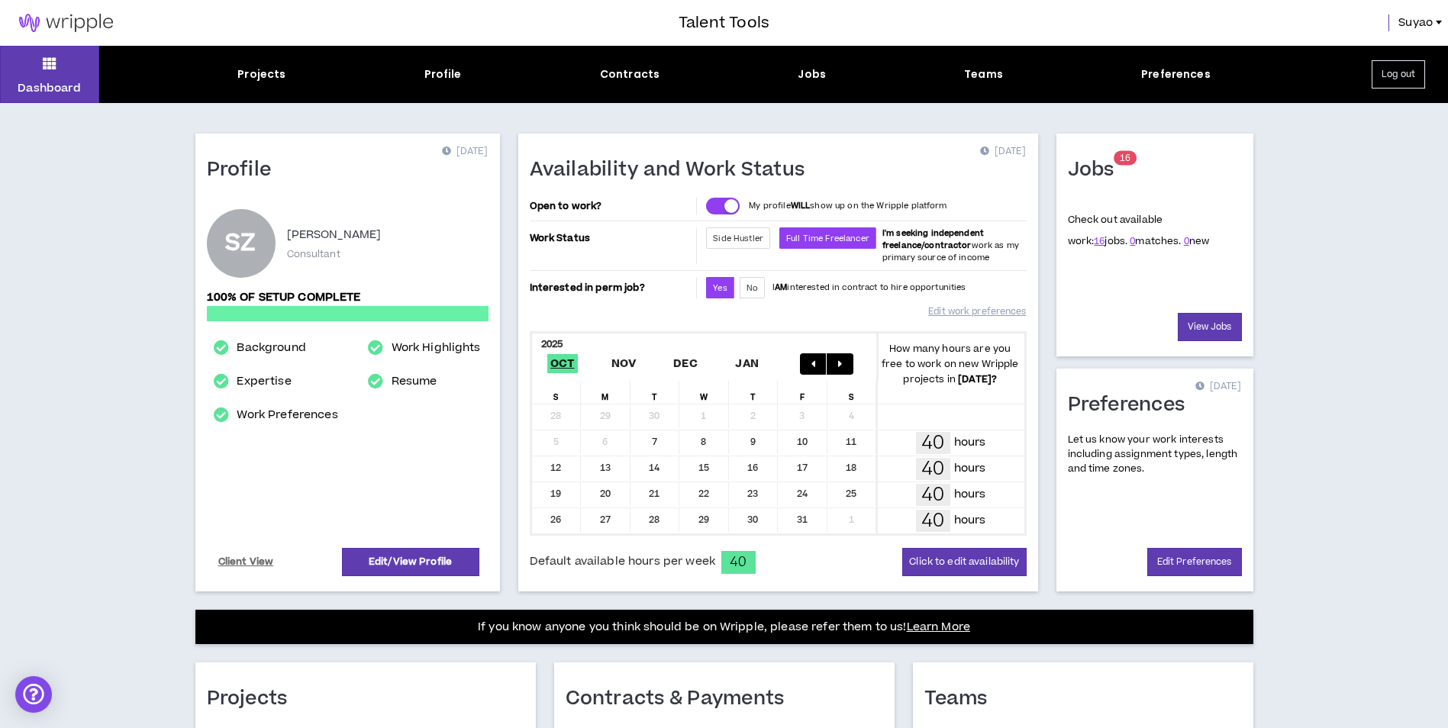
click at [427, 64] on div "Dashboard Projects Profile Contracts Jobs Teams Preferences Log out" at bounding box center [724, 74] width 1448 height 57
click at [429, 73] on div "Profile" at bounding box center [442, 74] width 37 height 16
select select "*"
select select "US"
select select "*******"
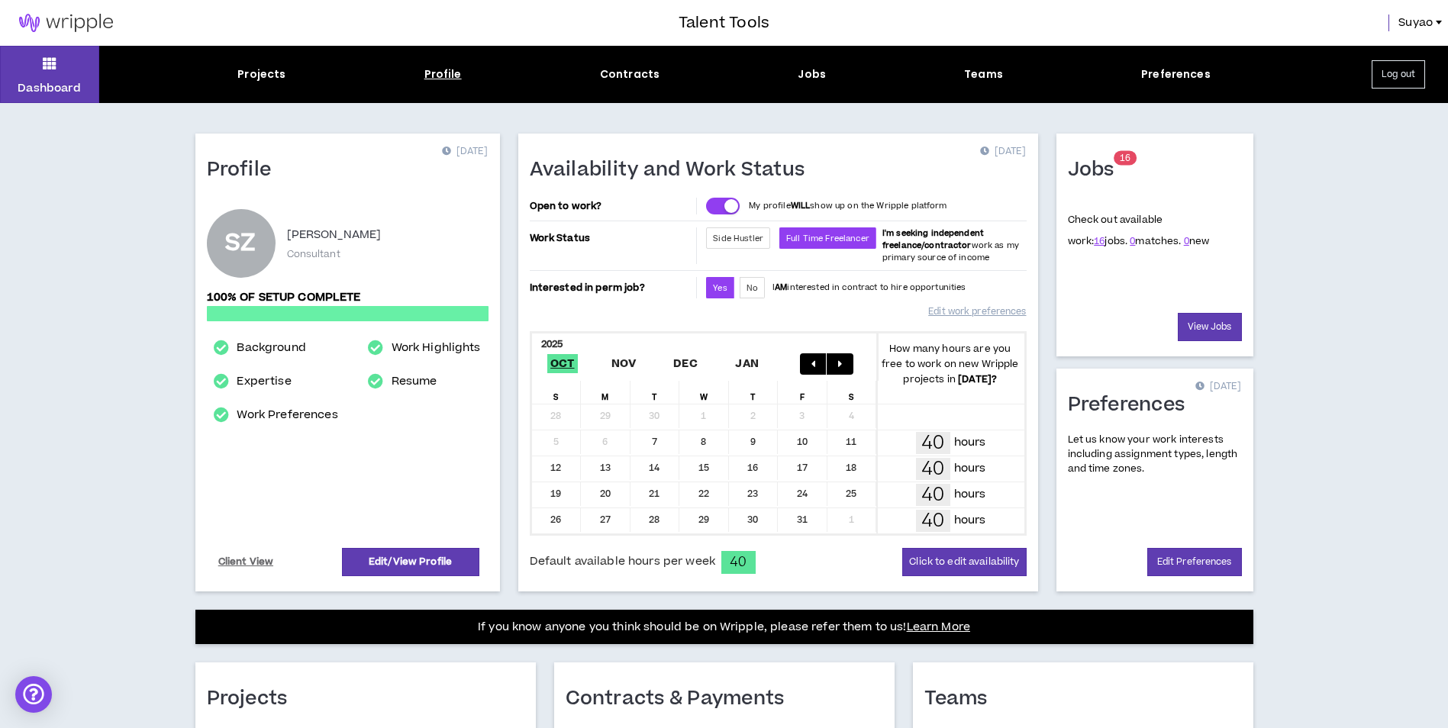
select select "*"
select select "**********"
select select "*****"
select select "**********"
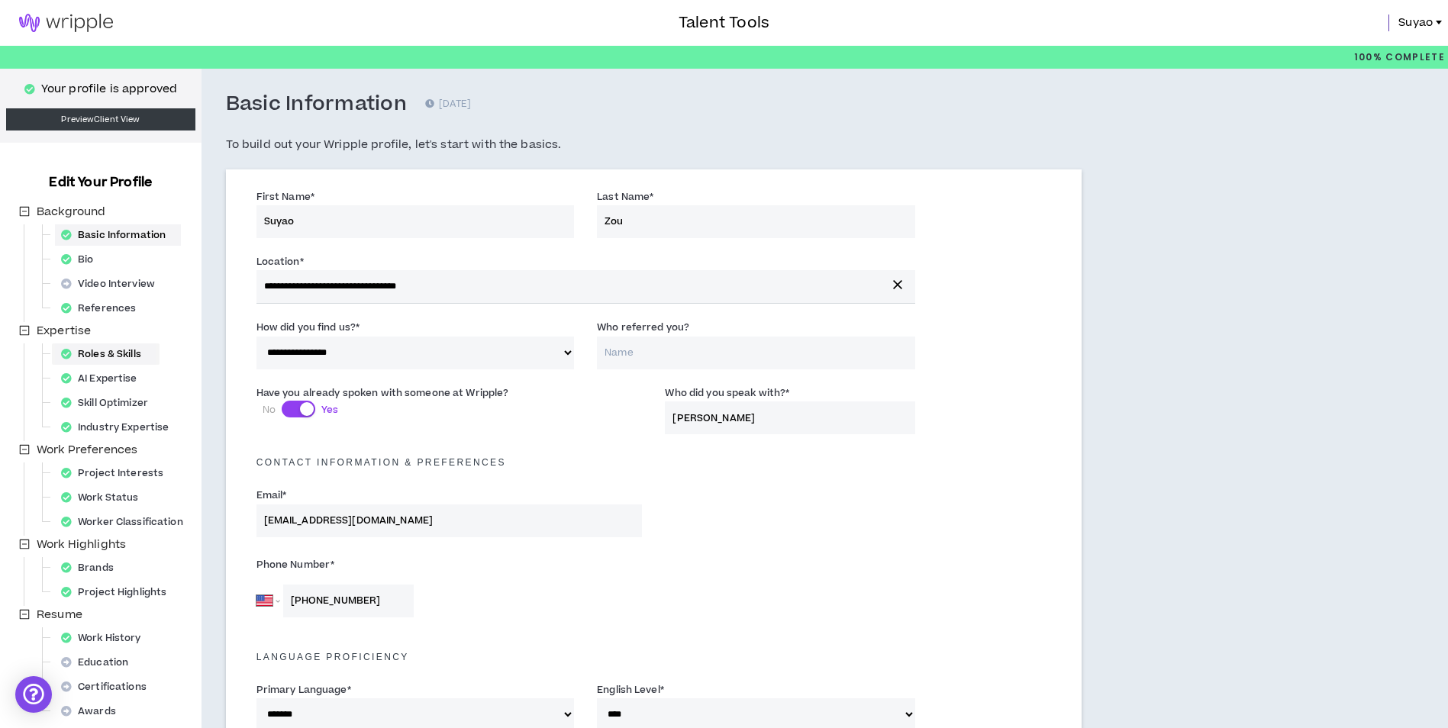
click at [122, 354] on div "Roles & Skills" at bounding box center [106, 353] width 102 height 21
select select "**"
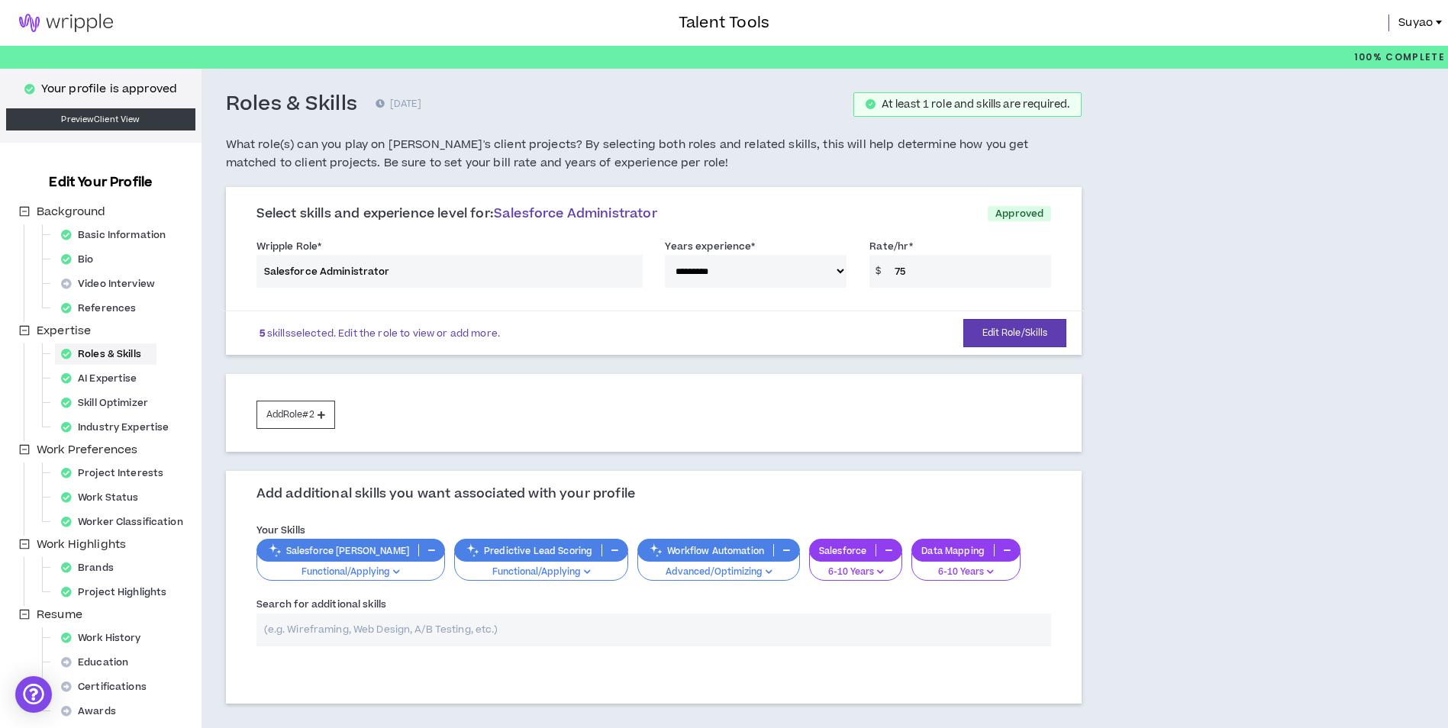
click at [1420, 26] on span "Suyao" at bounding box center [1415, 23] width 34 height 17
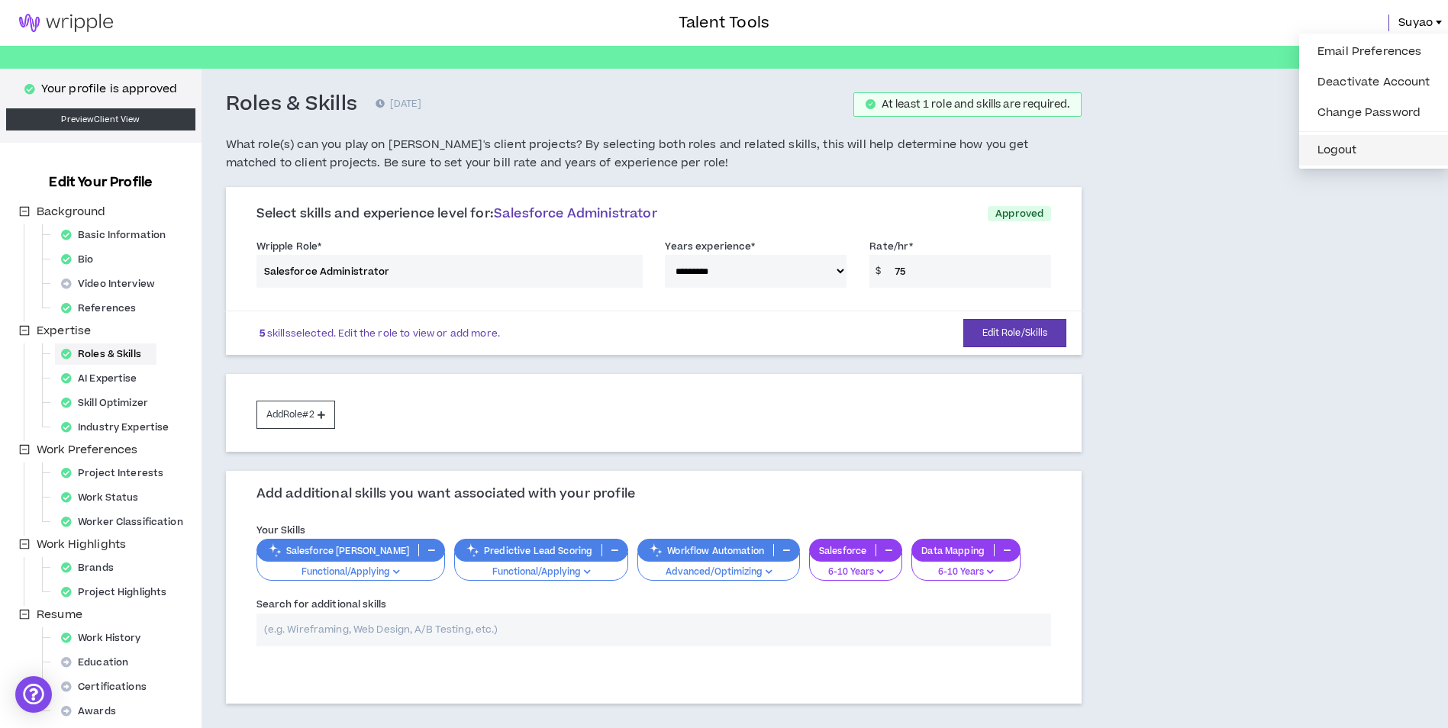
click at [1353, 152] on button "Logout" at bounding box center [1373, 150] width 131 height 23
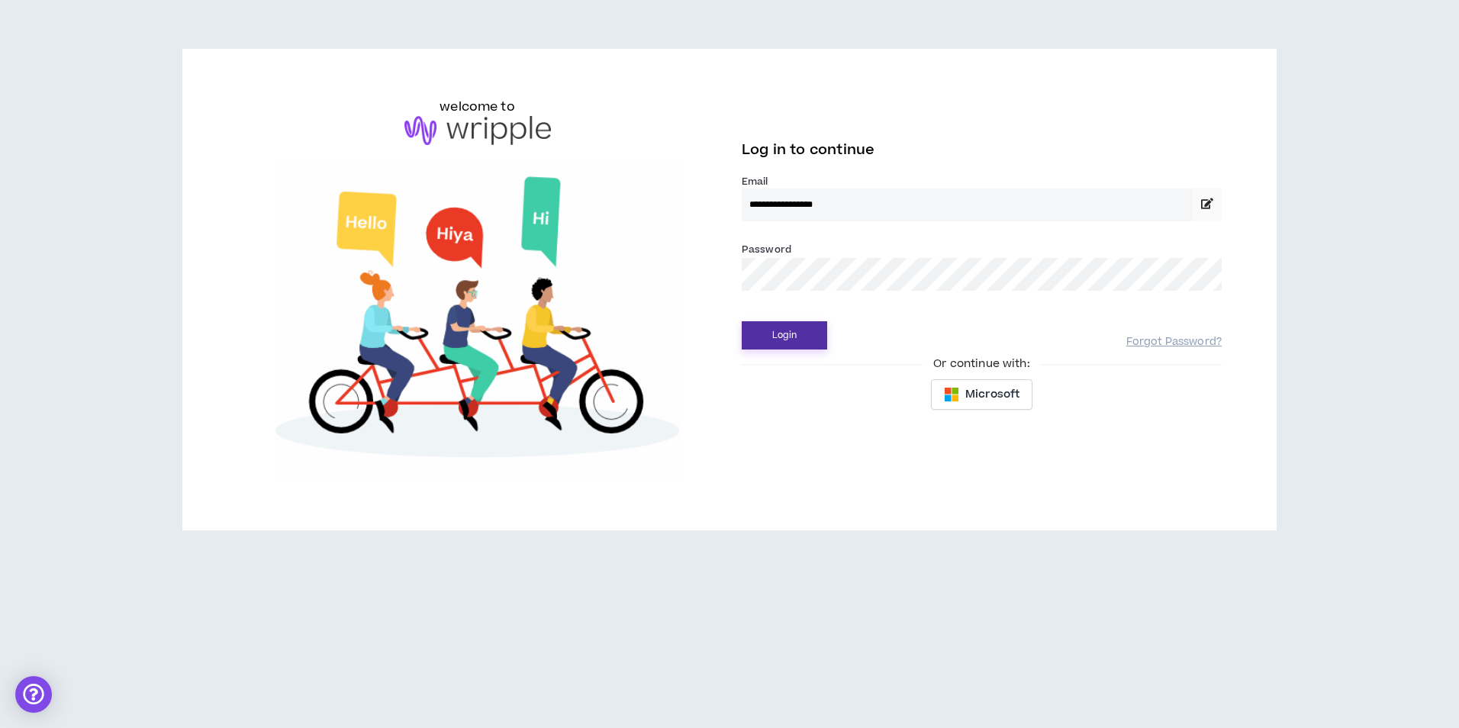
click at [811, 343] on button "Login" at bounding box center [784, 335] width 85 height 28
